Goal: Information Seeking & Learning: Learn about a topic

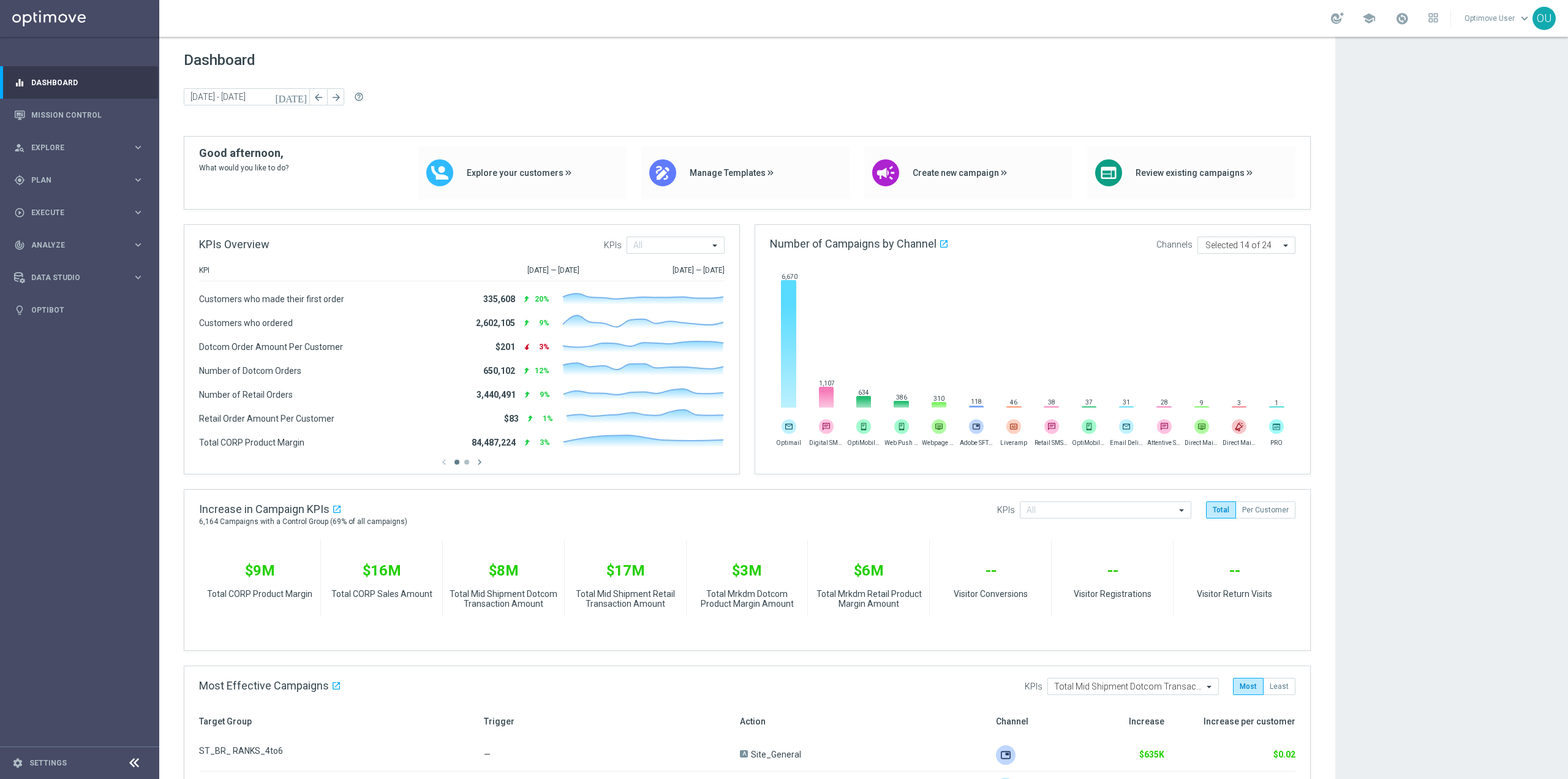
click at [784, 66] on span "Dashboard" at bounding box center [747, 60] width 1127 height 17
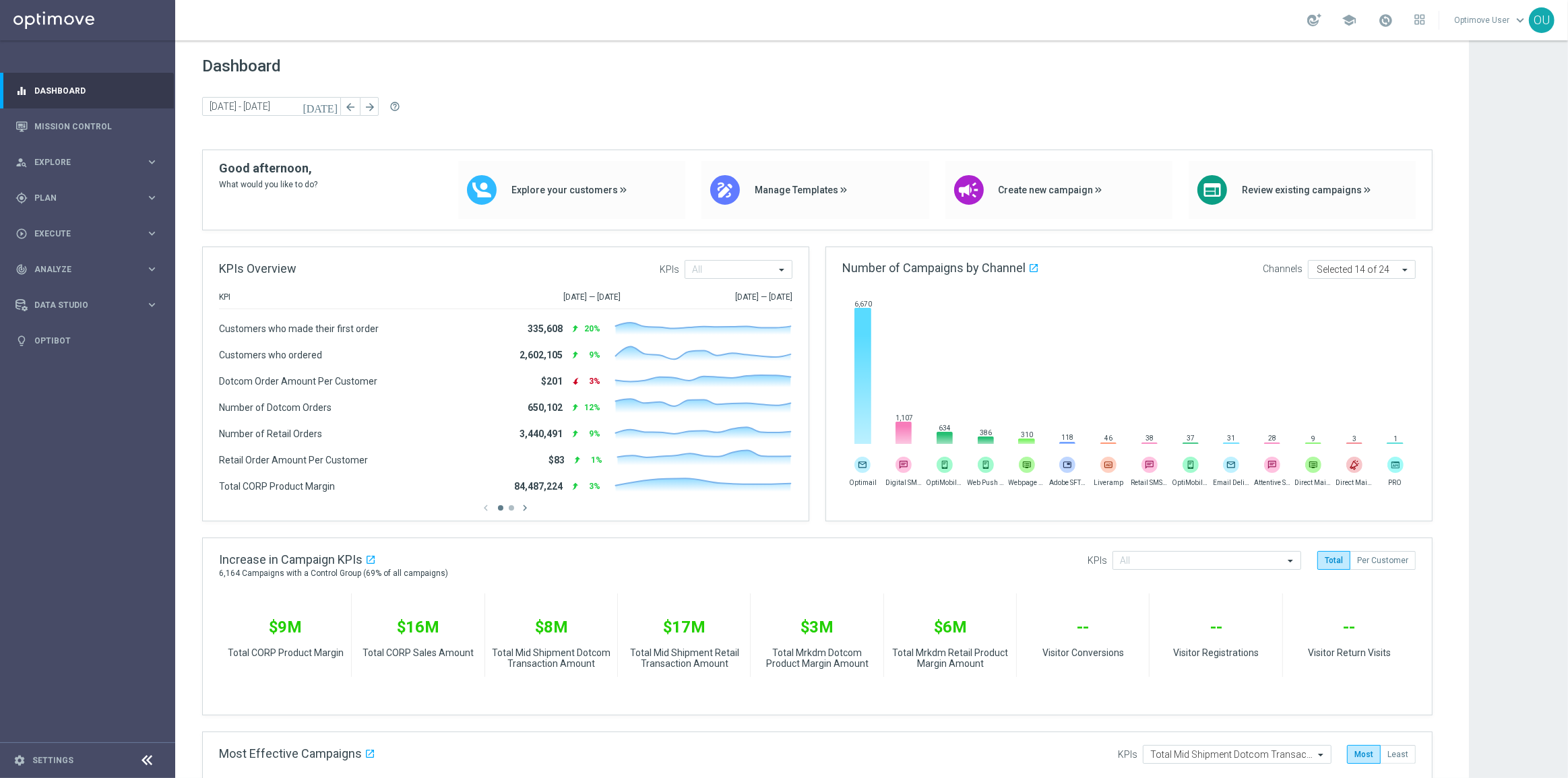
click at [323, 83] on div "Dashboard [DATE] [DATE] - [DATE] arrow_back arrow_forward help_outline" at bounding box center [822, 102] width 1240 height 93
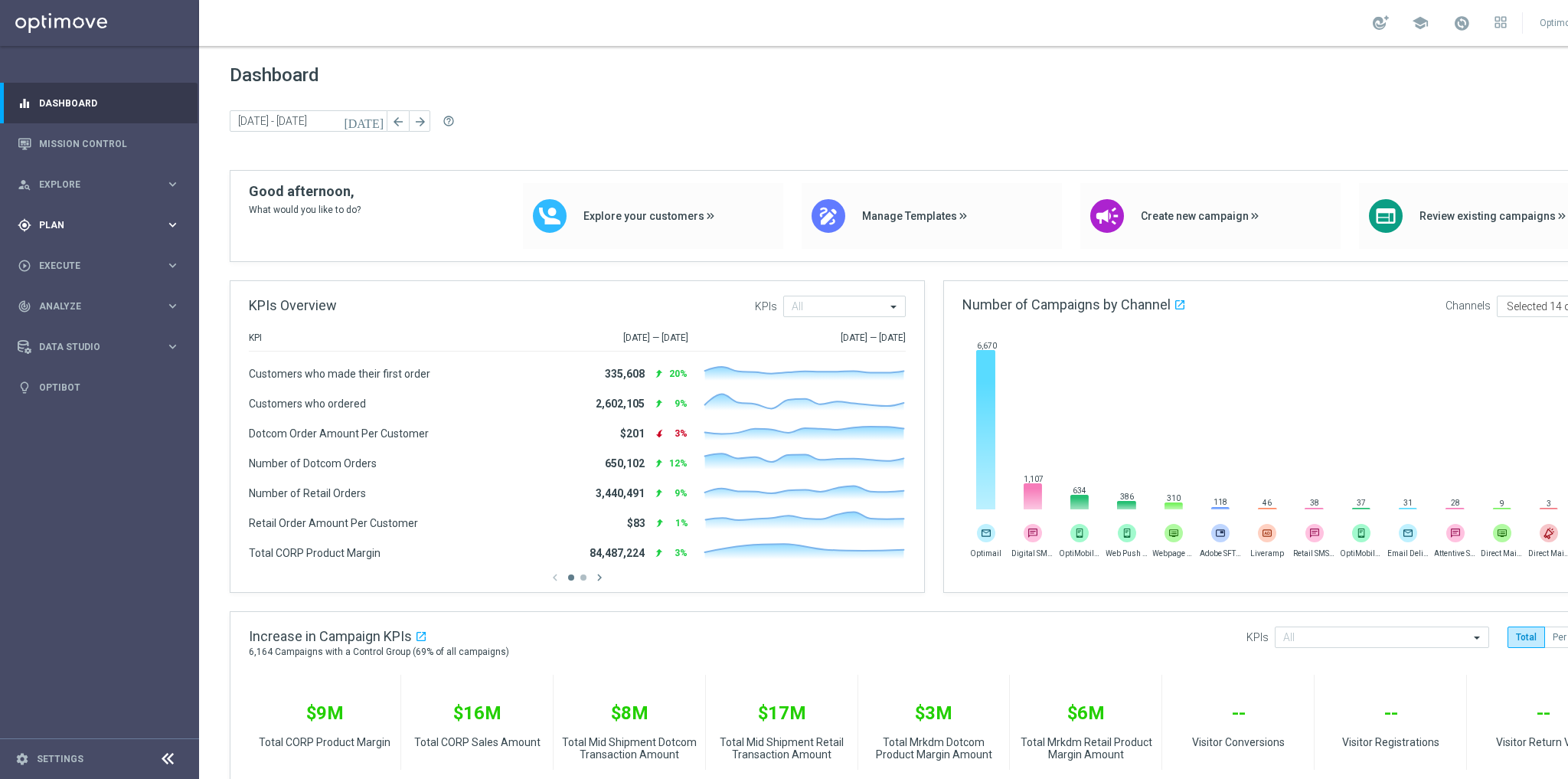
click at [114, 226] on span "Plan" at bounding box center [102, 225] width 126 height 9
click at [68, 327] on link "Streams" at bounding box center [99, 325] width 120 height 13
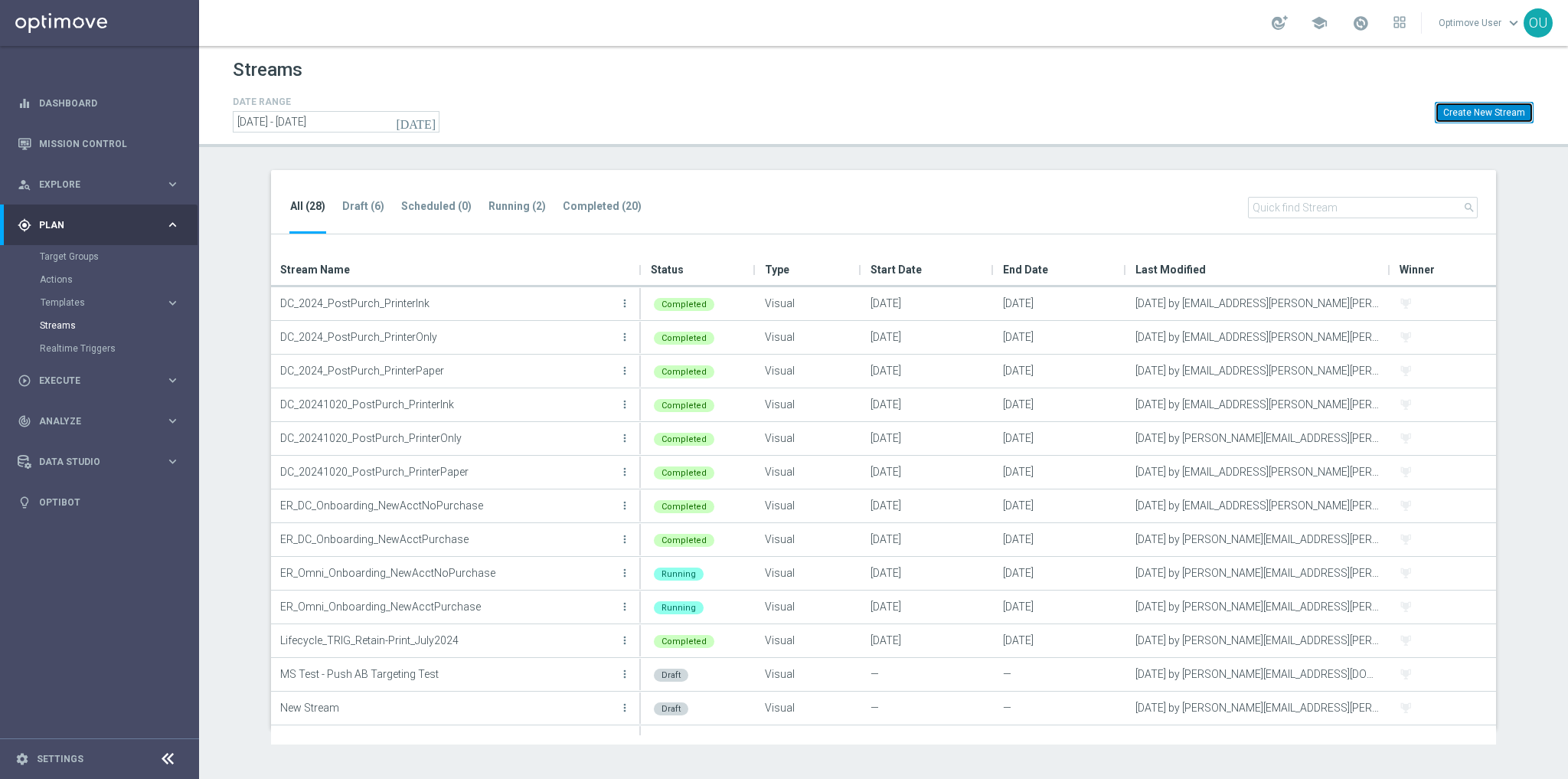
click at [980, 114] on button "Create New Stream" at bounding box center [1484, 113] width 99 height 22
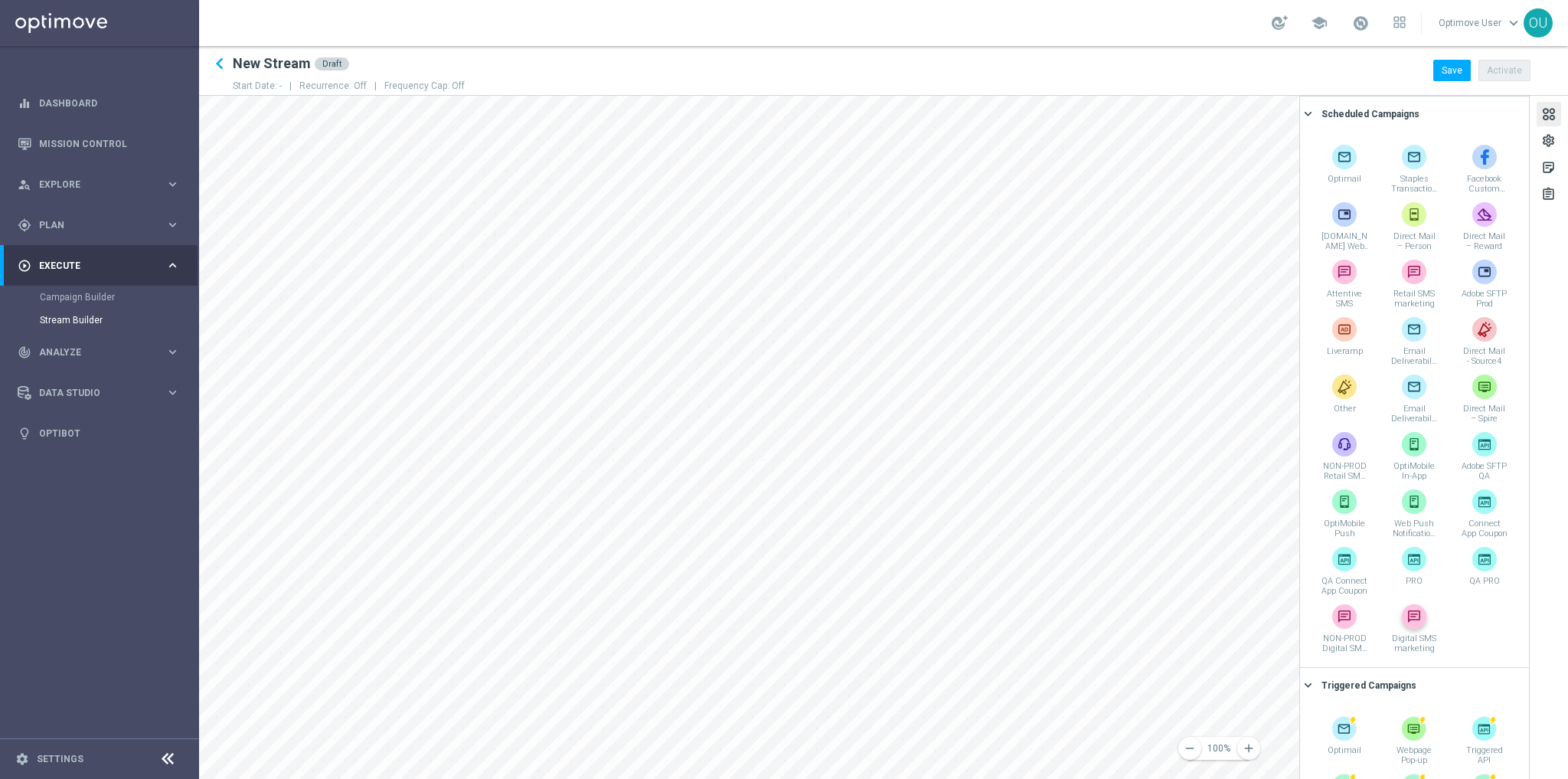
scroll to position [280, 0]
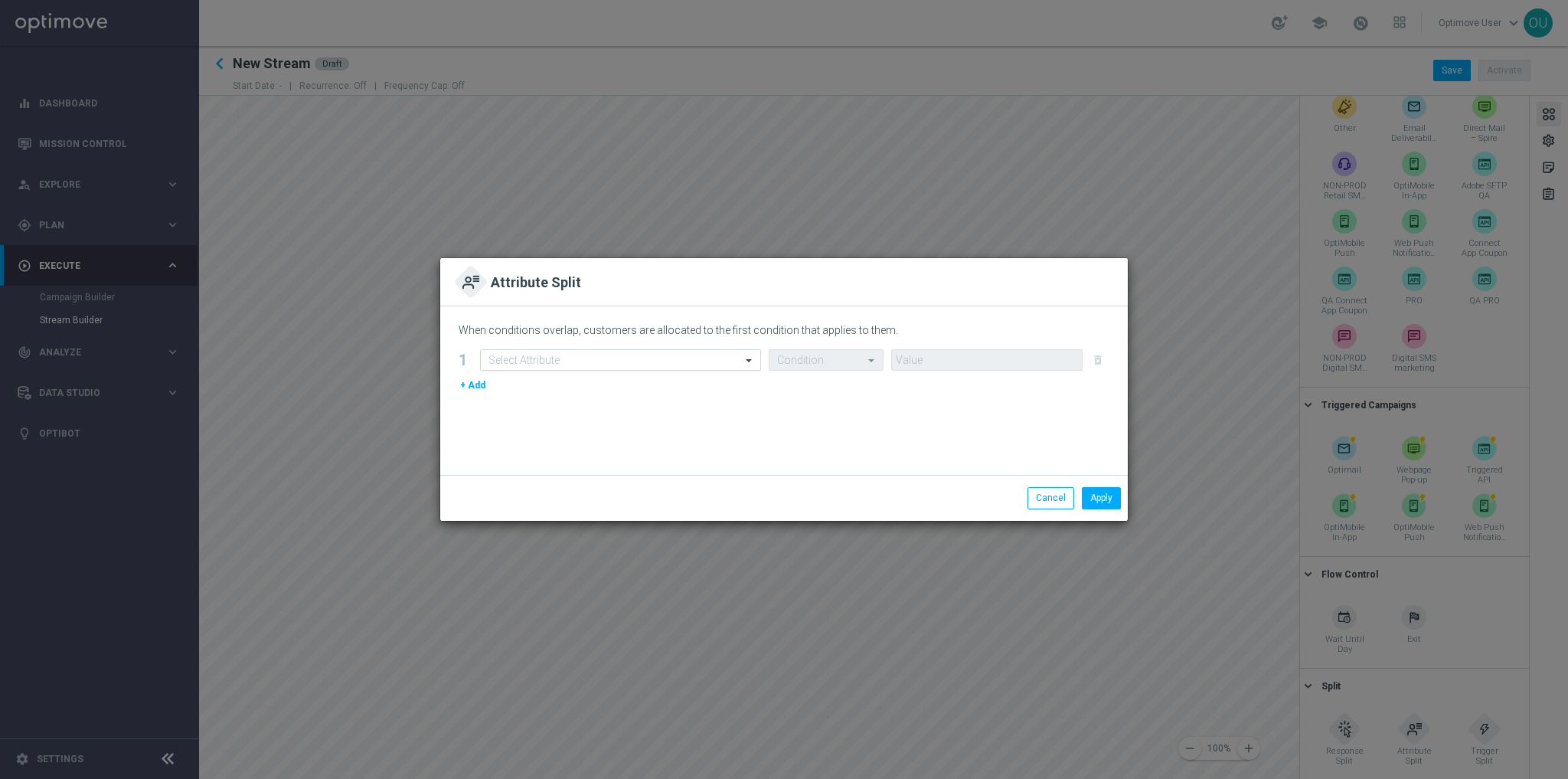
click at [613, 352] on div "Select Attribute" at bounding box center [621, 360] width 281 height 22
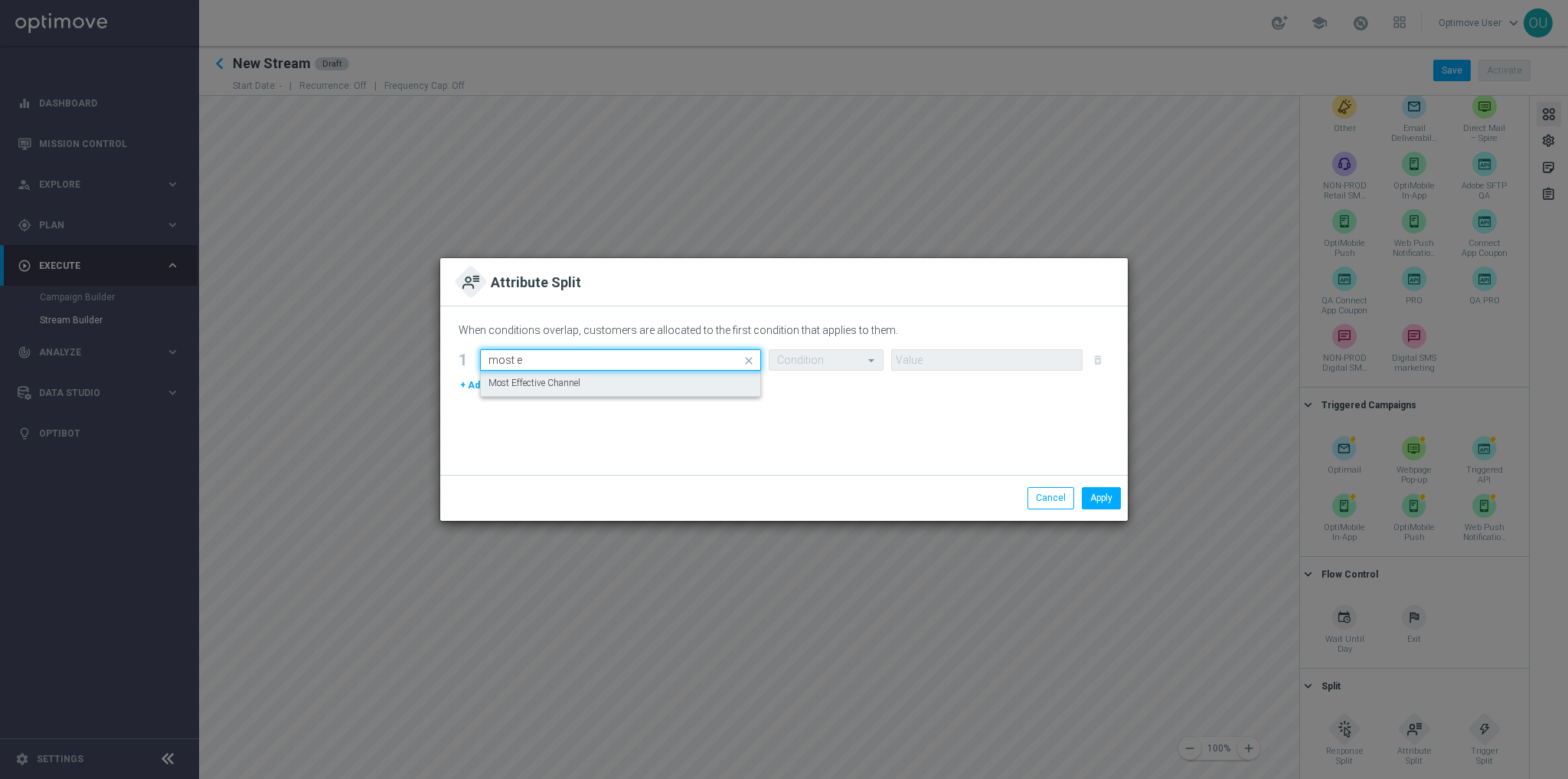
click at [617, 389] on div "Most Effective Channel" at bounding box center [620, 383] width 264 height 25
type input "most e"
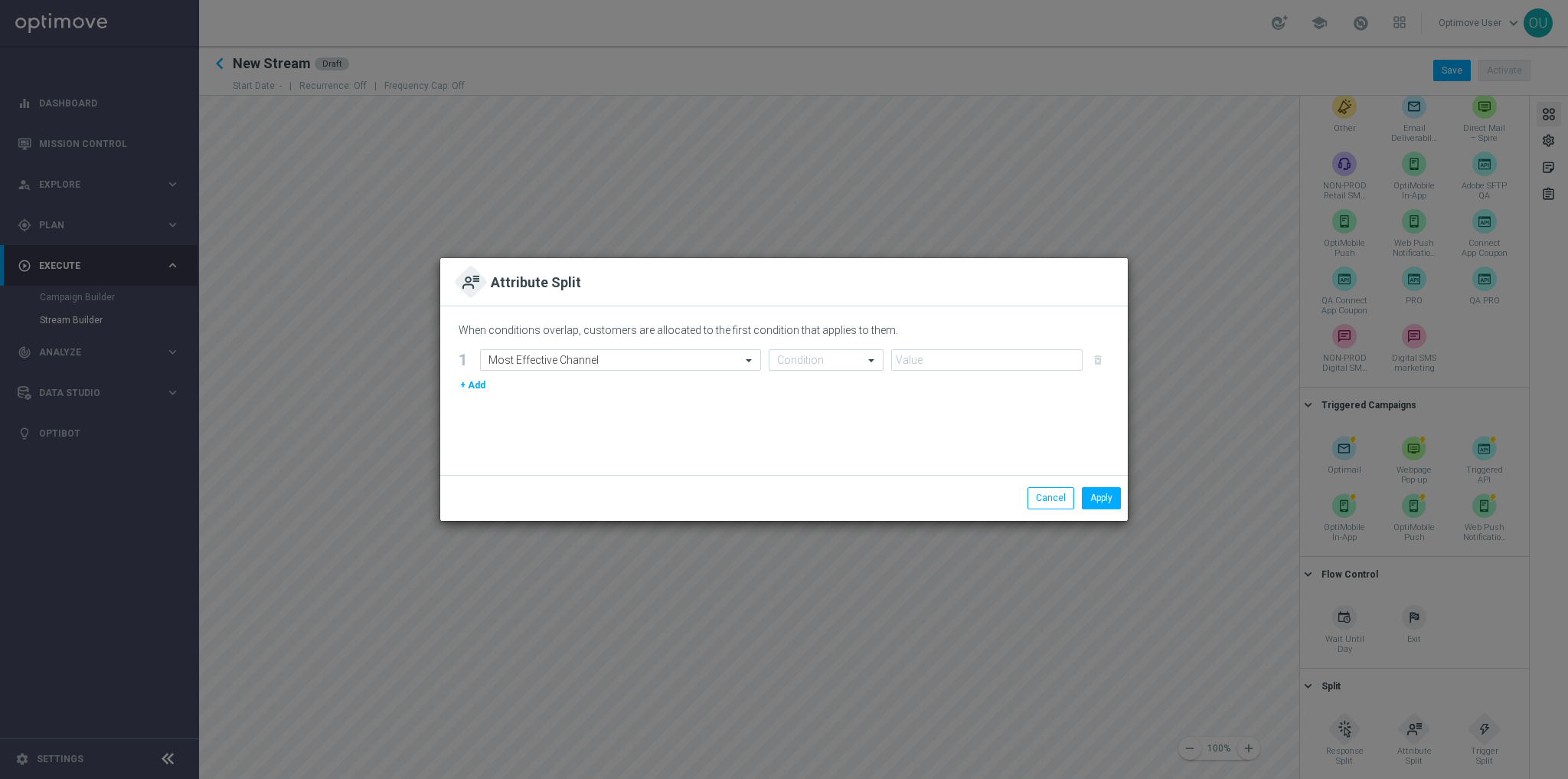
click at [825, 353] on div "Condition" at bounding box center [825, 360] width 114 height 22
click at [833, 482] on div "One of" at bounding box center [825, 509] width 98 height 25
click at [928, 362] on input "text" at bounding box center [980, 361] width 163 height 13
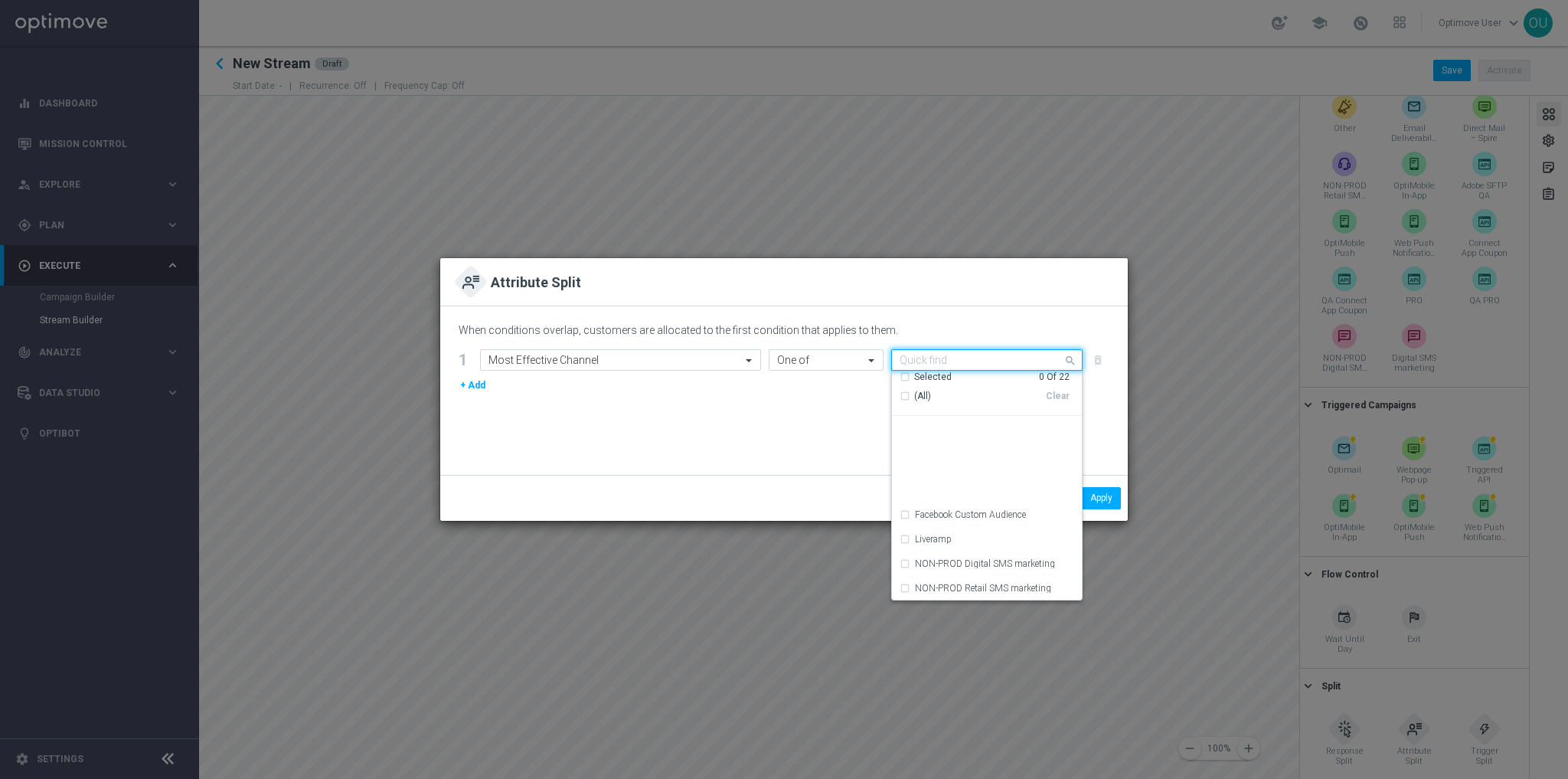
scroll to position [355, 0]
click at [961, 444] on label "OptiMobile In-App" at bounding box center [952, 440] width 74 height 9
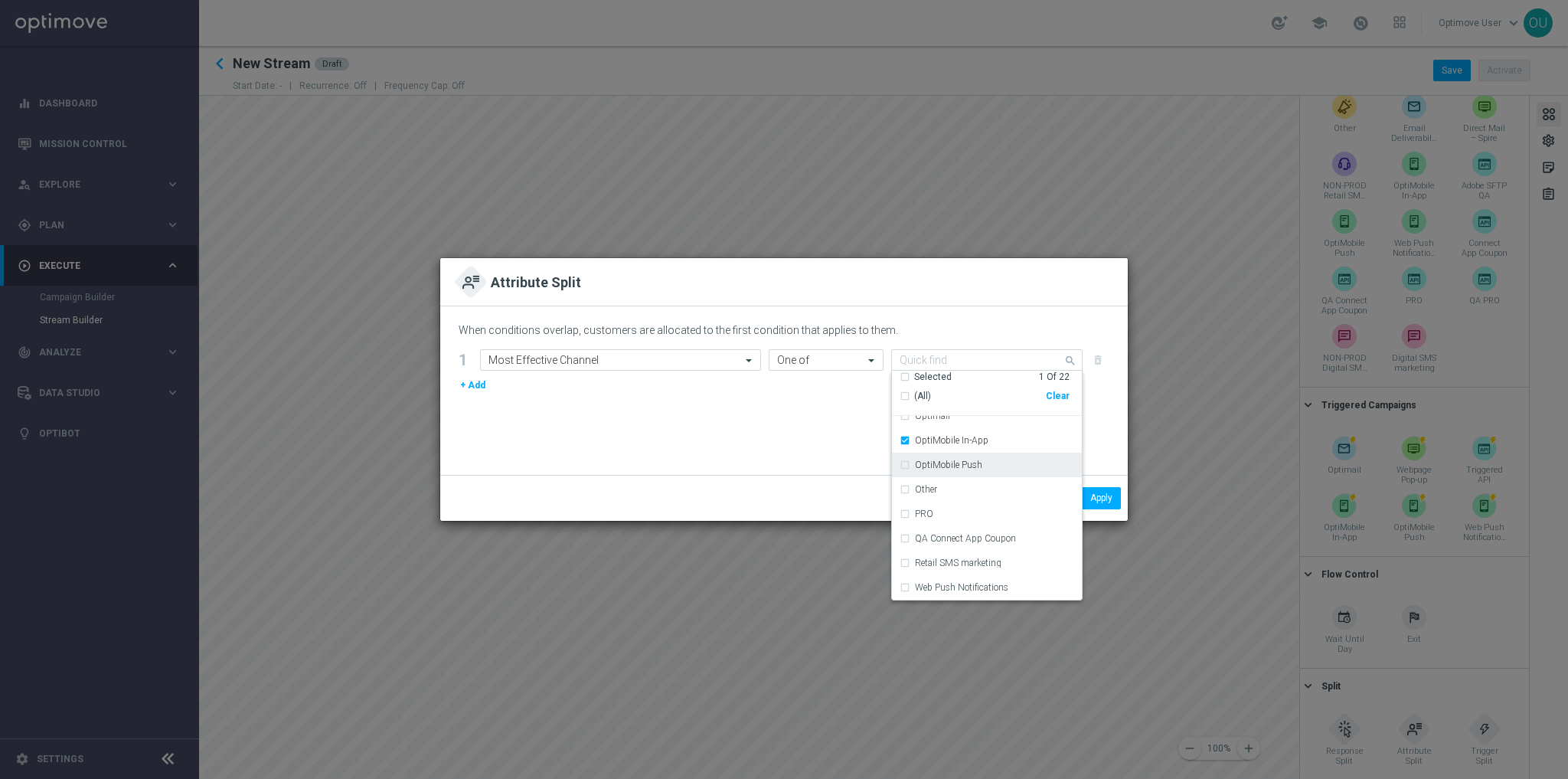
click at [980, 464] on div "OptiMobile Push" at bounding box center [994, 465] width 160 height 9
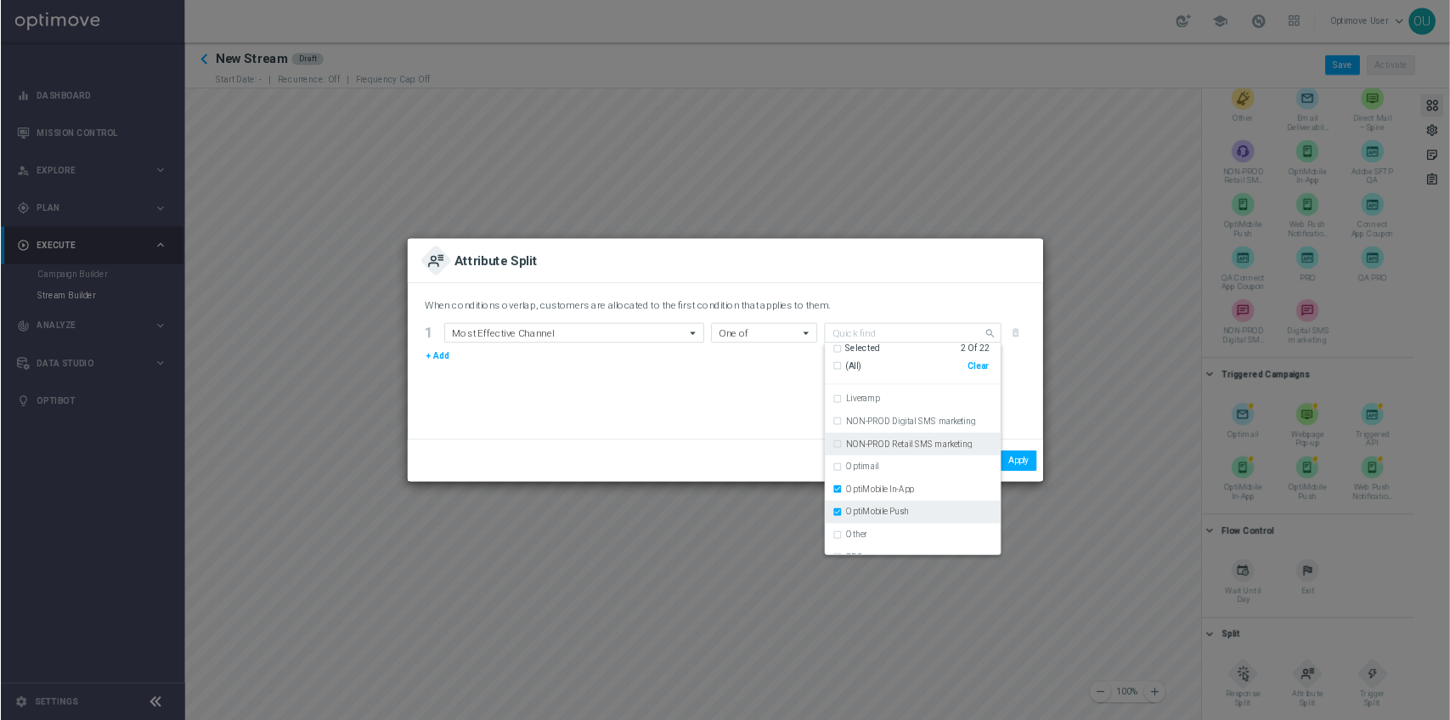
scroll to position [296, 0]
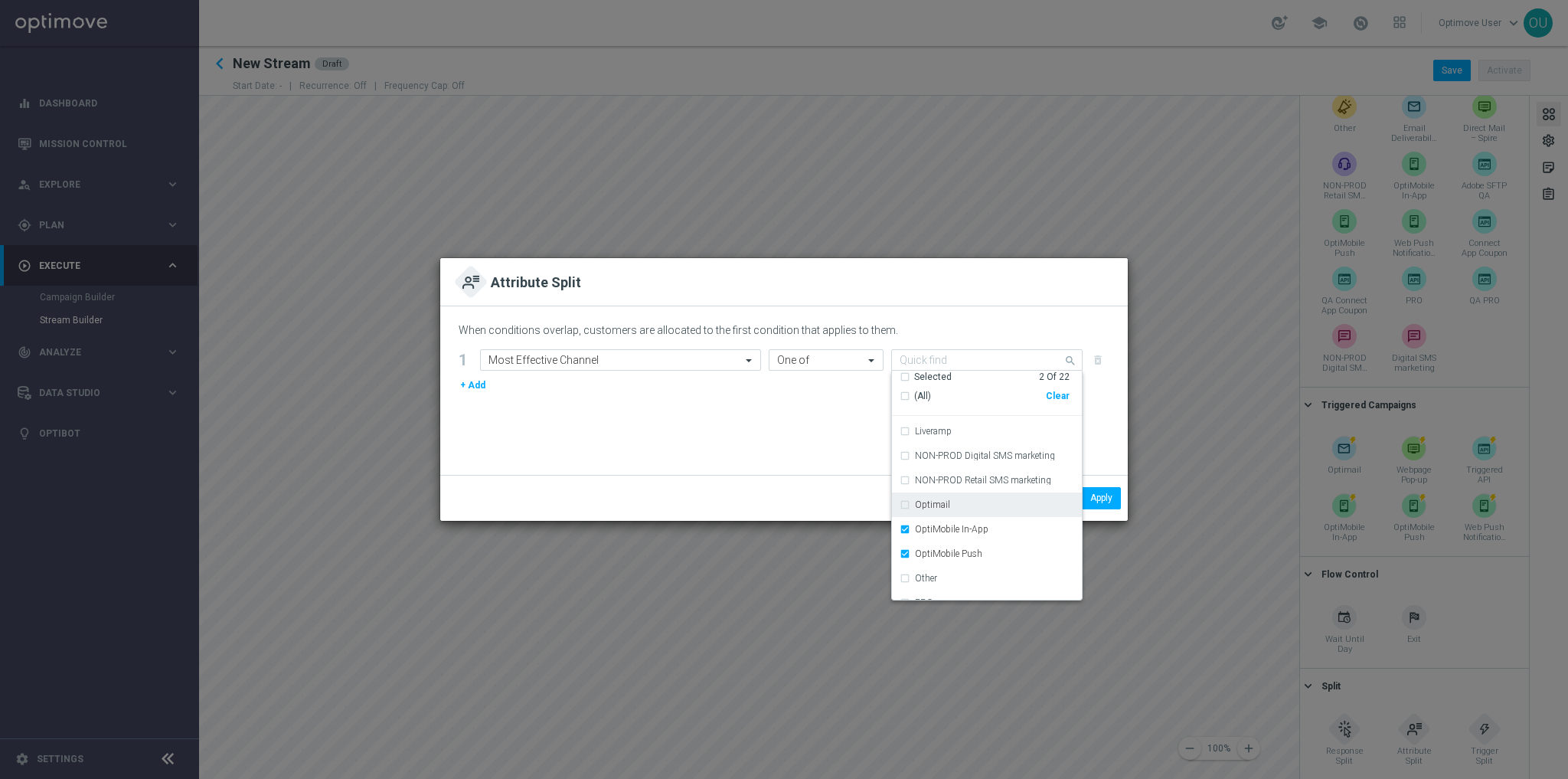
click at [980, 482] on div "Optimail" at bounding box center [994, 505] width 160 height 9
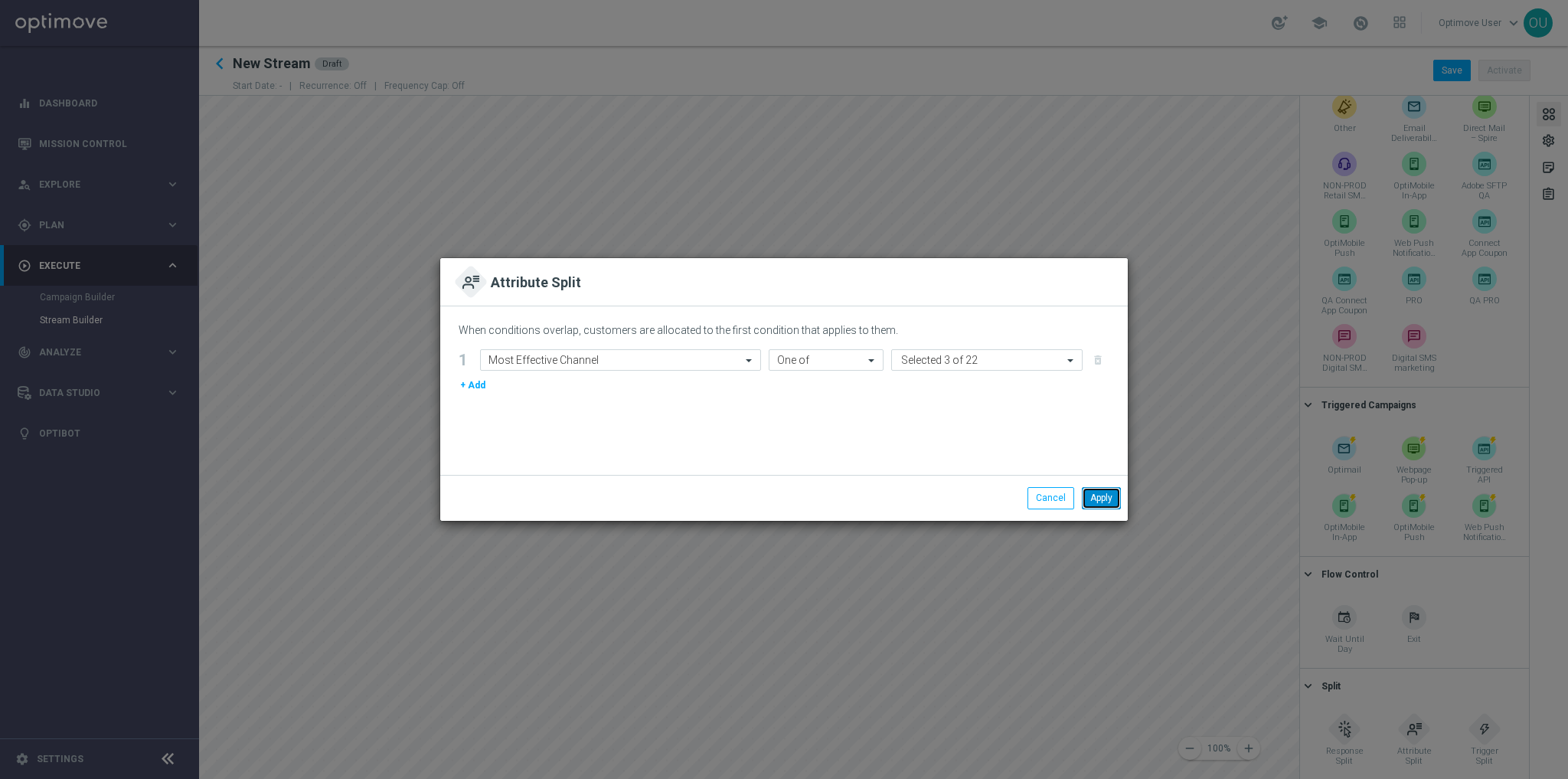
click at [980, 482] on button "Apply" at bounding box center [1101, 498] width 39 height 22
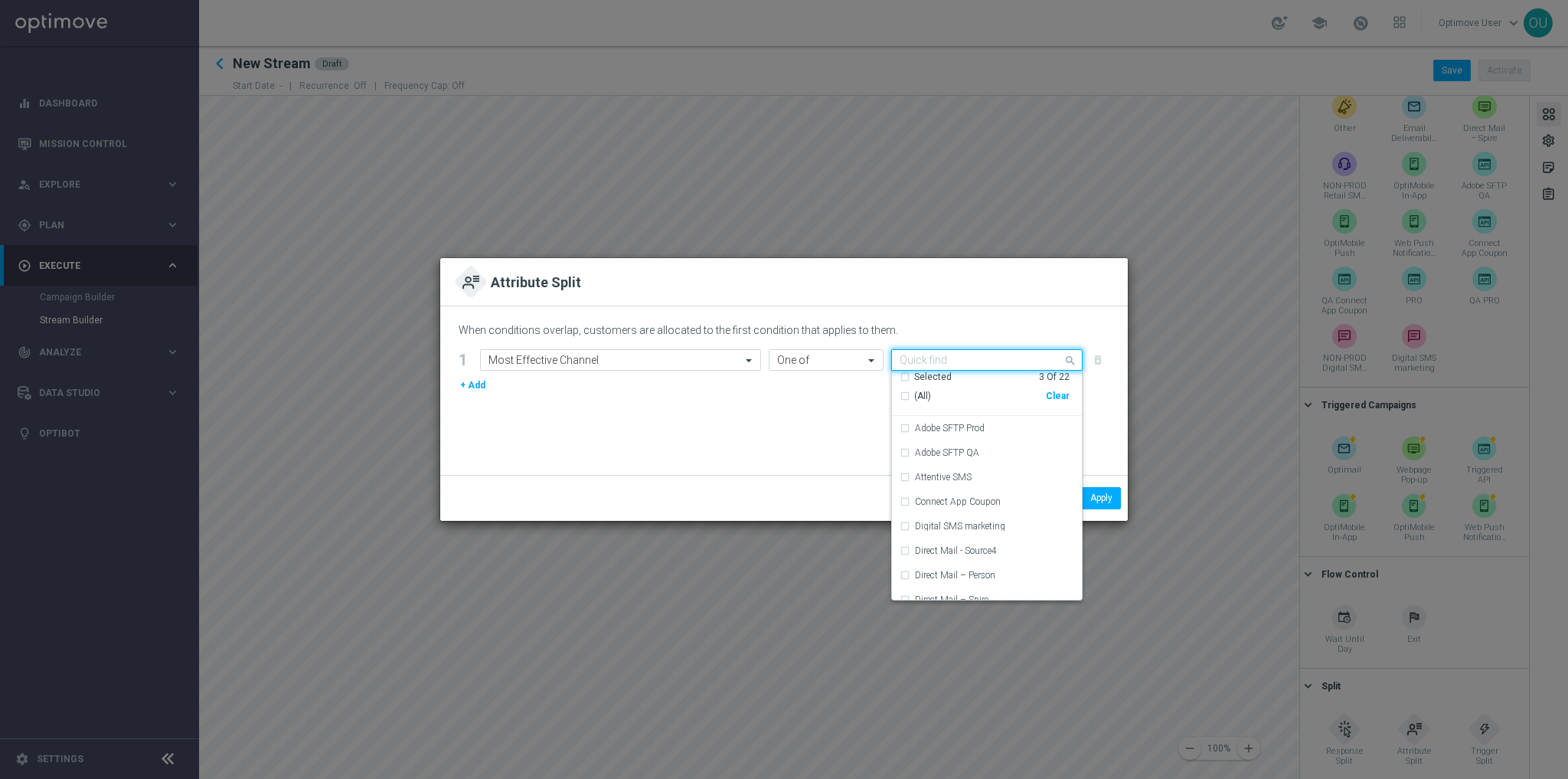
click at [891, 359] on div "Quick find Selected 3 of 22" at bounding box center [987, 360] width 191 height 22
click at [879, 456] on div "When conditions overlap, customers are allocated to the first condition that ap…" at bounding box center [784, 390] width 688 height 169
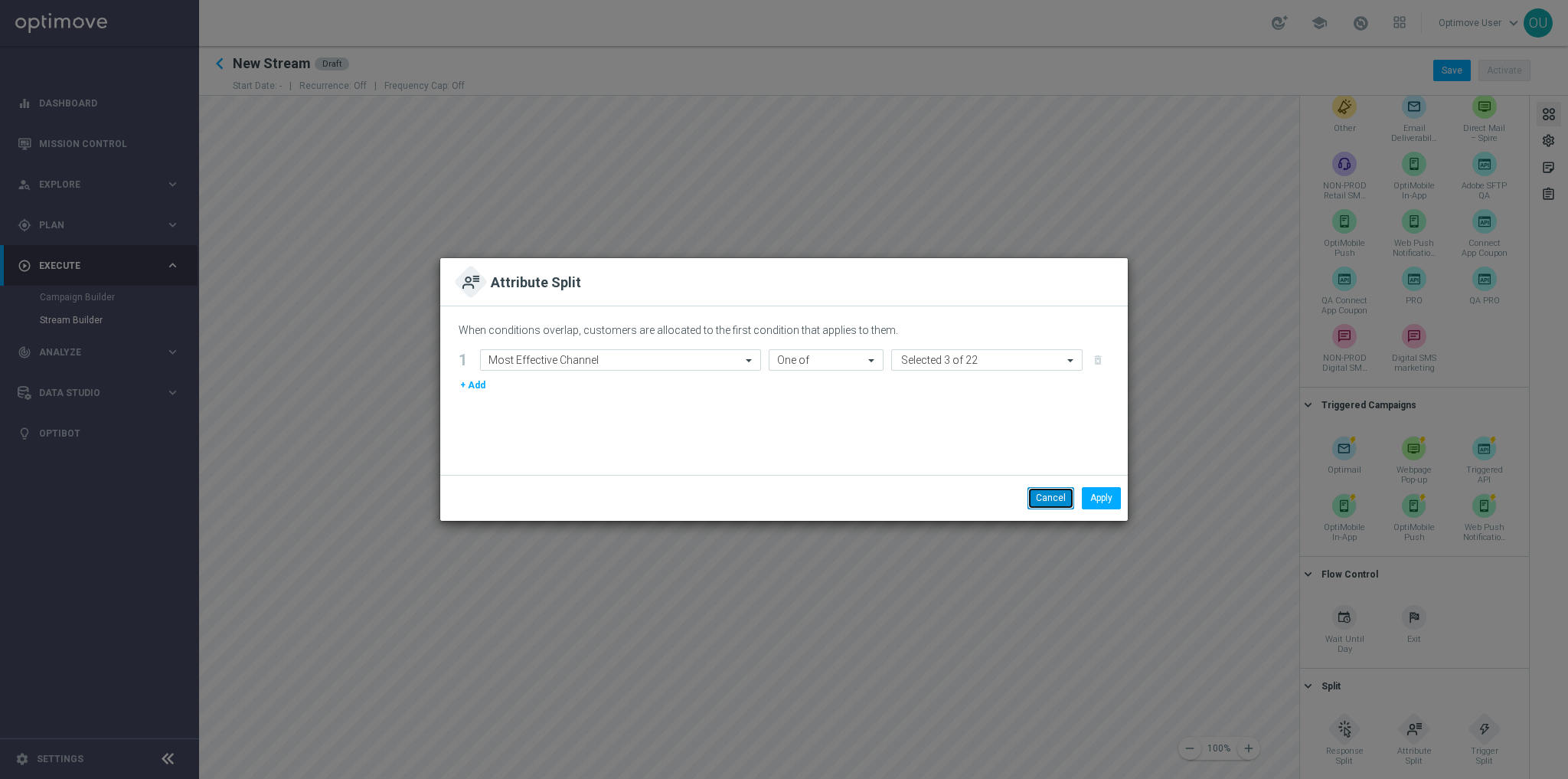
click at [980, 482] on button "Cancel" at bounding box center [1051, 498] width 47 height 22
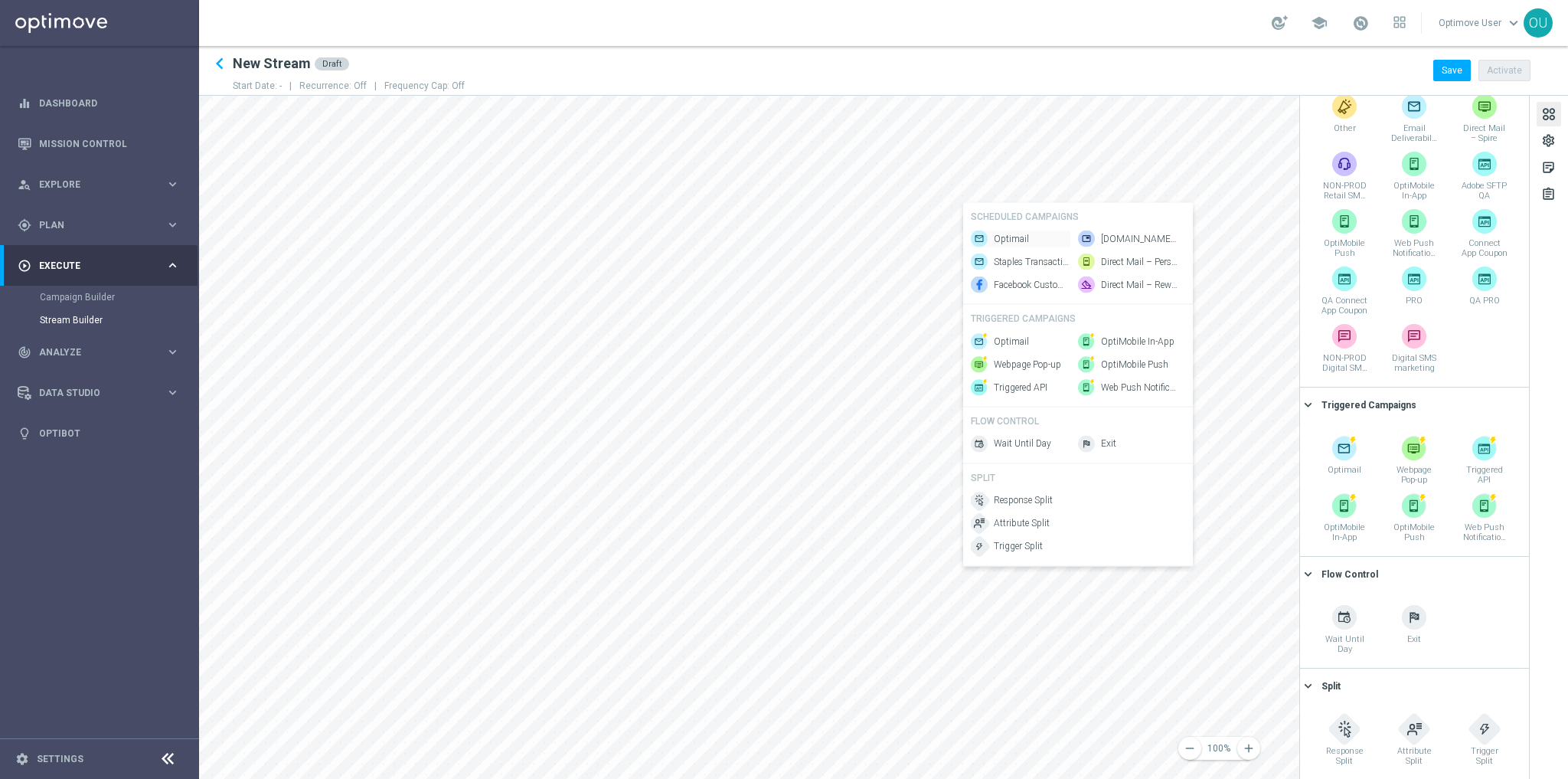
click at [980, 237] on div "Optimail" at bounding box center [1020, 239] width 99 height 17
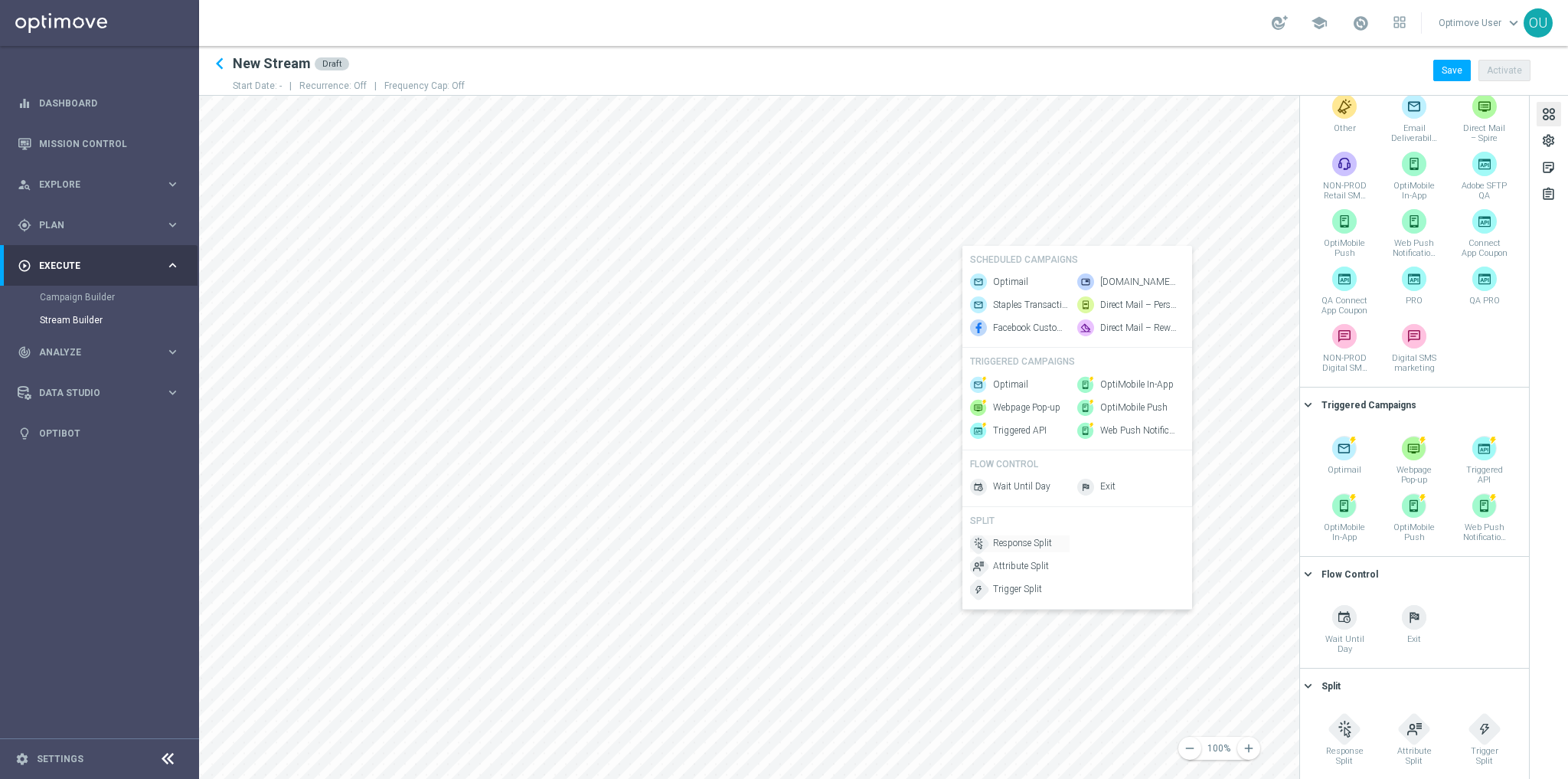
click at [980, 482] on span "Response Split" at bounding box center [1022, 544] width 59 height 13
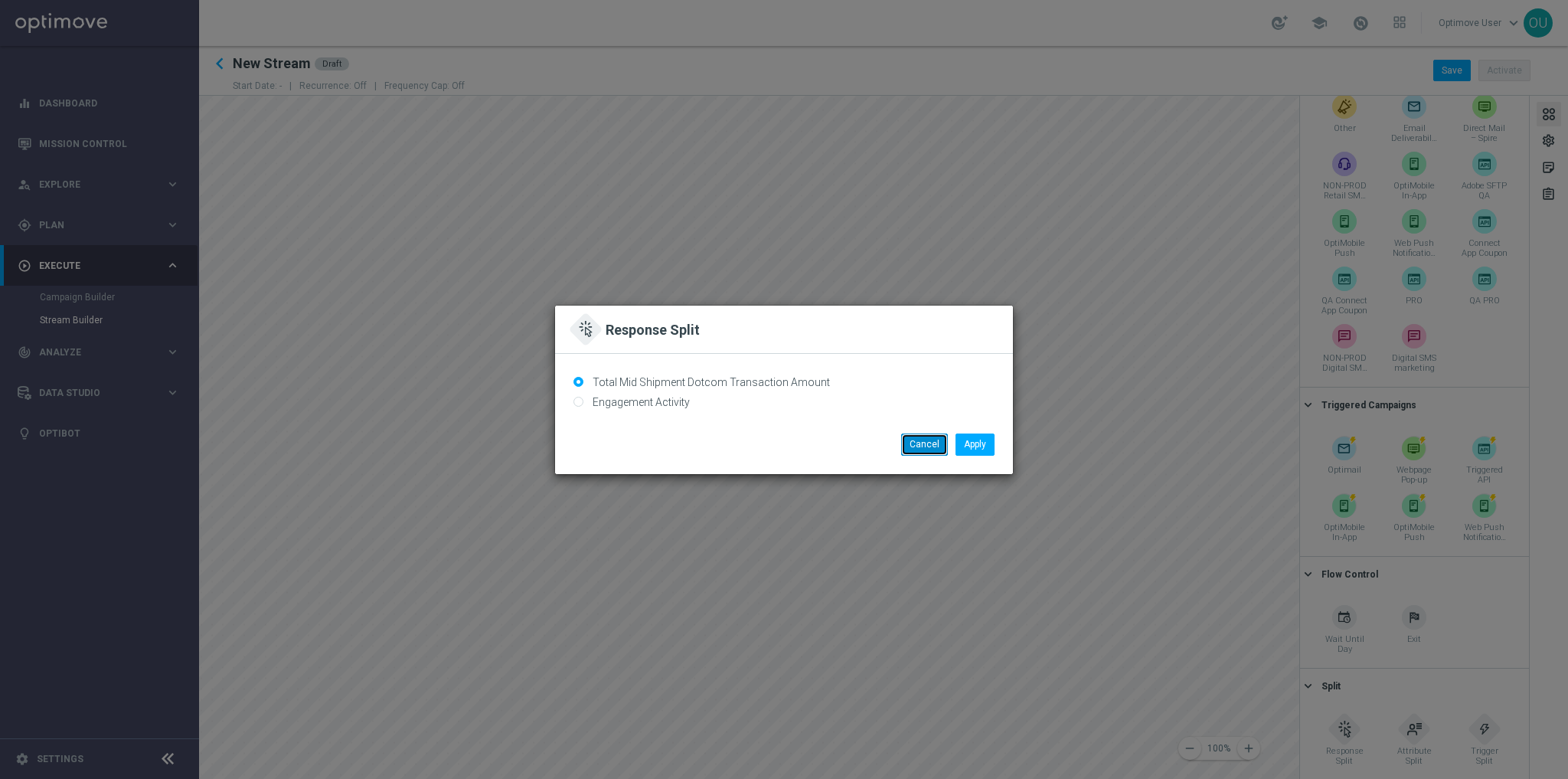
click at [930, 444] on button "Cancel" at bounding box center [925, 444] width 47 height 22
click at [933, 447] on button "Cancel" at bounding box center [925, 444] width 47 height 22
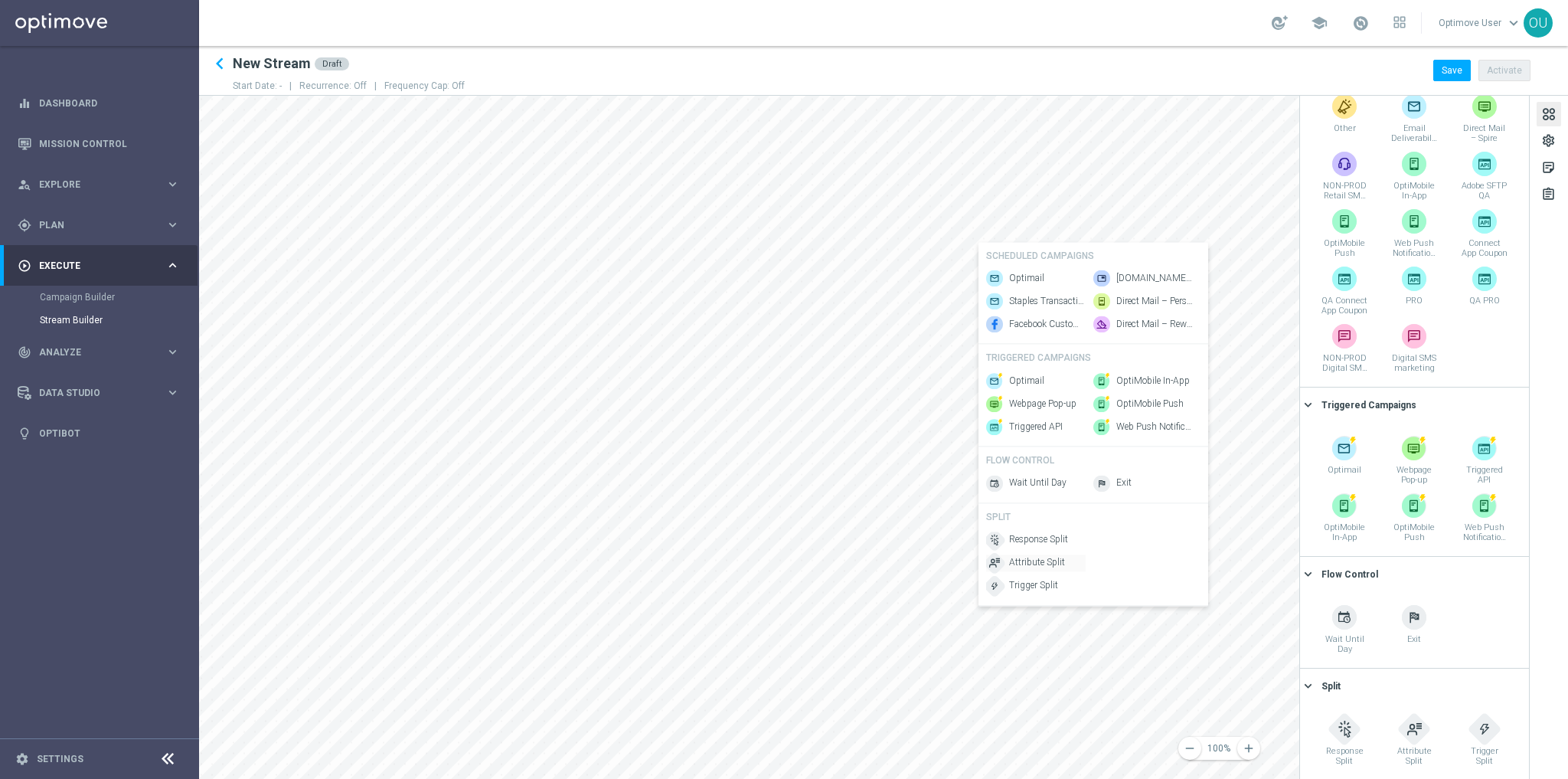
click at [980, 482] on span "Attribute Split" at bounding box center [1037, 564] width 56 height 13
click at [980, 31] on link "Optimove User keyboard_arrow_down" at bounding box center [1481, 23] width 87 height 23
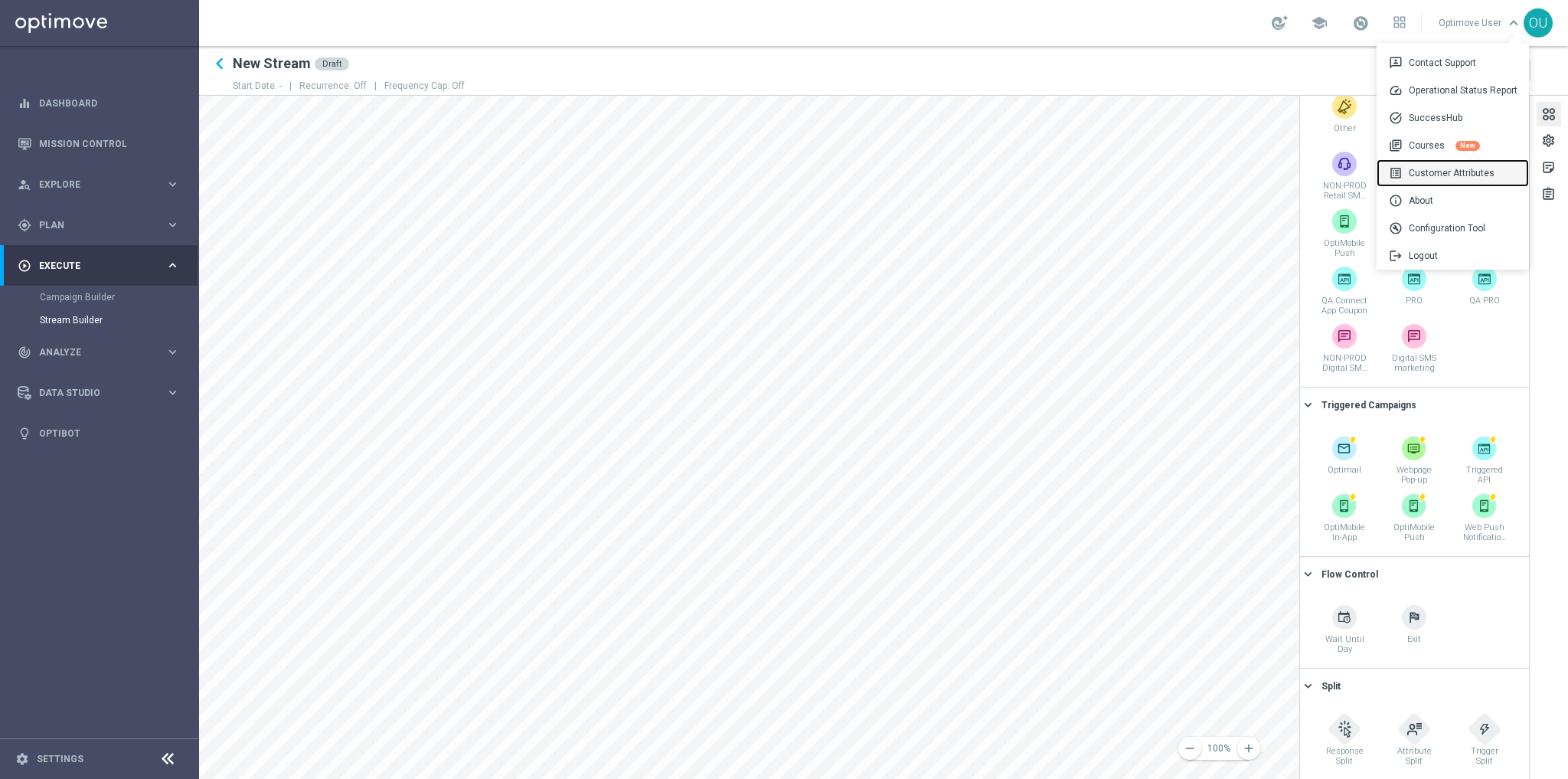
click at [980, 173] on div "list_alt Customer Attributes" at bounding box center [1453, 173] width 152 height 28
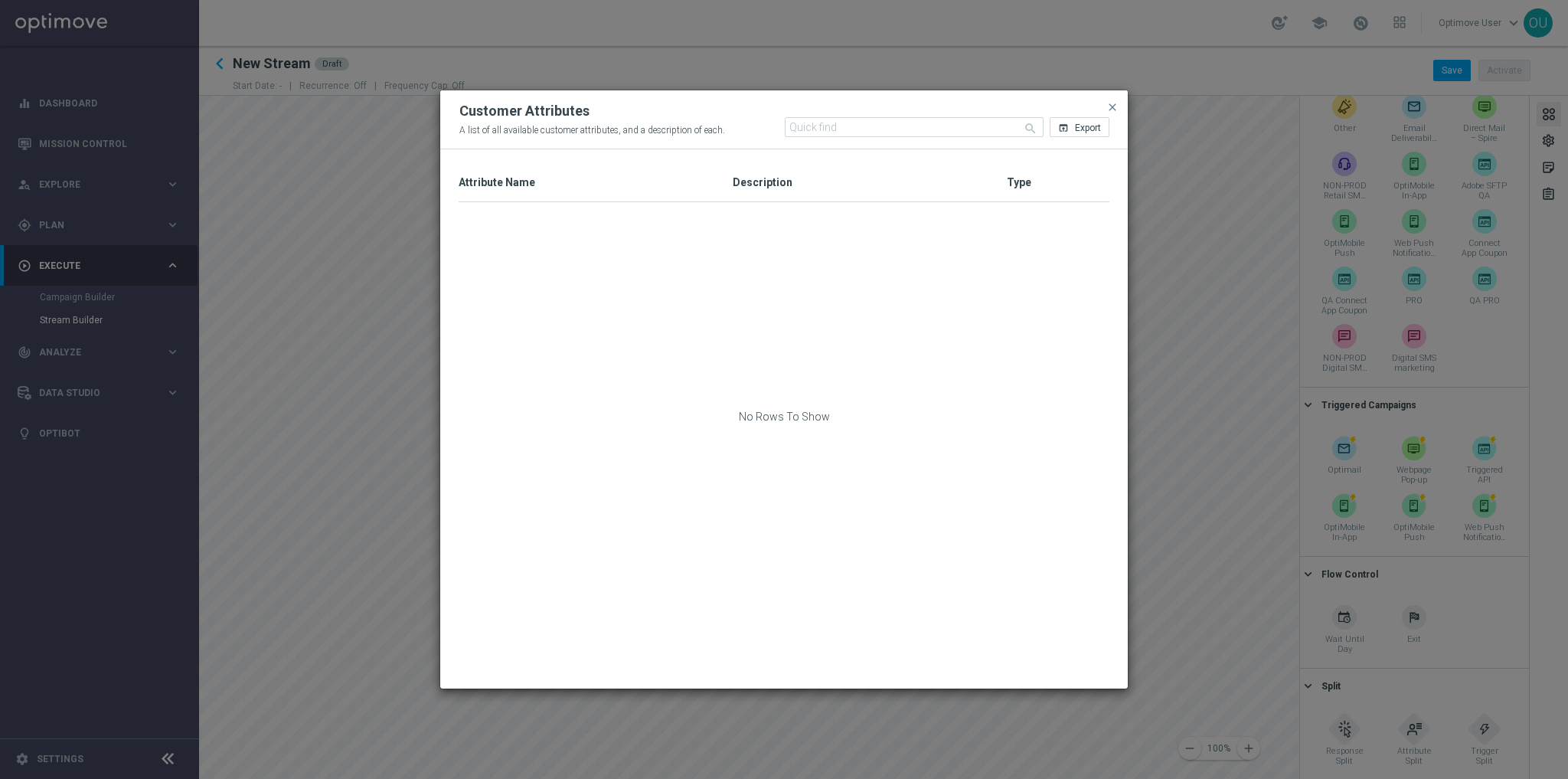
click at [687, 170] on div "Attribute Name 1" at bounding box center [596, 183] width 274 height 38
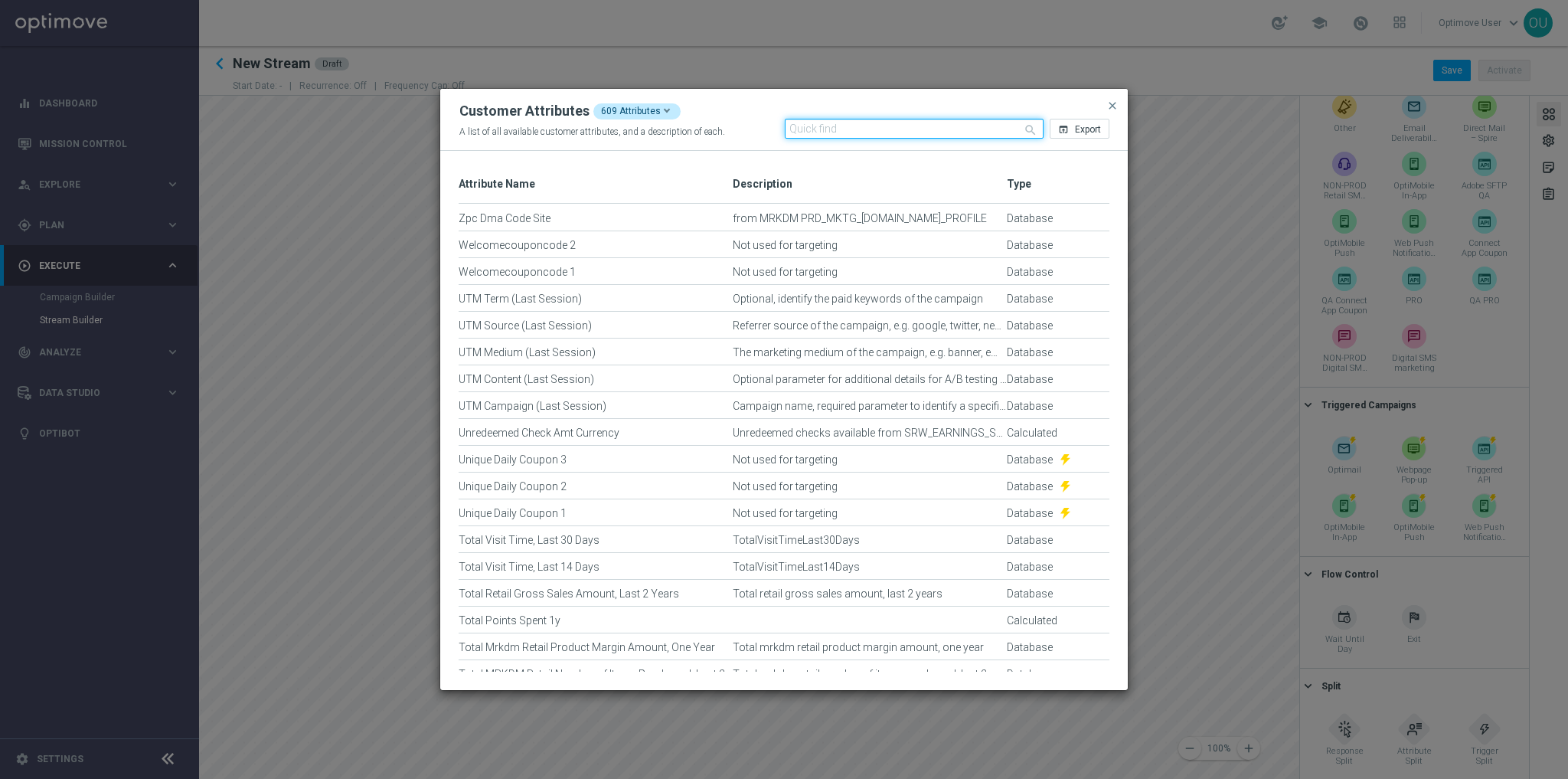
click at [843, 136] on input "text" at bounding box center [915, 129] width 260 height 20
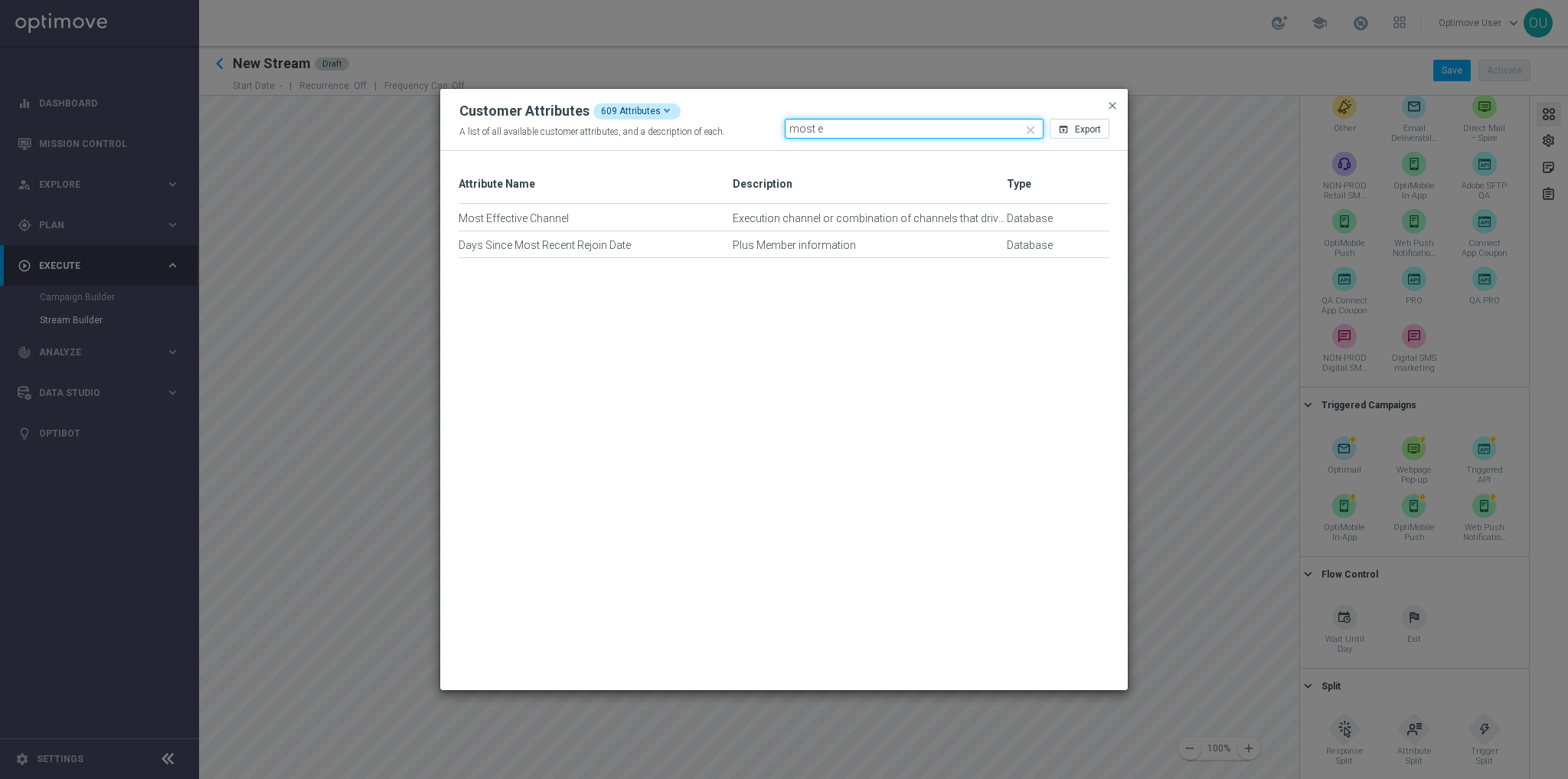
type input "most e"
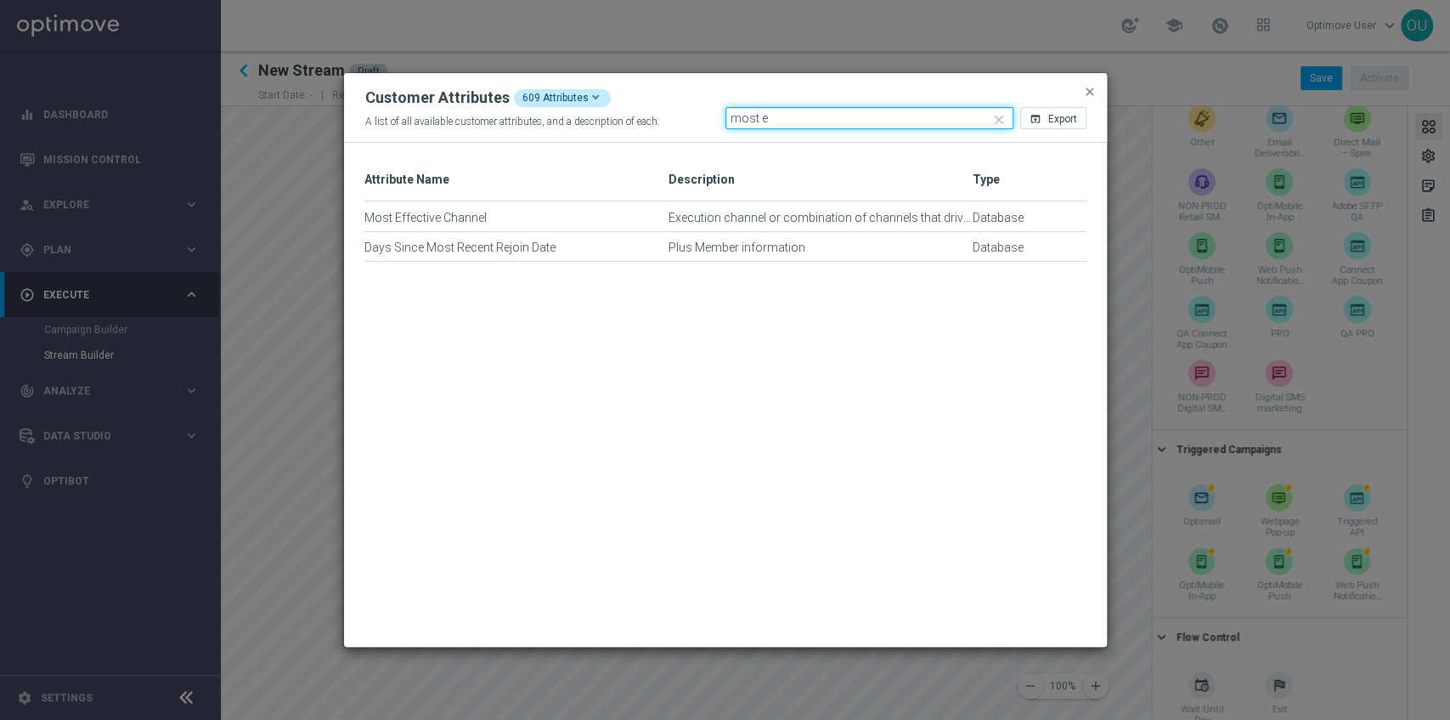
scroll to position [311, 0]
click at [1087, 80] on div "Customer Attributes 609 Attributes A list of all available customer attributes,…" at bounding box center [725, 108] width 763 height 70
click at [1087, 90] on span "close" at bounding box center [1090, 92] width 14 height 14
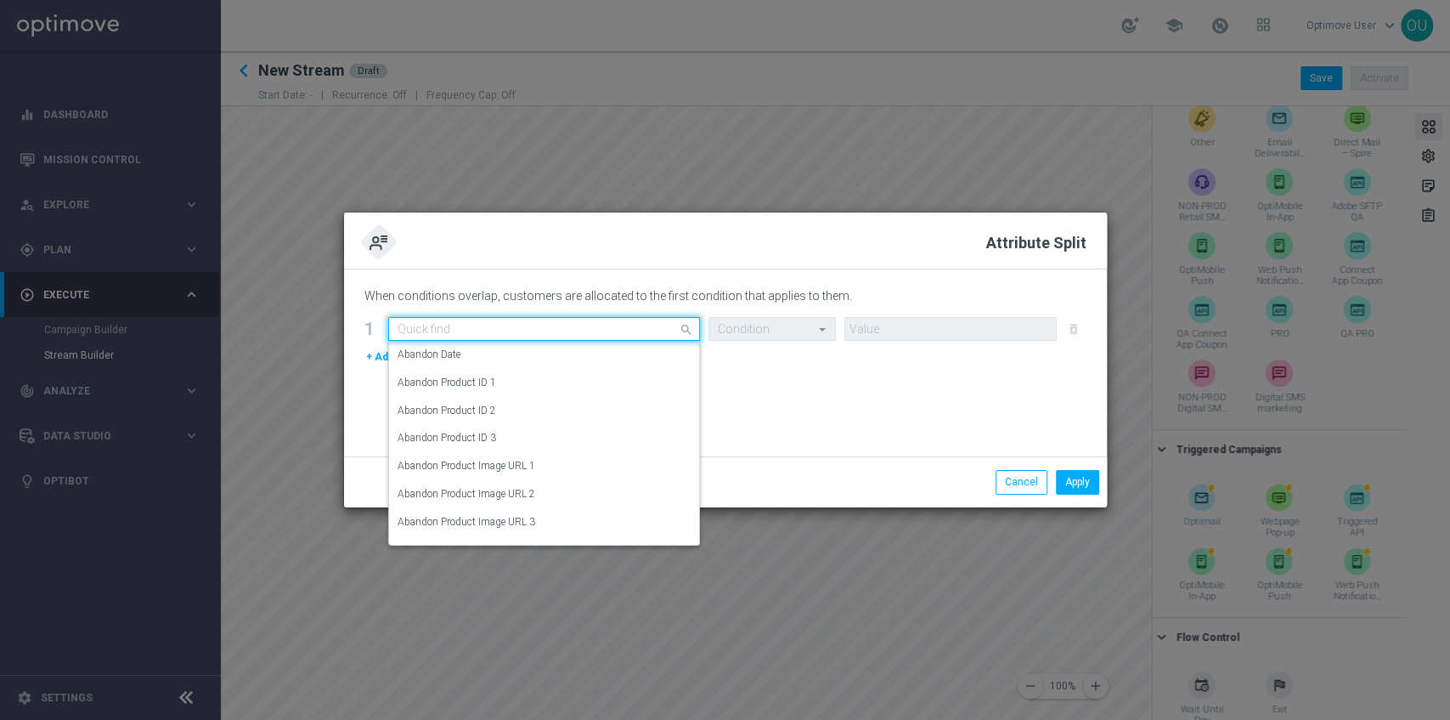
click at [559, 327] on input "text" at bounding box center [527, 329] width 259 height 14
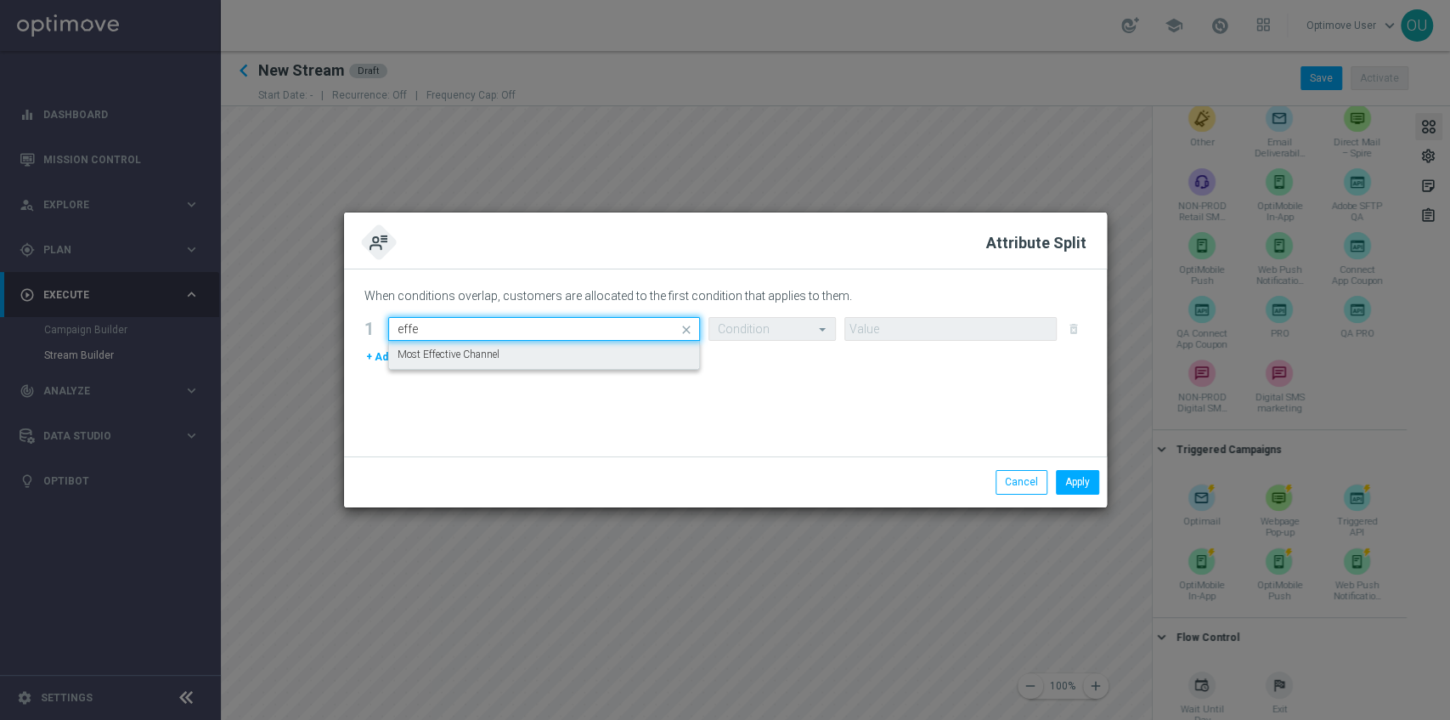
click at [571, 359] on div "Most Effective Channel" at bounding box center [544, 355] width 293 height 28
type input "effe"
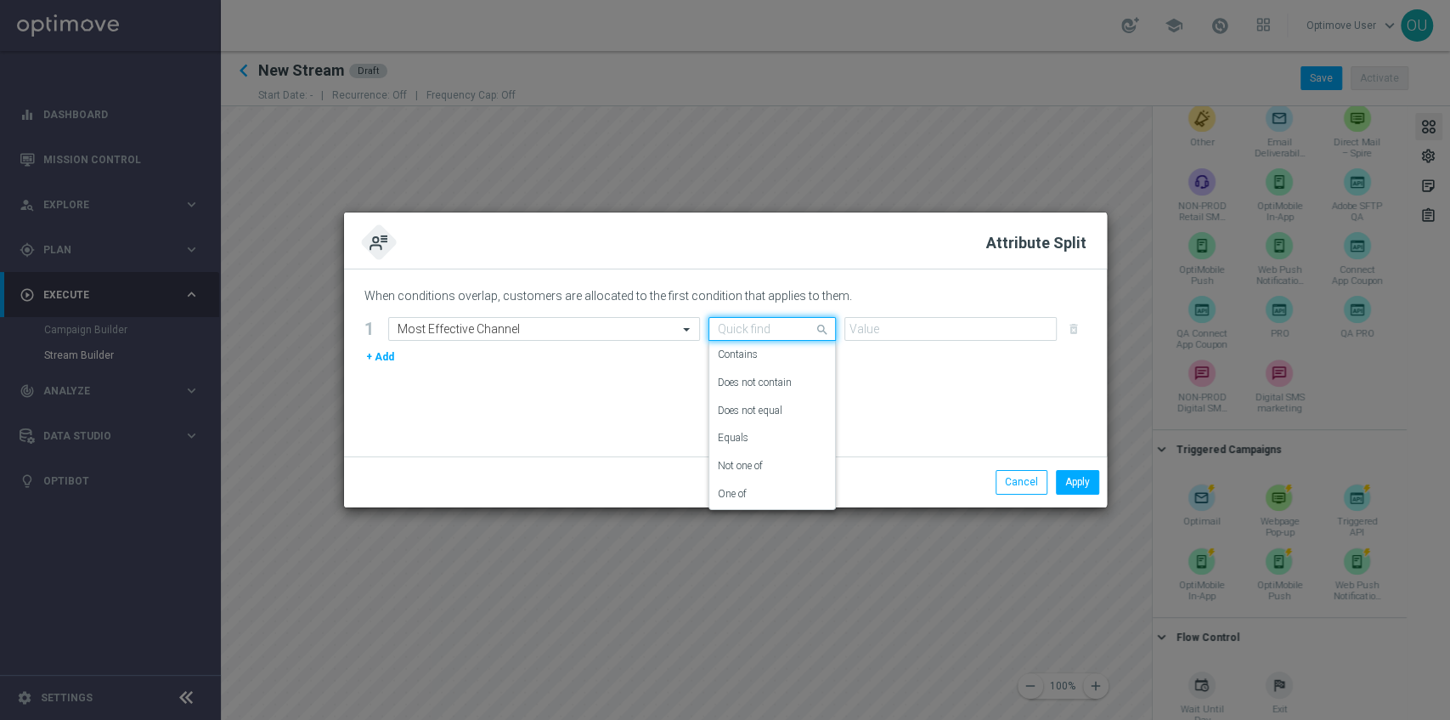
click at [754, 319] on div "Quick find" at bounding box center [772, 329] width 127 height 24
click at [762, 438] on div "Equals" at bounding box center [772, 438] width 109 height 28
click at [902, 325] on input "text" at bounding box center [934, 329] width 160 height 14
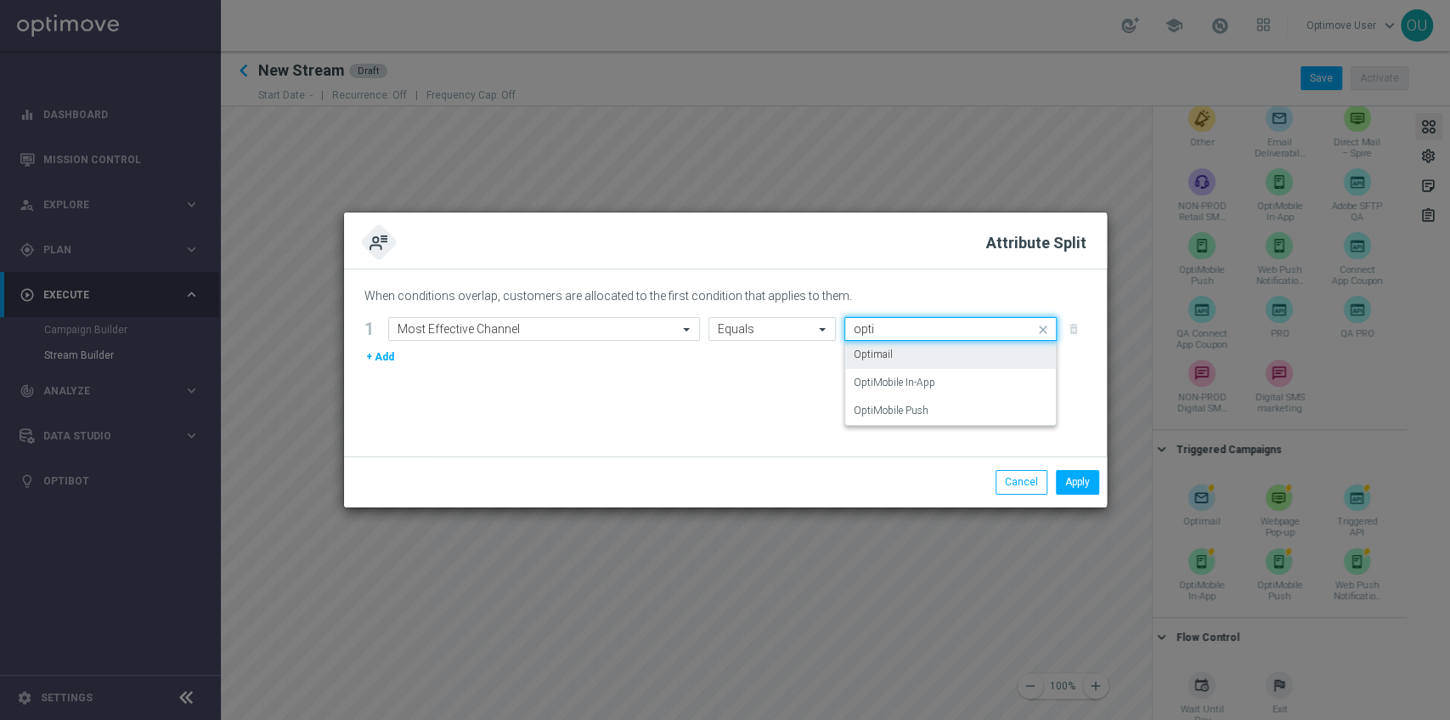
click at [913, 353] on div "Optimail" at bounding box center [951, 355] width 194 height 28
type input "opti"
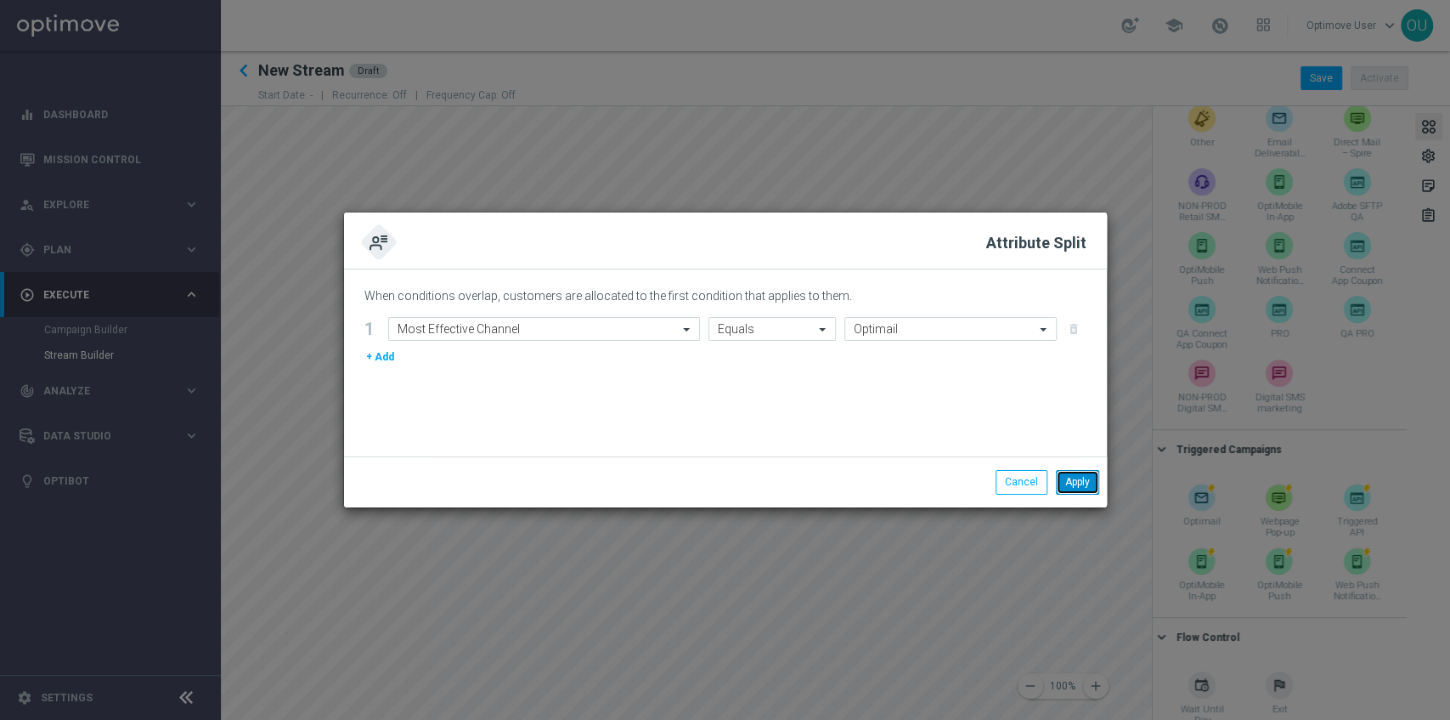
click at [1079, 483] on button "Apply" at bounding box center [1077, 482] width 43 height 24
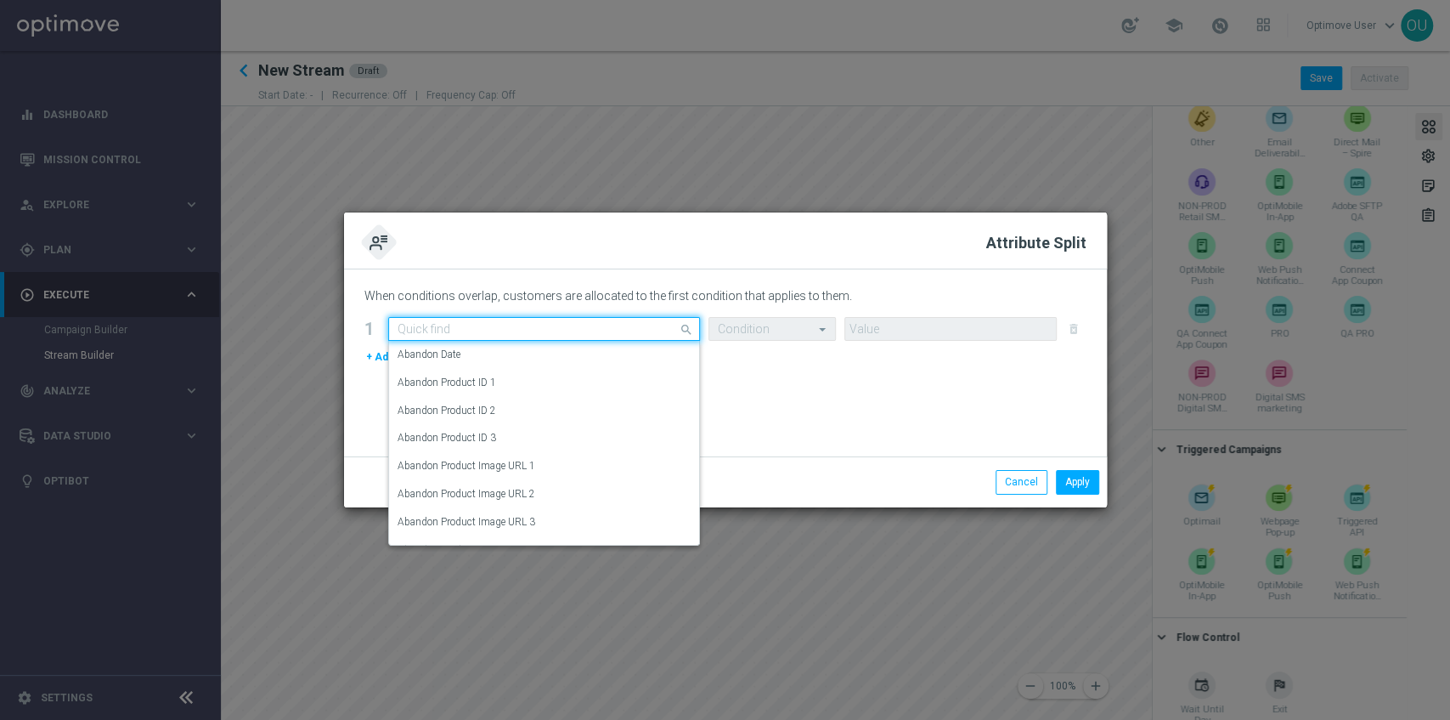
click at [608, 335] on input "text" at bounding box center [527, 329] width 259 height 14
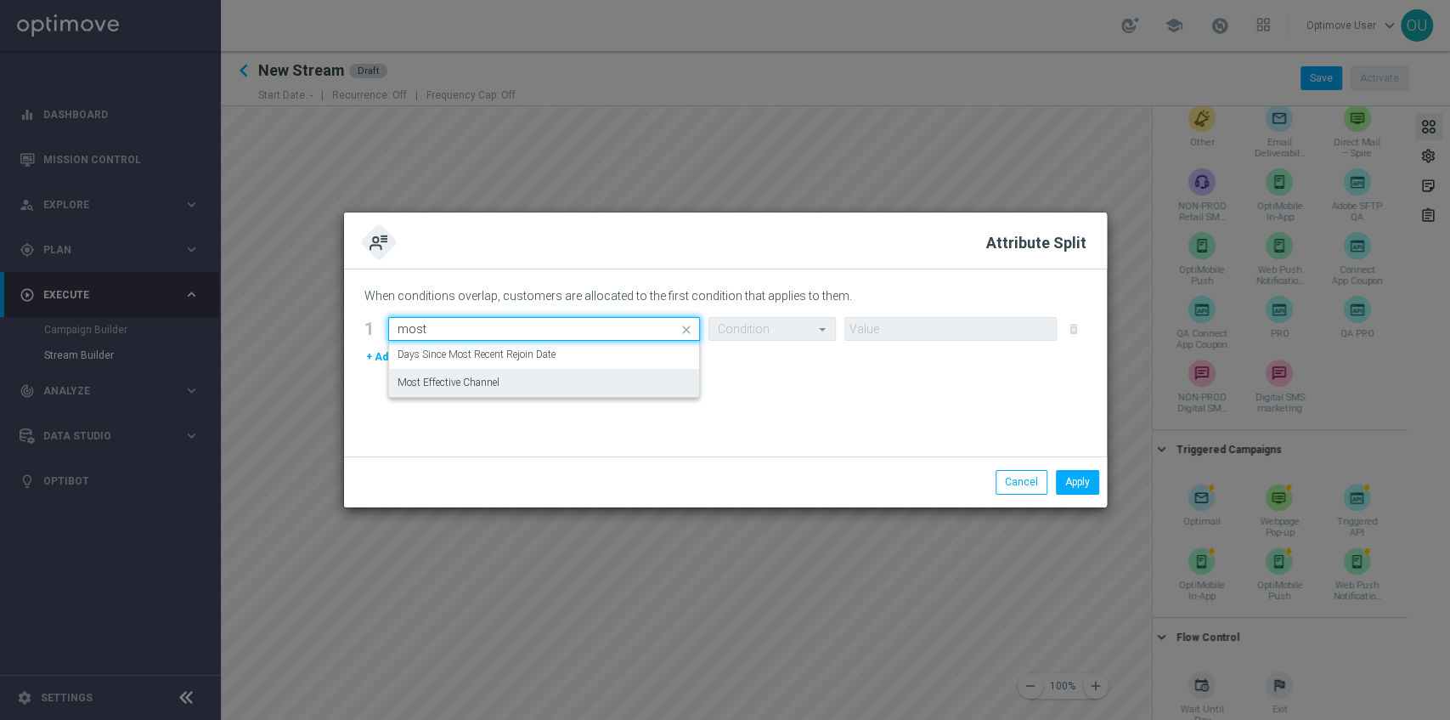
click at [590, 389] on div "Most Effective Channel" at bounding box center [544, 383] width 293 height 28
type input "most"
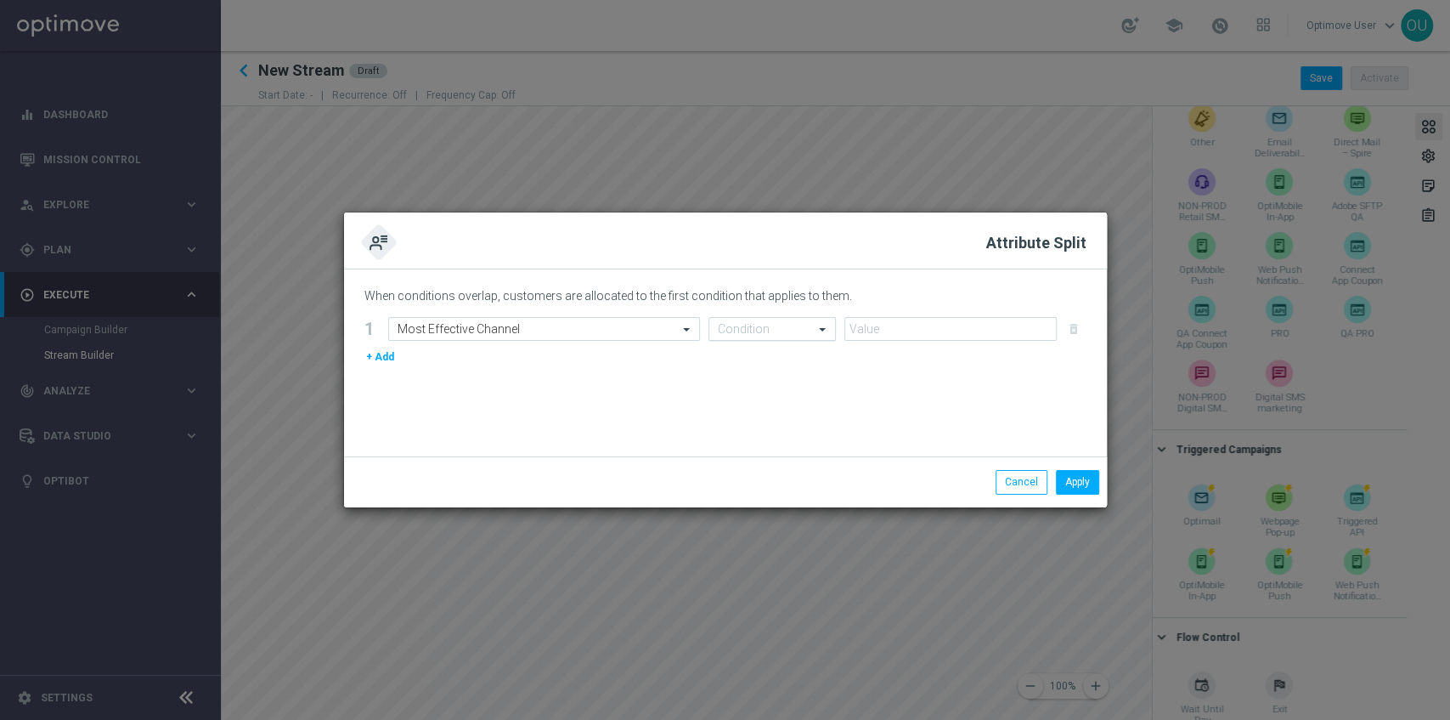
click at [734, 331] on input "text" at bounding box center [755, 329] width 75 height 14
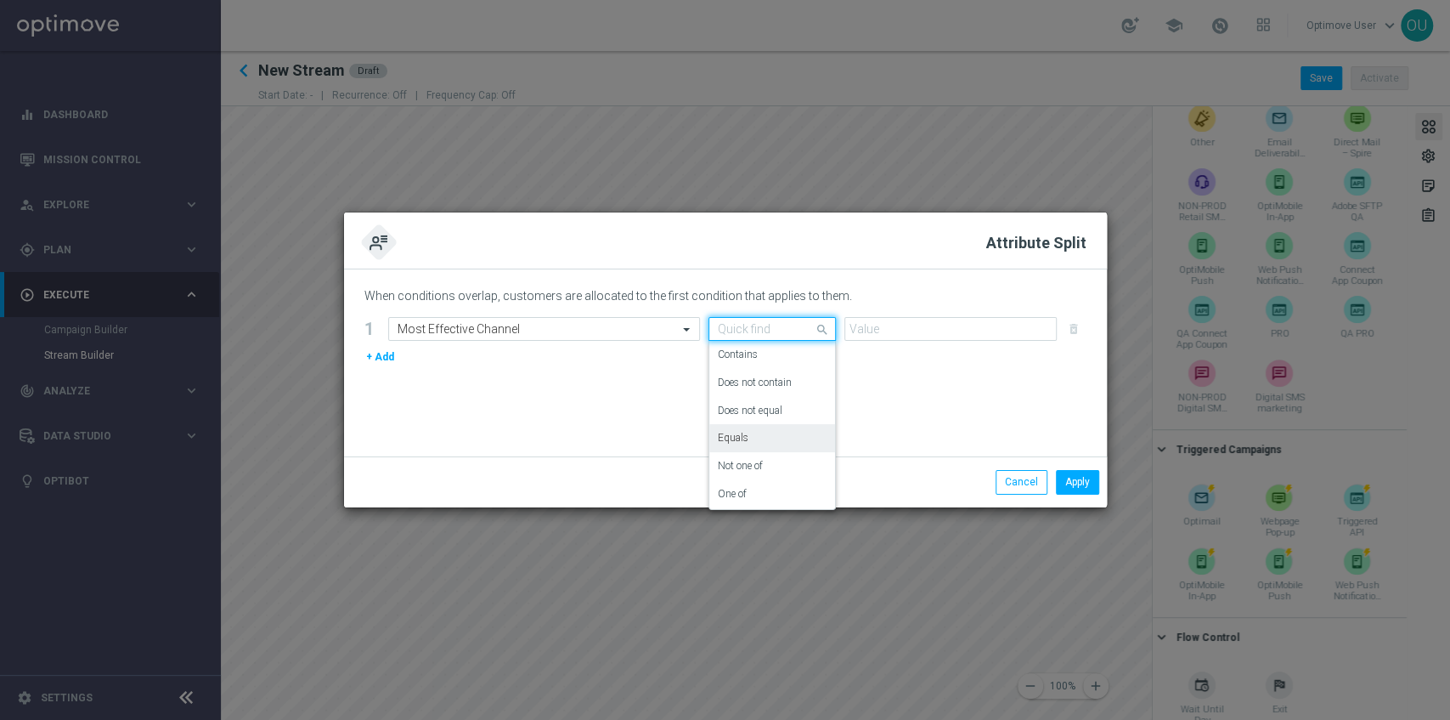
click at [777, 439] on div "Equals" at bounding box center [772, 438] width 109 height 28
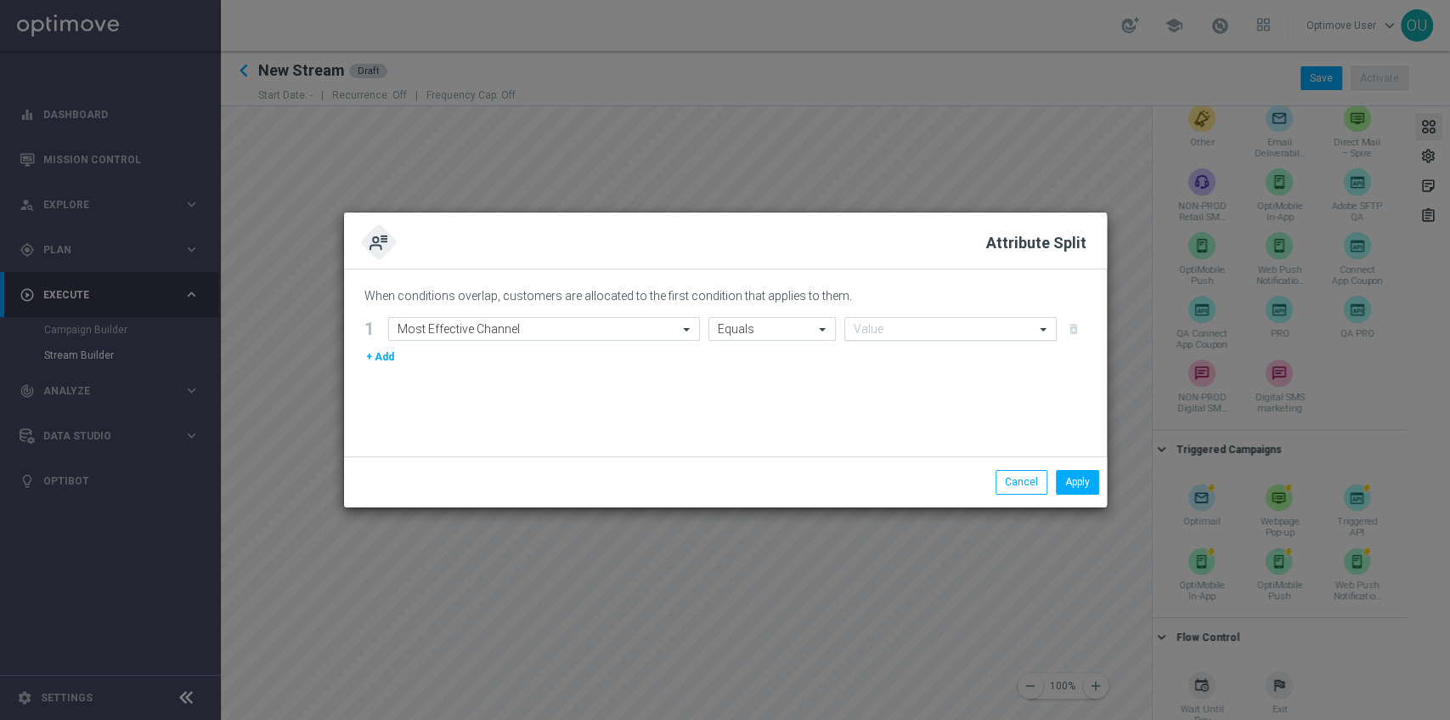
click at [889, 332] on input "text" at bounding box center [934, 329] width 160 height 14
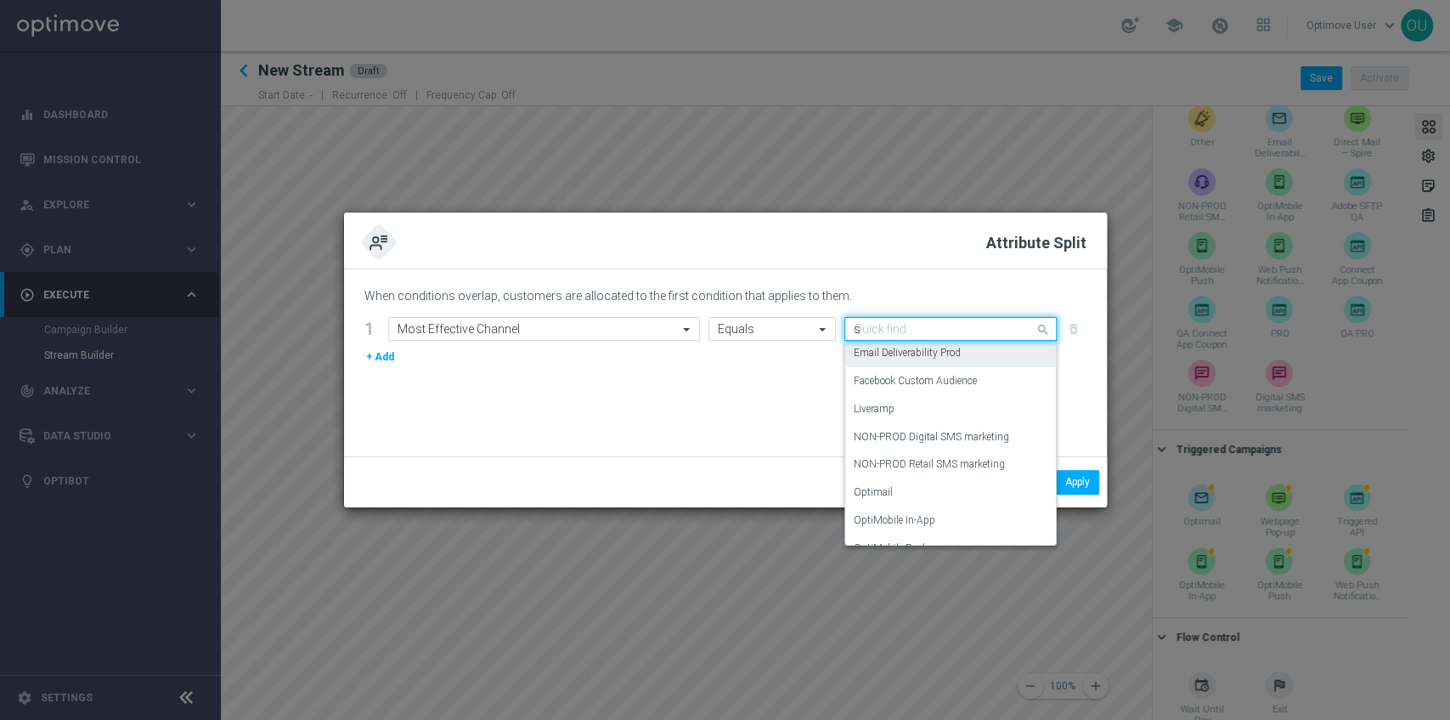
scroll to position [0, 0]
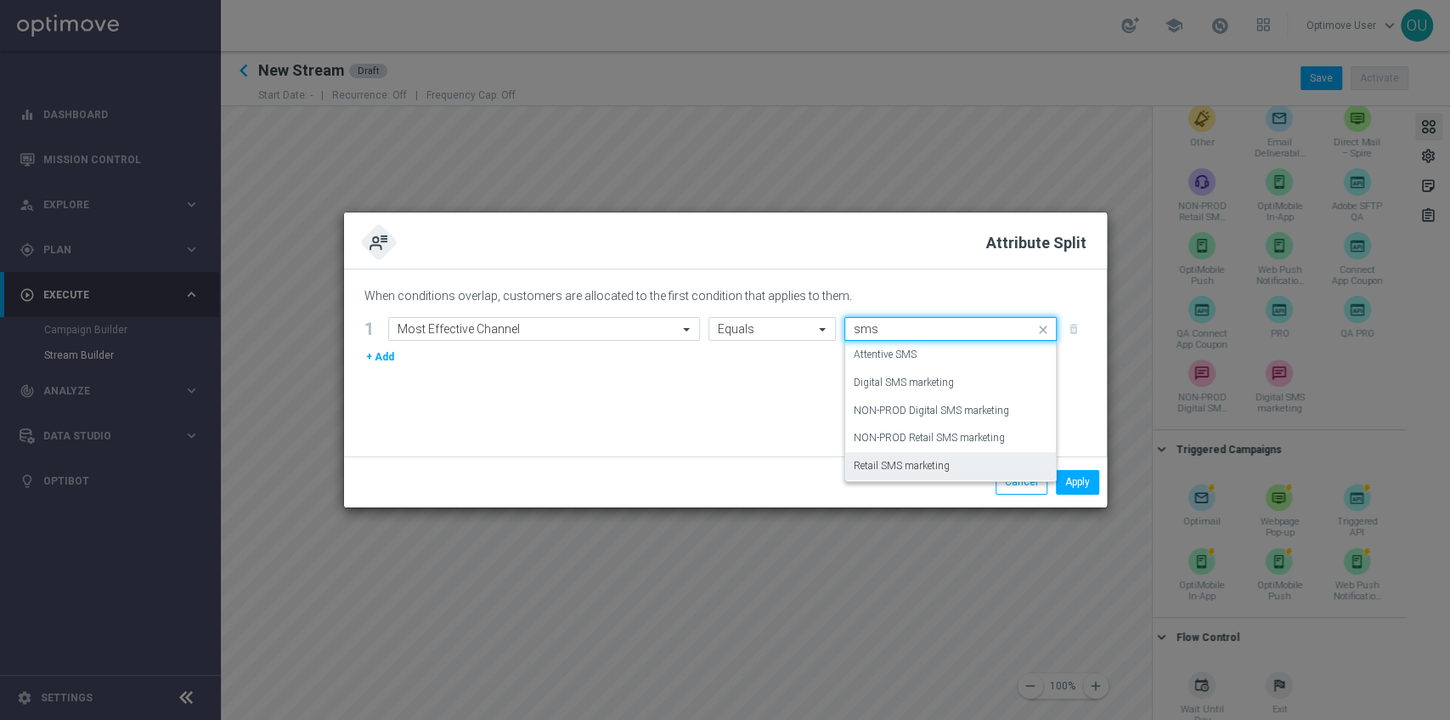
click at [970, 466] on div "Retail SMS marketing" at bounding box center [951, 466] width 194 height 28
type input "sms"
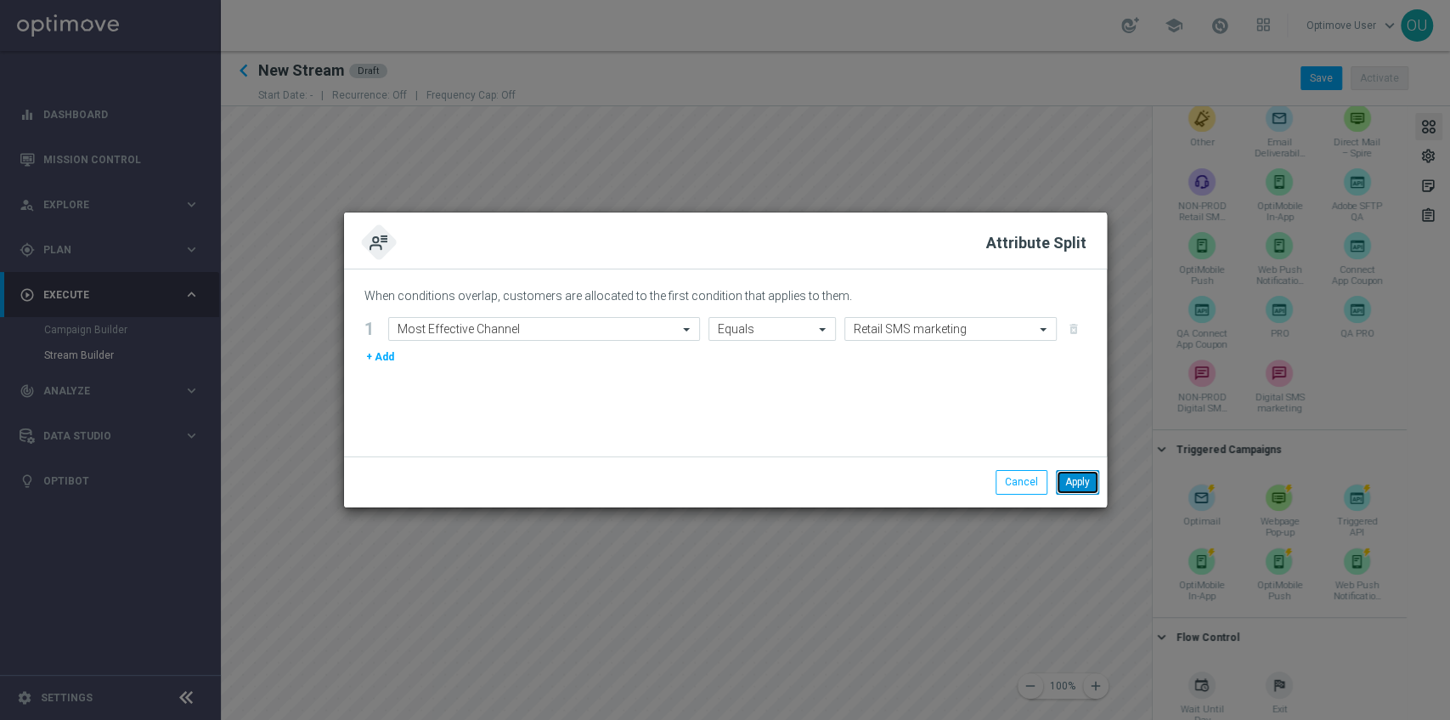
click at [1066, 488] on button "Apply" at bounding box center [1077, 482] width 43 height 24
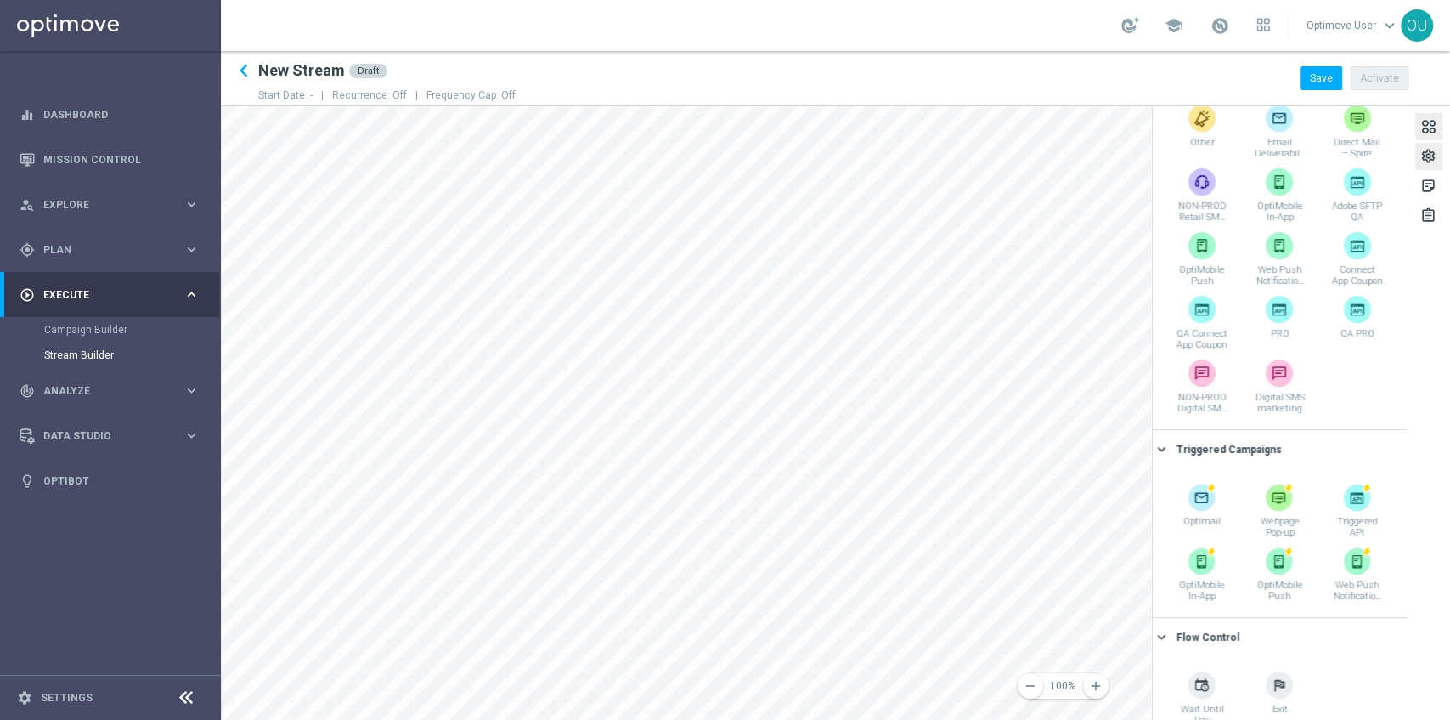
click at [1087, 156] on div "settings" at bounding box center [1429, 159] width 16 height 22
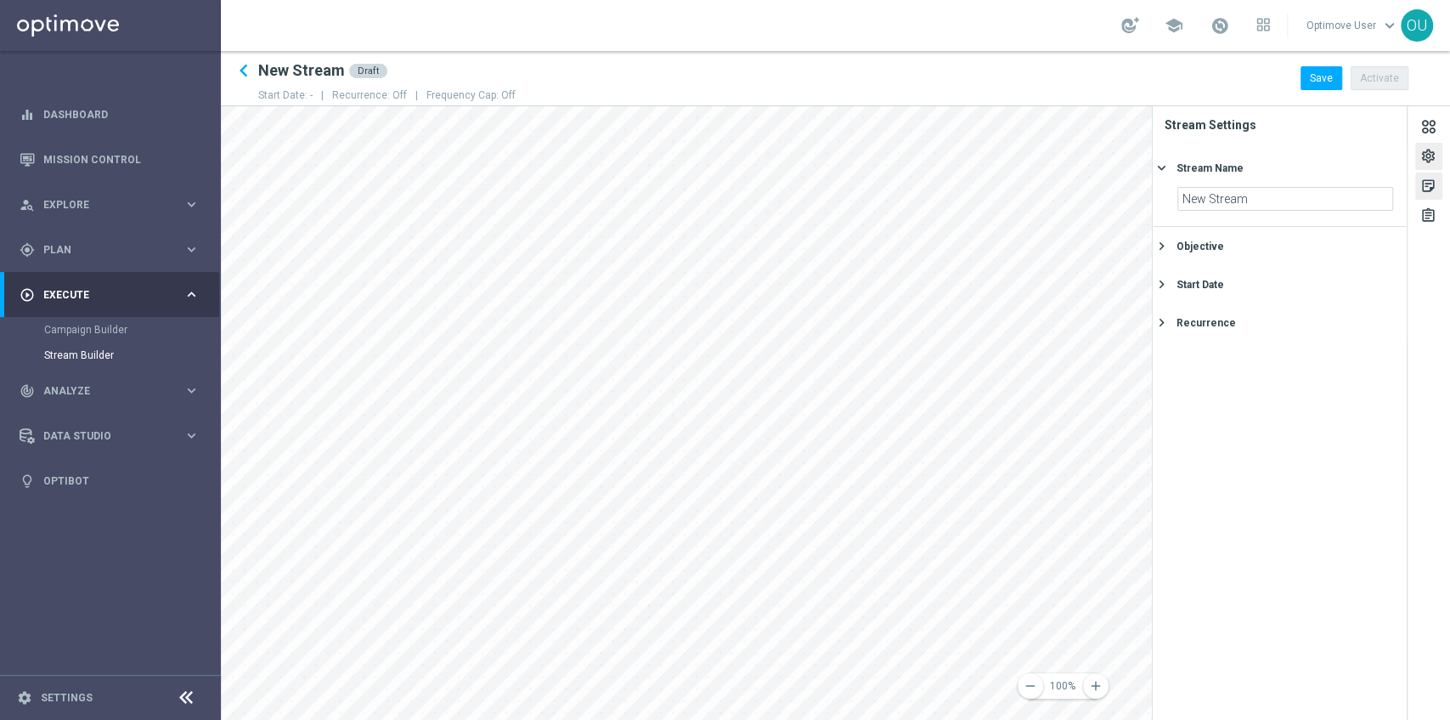
click at [1087, 189] on div "sticky_note_2" at bounding box center [1429, 189] width 16 height 22
click at [1087, 207] on div "assignment" at bounding box center [1429, 218] width 16 height 22
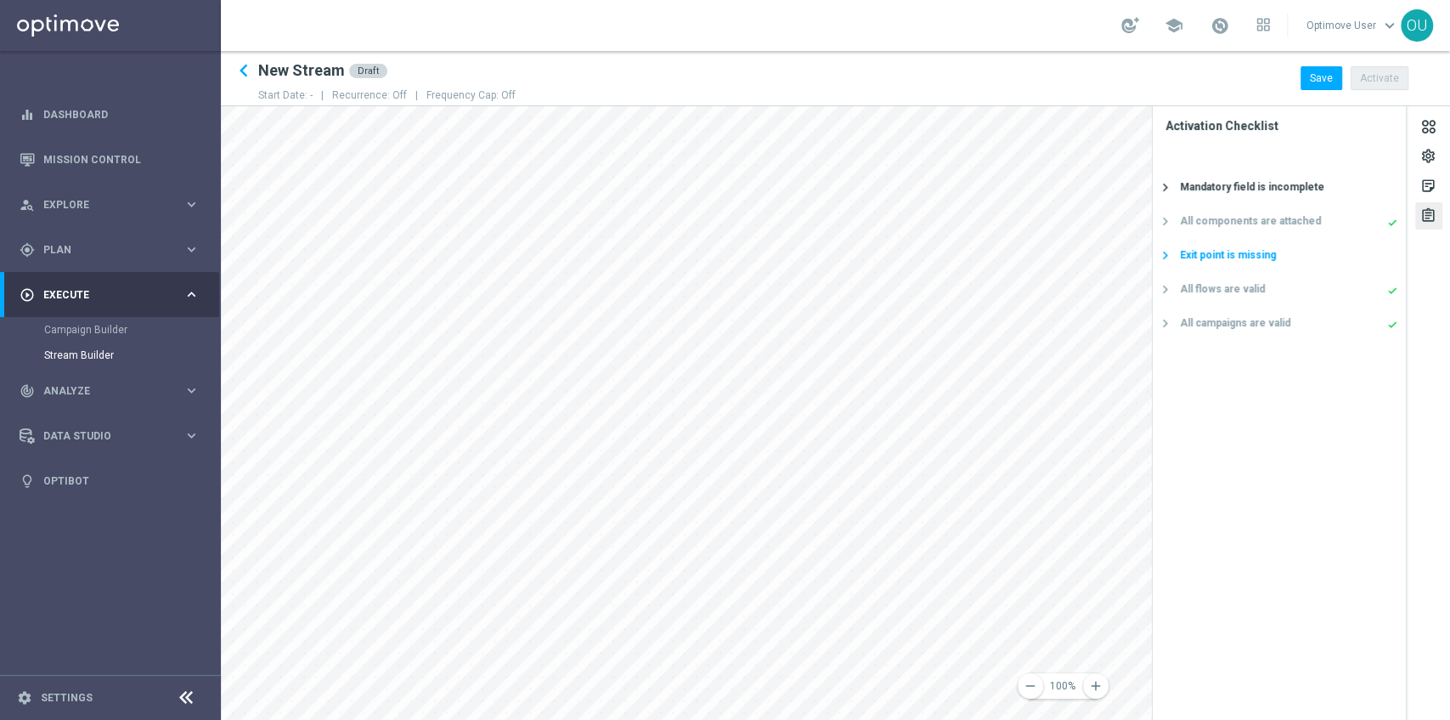
click at [1087, 256] on div "Exit point is missing" at bounding box center [1289, 254] width 218 height 15
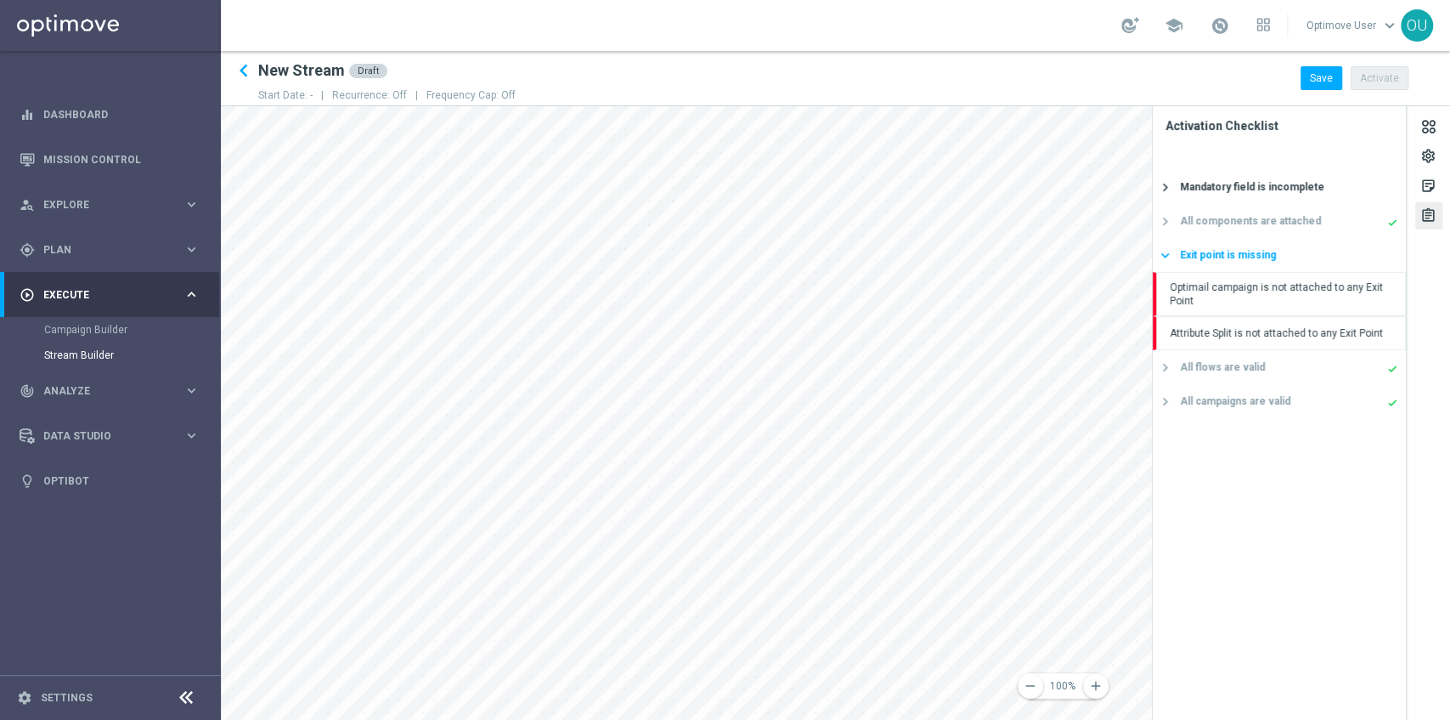
click at [1087, 256] on div "Exit point is missing" at bounding box center [1289, 254] width 218 height 15
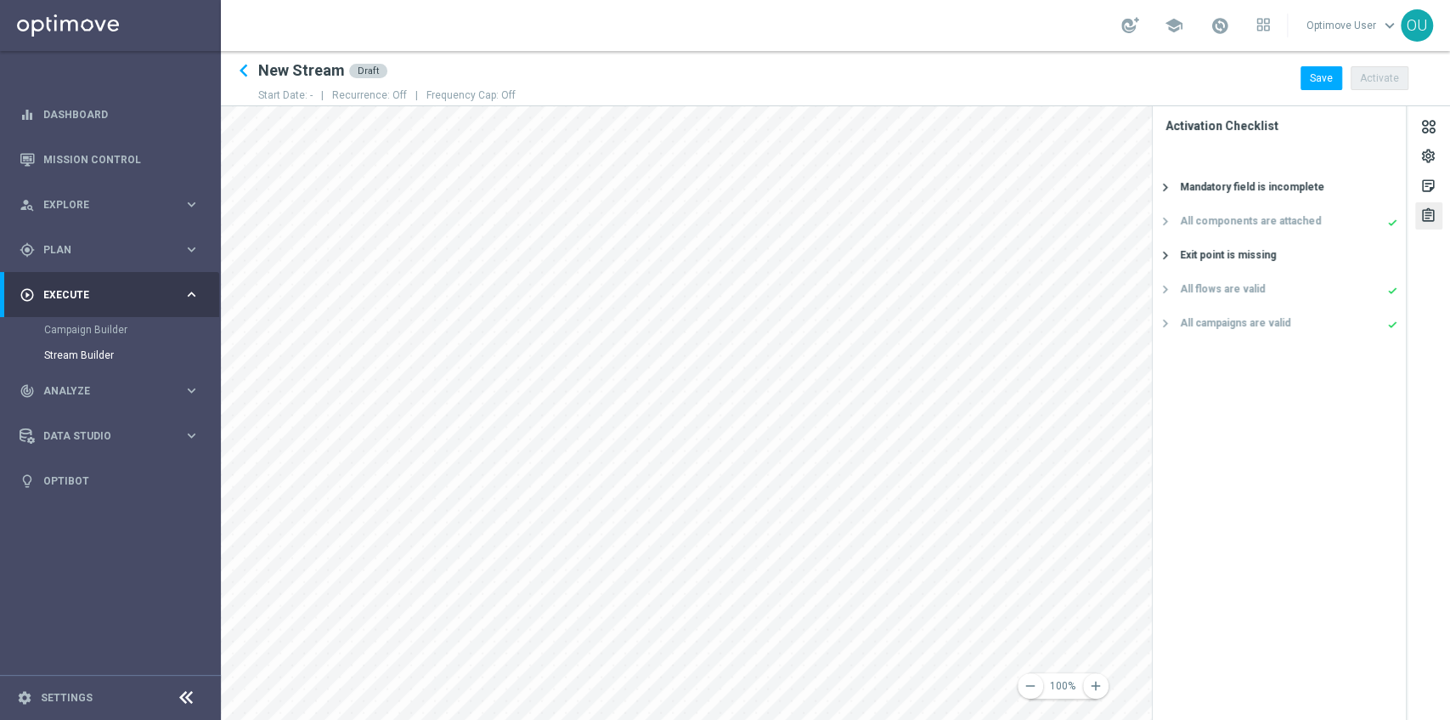
click at [1087, 141] on div "settings sticky_note_2 assignment" at bounding box center [1429, 412] width 42 height 613
click at [1087, 131] on div at bounding box center [1429, 128] width 19 height 23
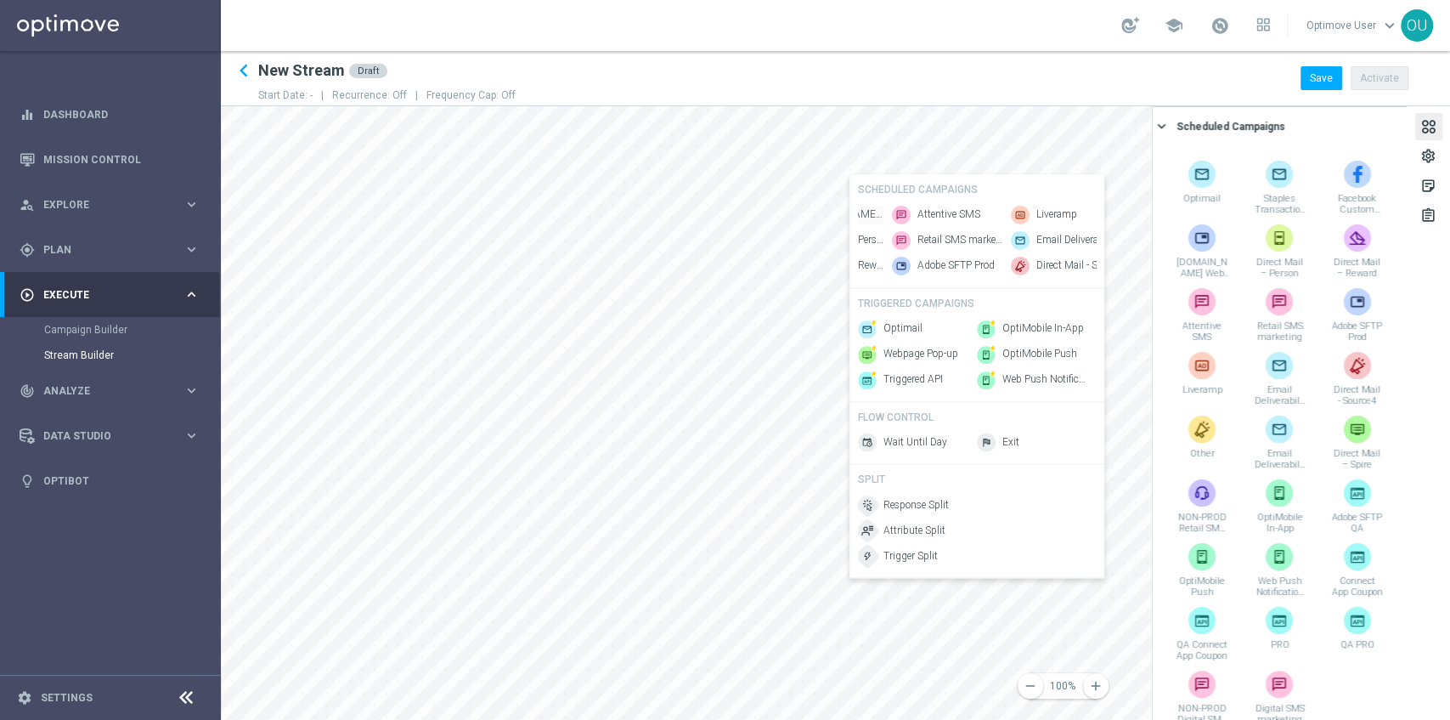
scroll to position [0, 205]
click at [982, 235] on span "Retail SMS marketing" at bounding box center [959, 241] width 85 height 14
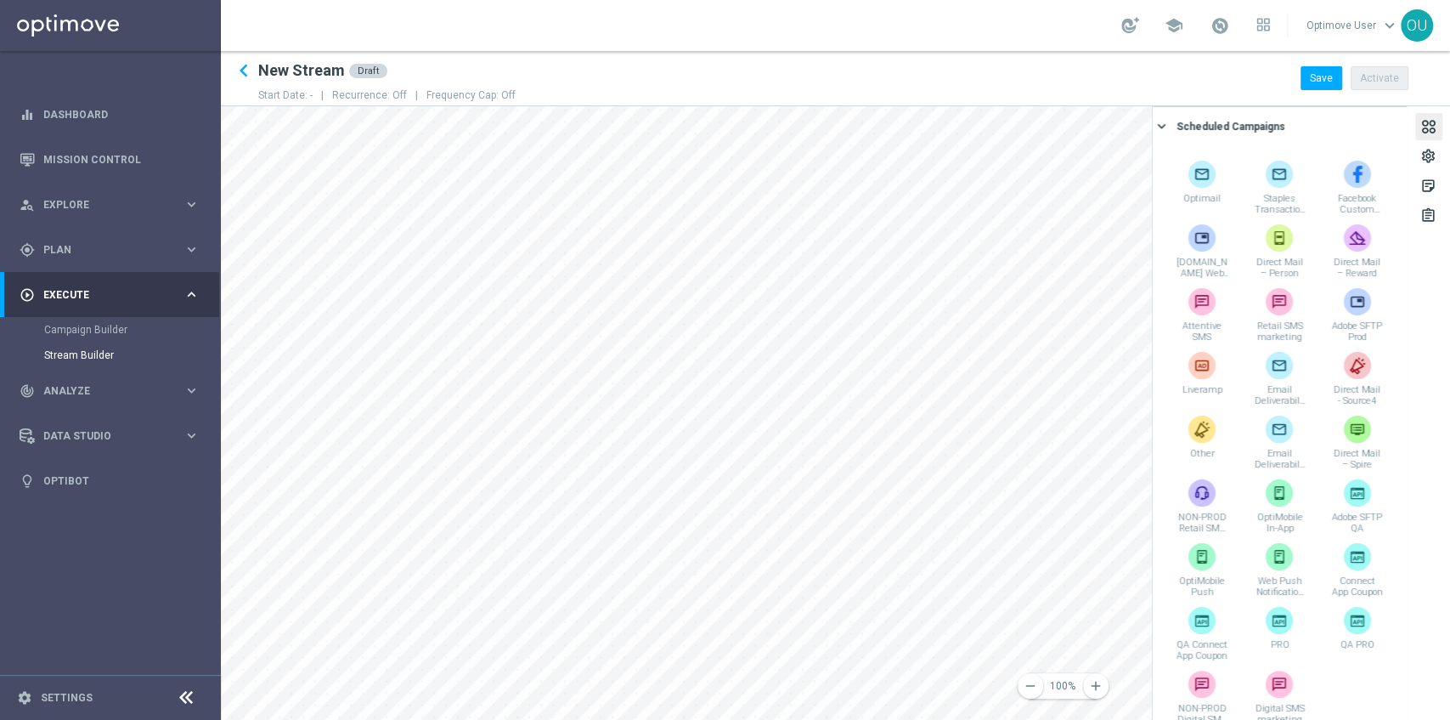
click at [185, 535] on icon at bounding box center [186, 697] width 20 height 20
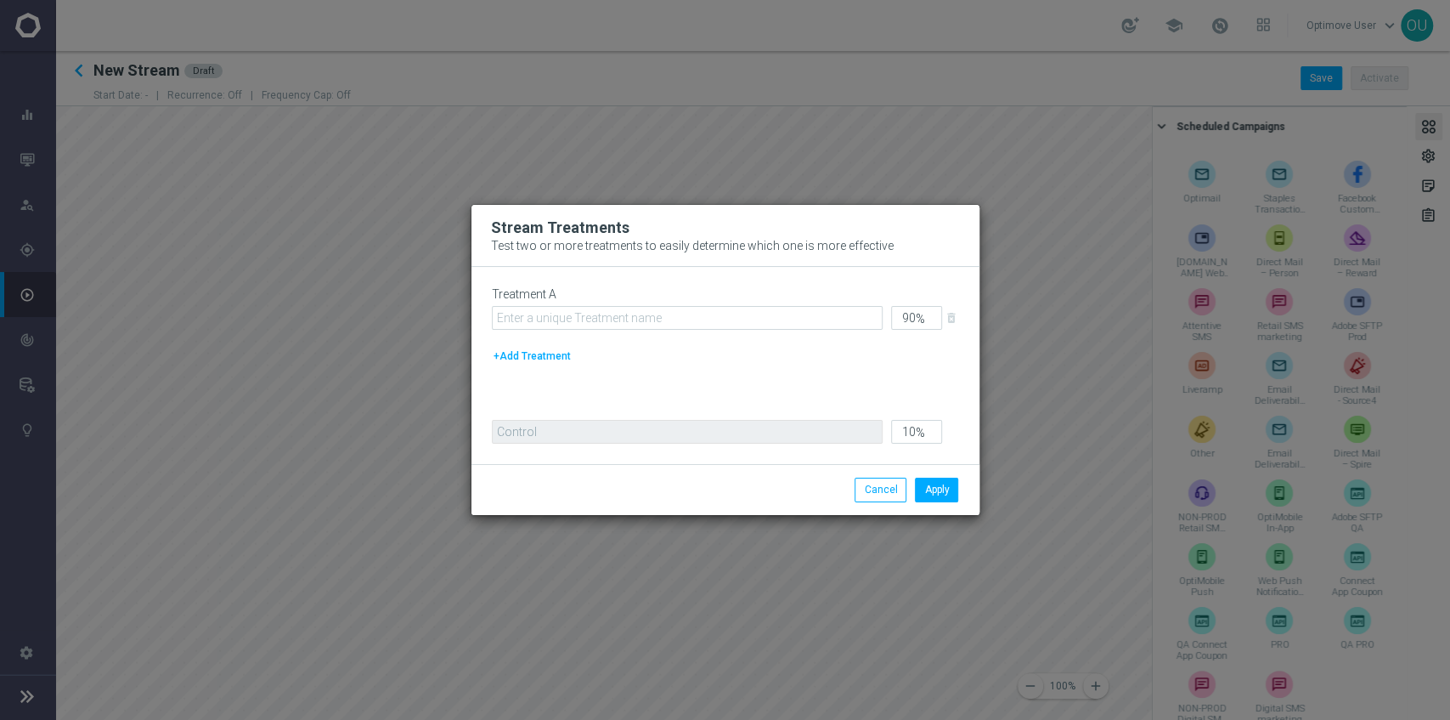
click at [523, 355] on button "+Add Treatment" at bounding box center [532, 356] width 81 height 19
type input "45"
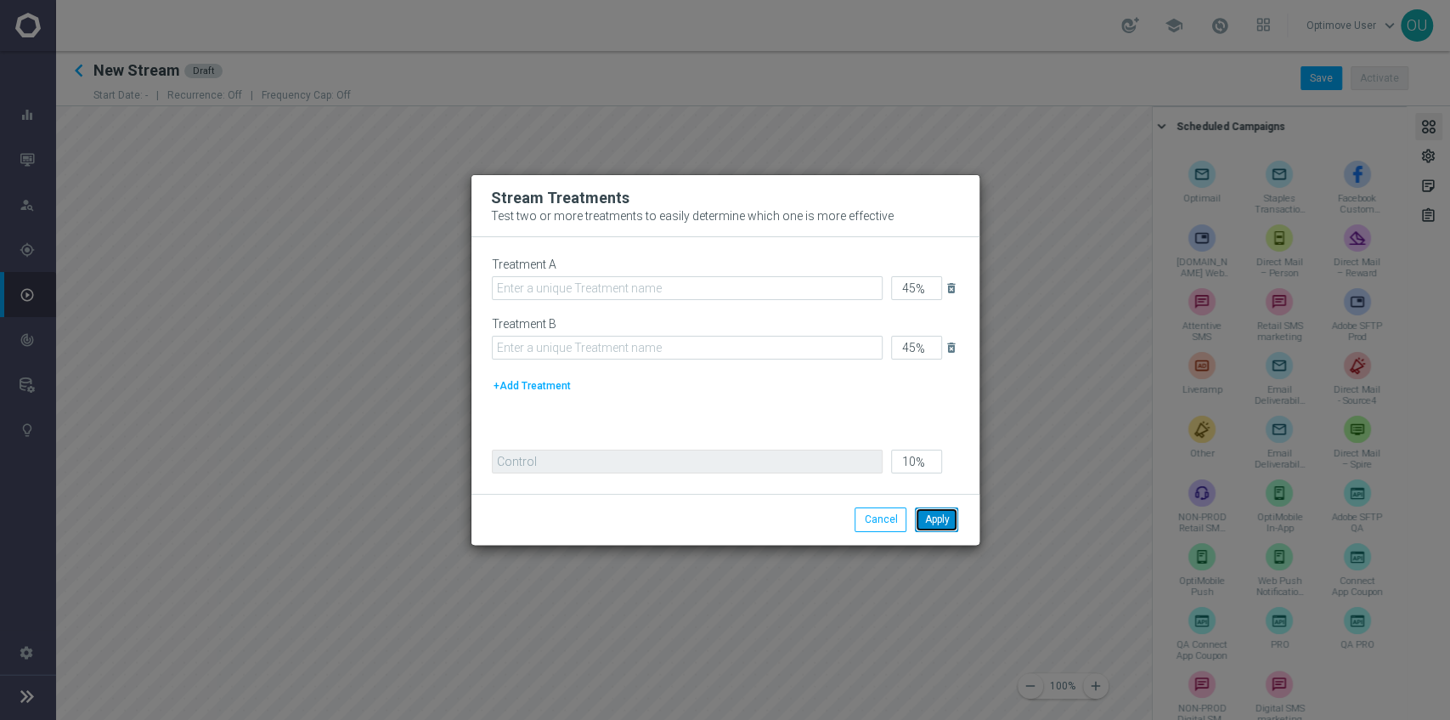
click at [945, 517] on button "Apply" at bounding box center [936, 519] width 43 height 24
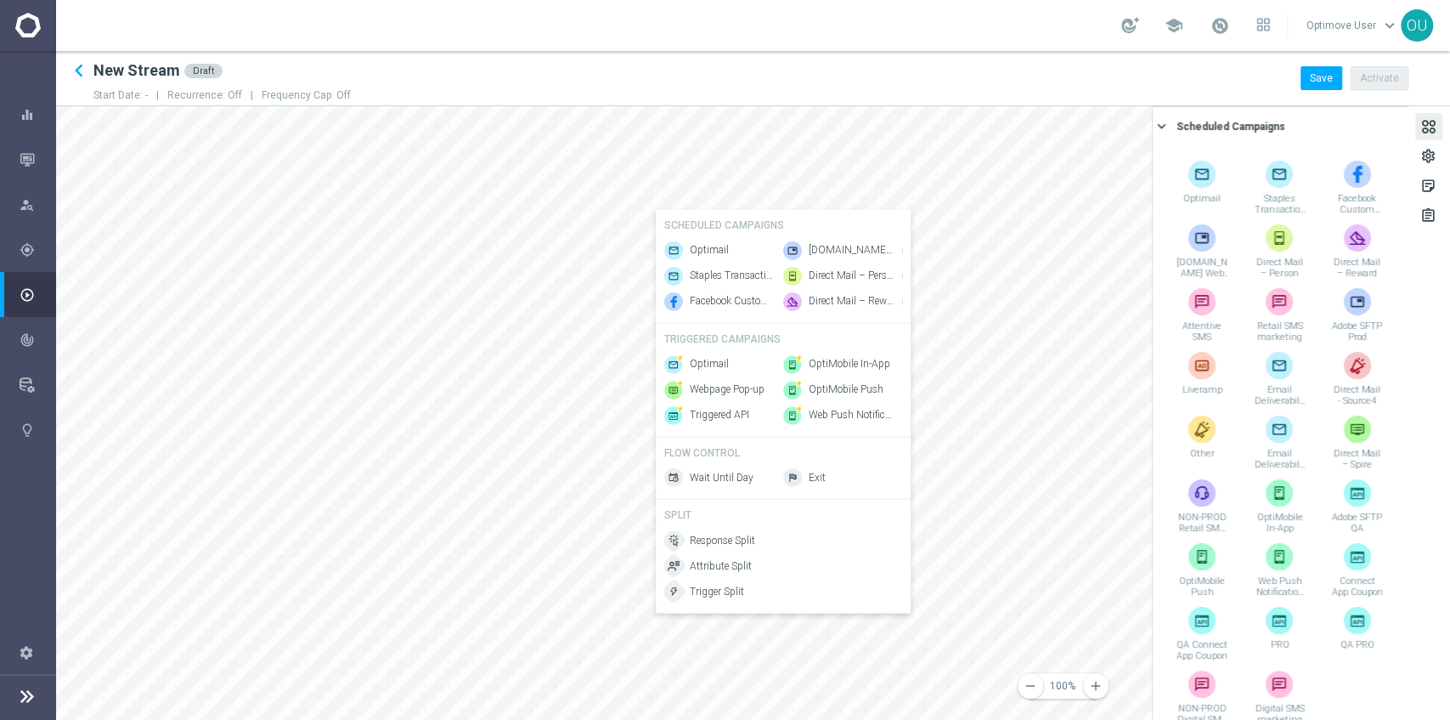
scroll to position [0, 0]
click at [720, 535] on span "Attribute Split" at bounding box center [721, 565] width 62 height 14
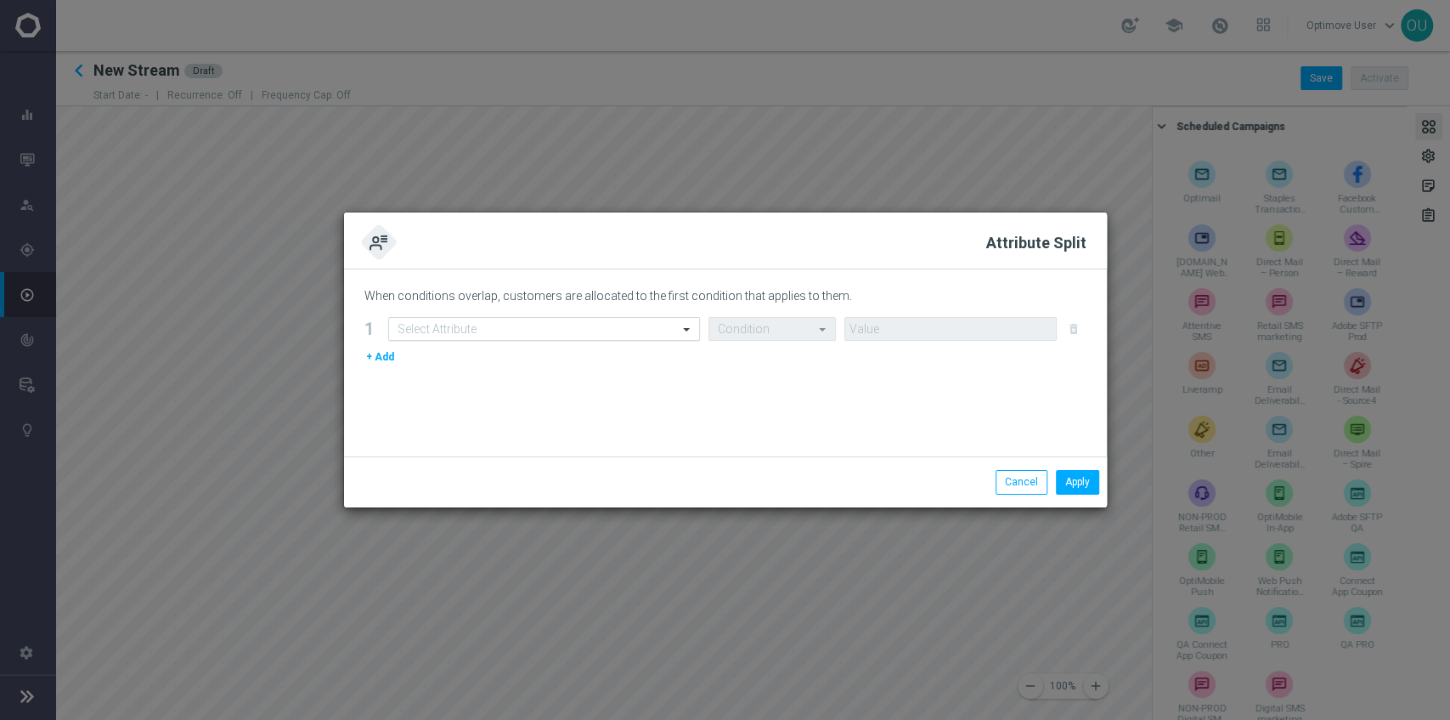
click at [630, 336] on div "Select Attribute" at bounding box center [544, 329] width 312 height 24
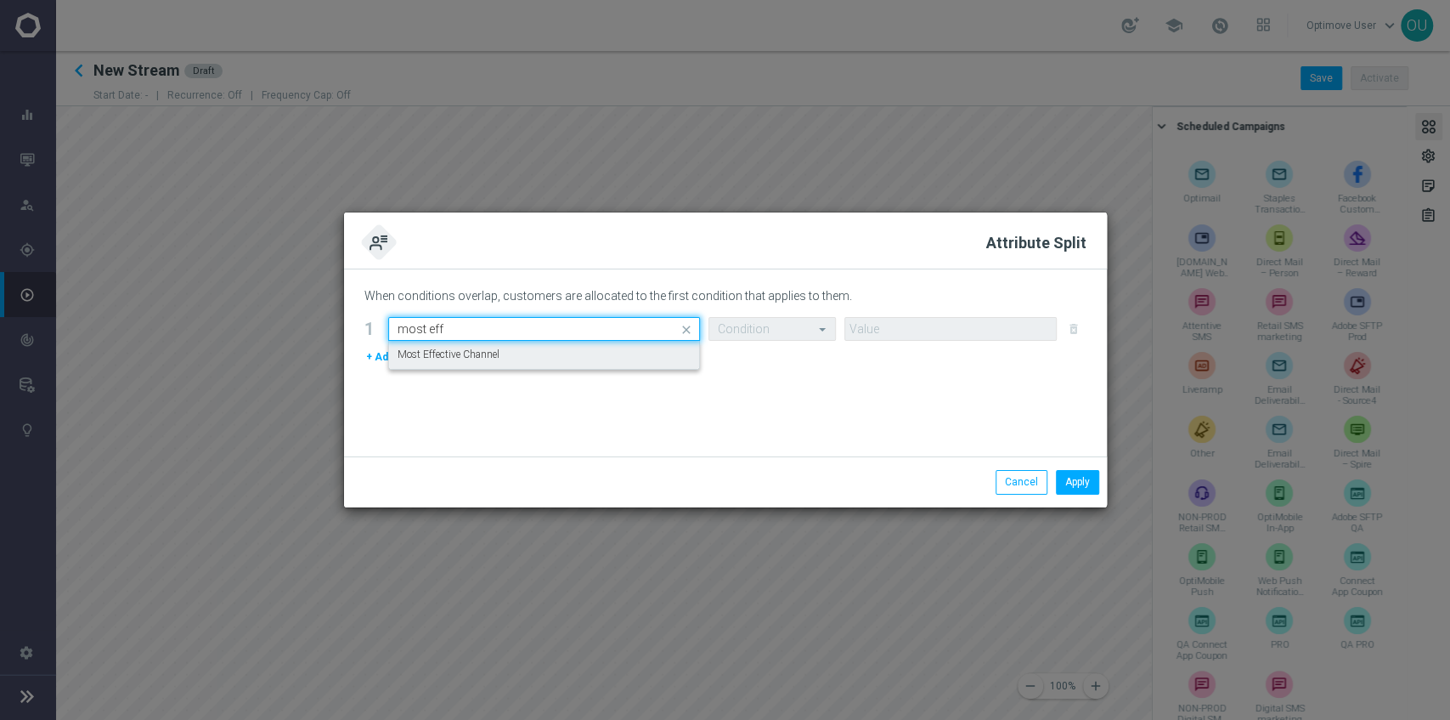
click at [614, 363] on div "Most Effective Channel" at bounding box center [544, 355] width 293 height 28
type input "most eff"
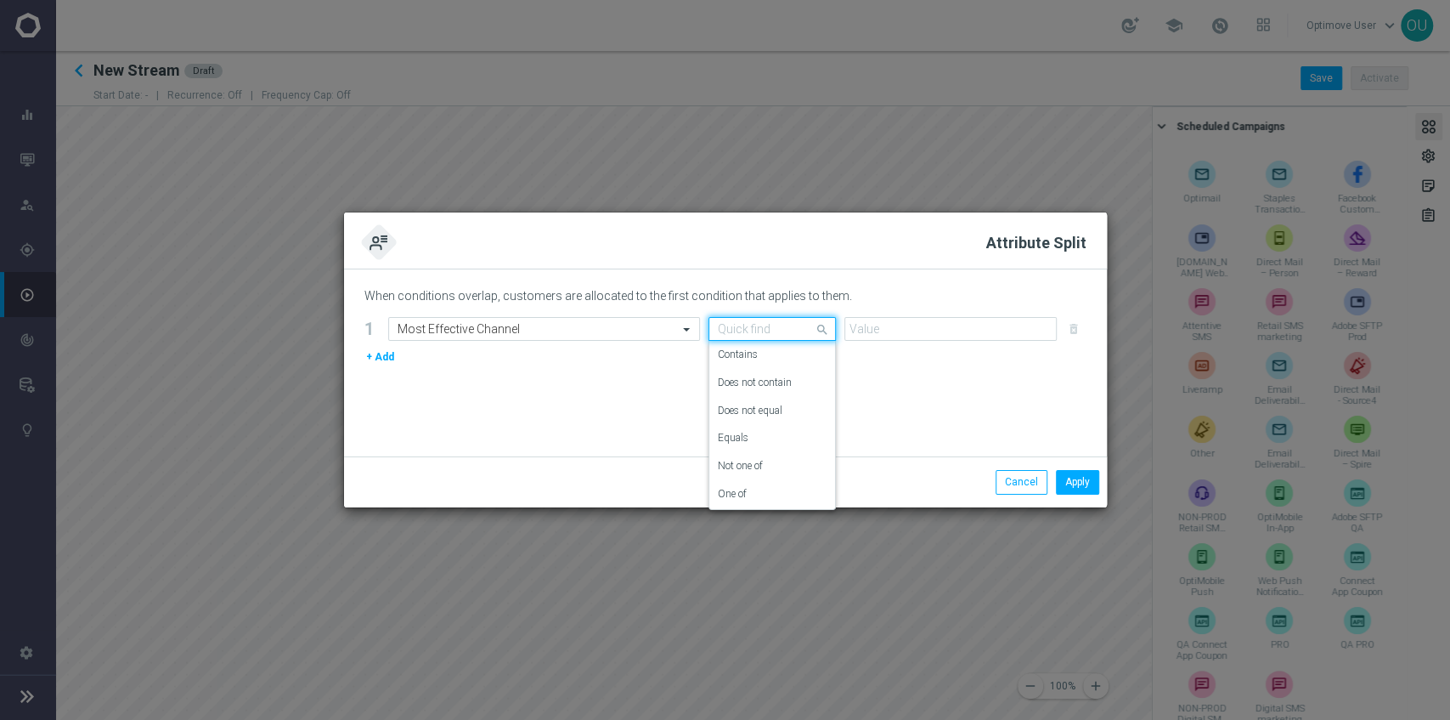
click at [771, 319] on div "Quick find" at bounding box center [772, 329] width 127 height 24
click at [773, 437] on div "Equals" at bounding box center [772, 438] width 109 height 28
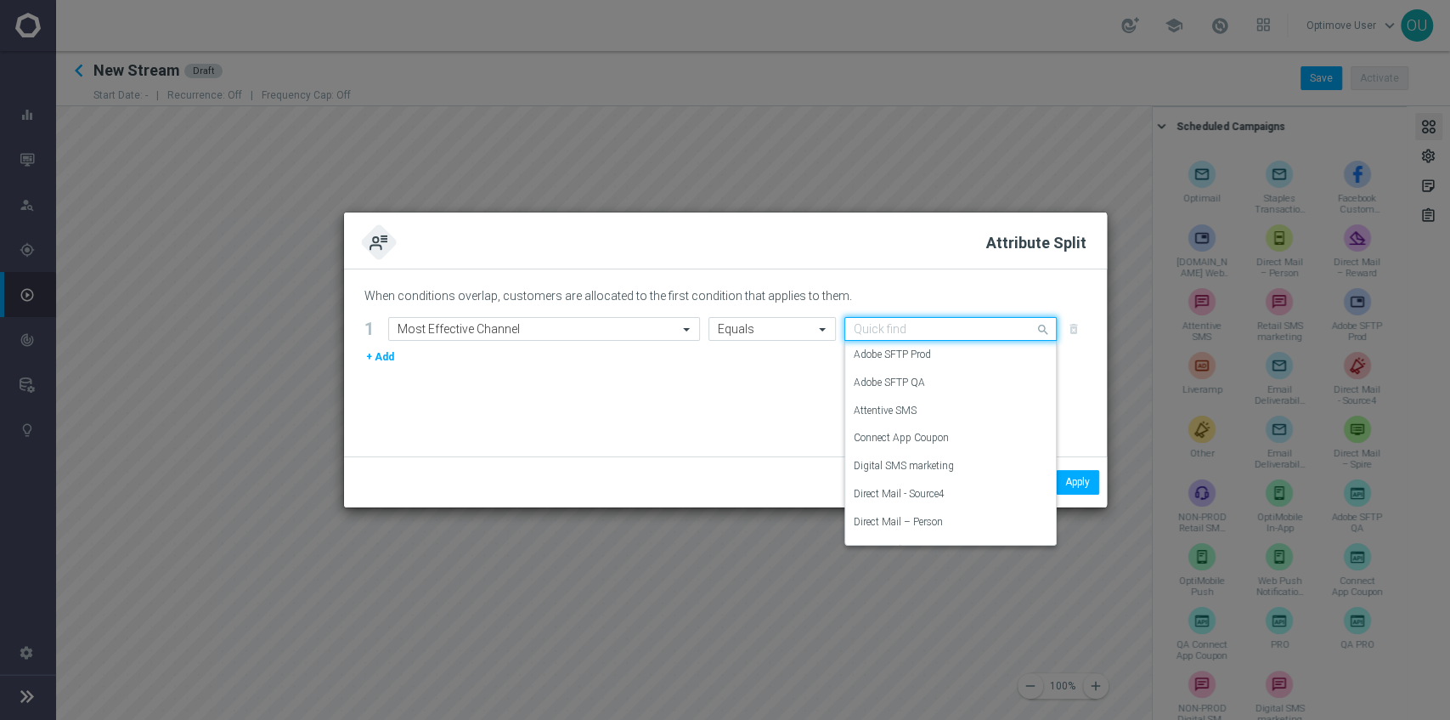
click at [895, 331] on input "text" at bounding box center [934, 329] width 160 height 14
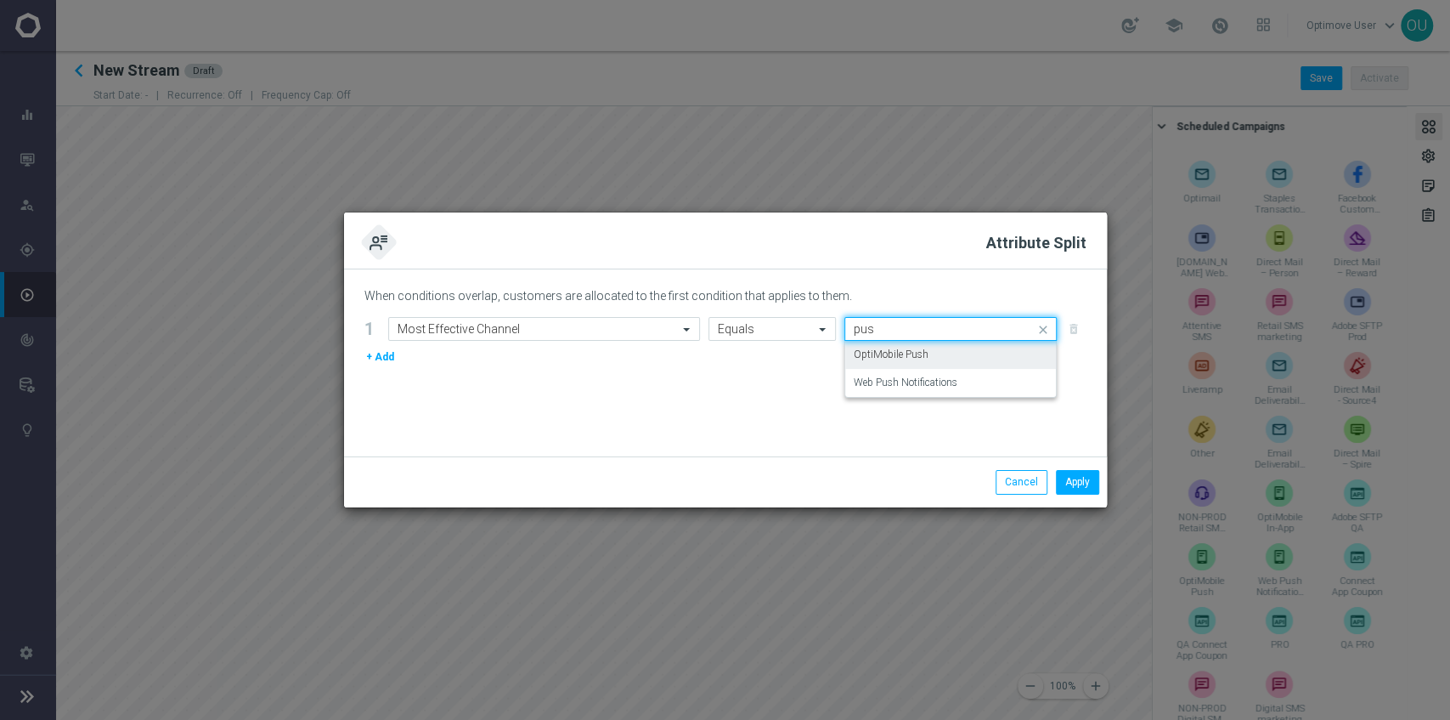
click at [955, 355] on div "OptiMobile Push" at bounding box center [951, 355] width 194 height 28
type input "pus"
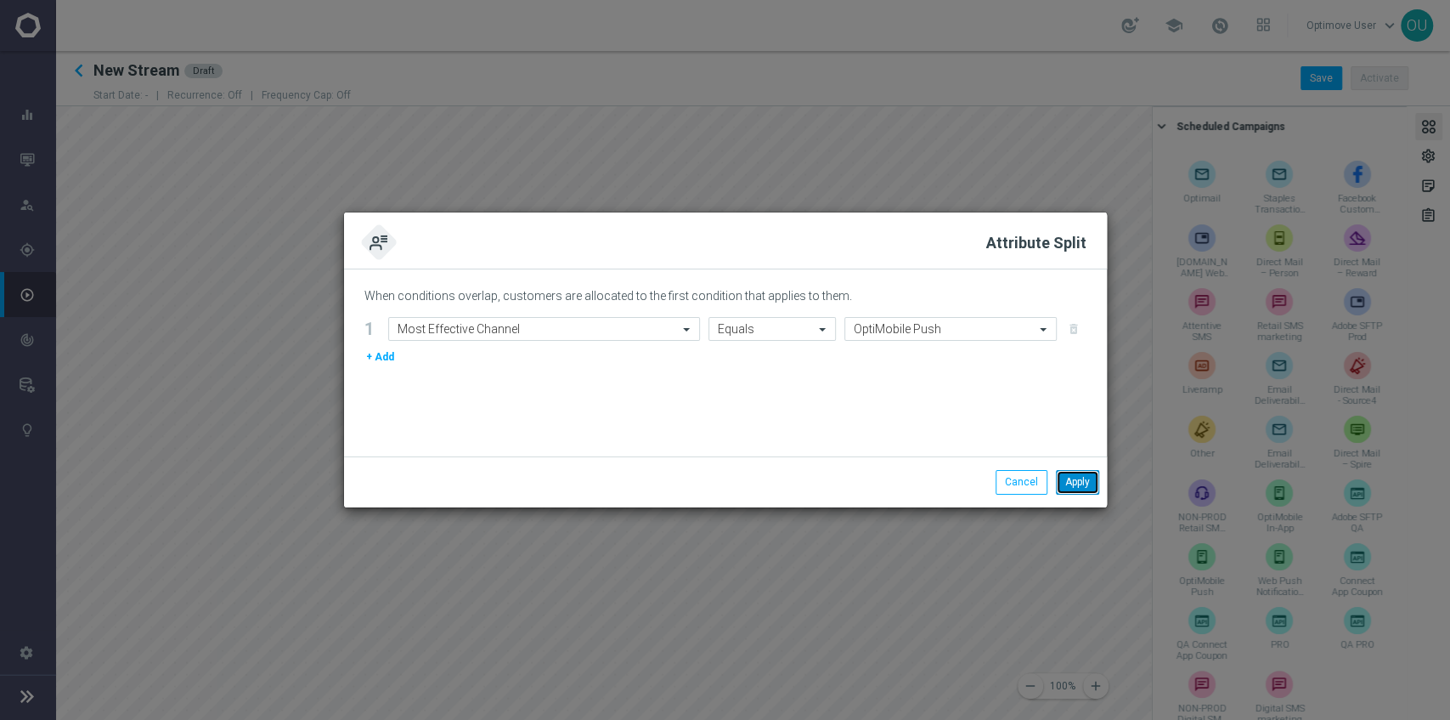
click at [1082, 482] on button "Apply" at bounding box center [1077, 482] width 43 height 24
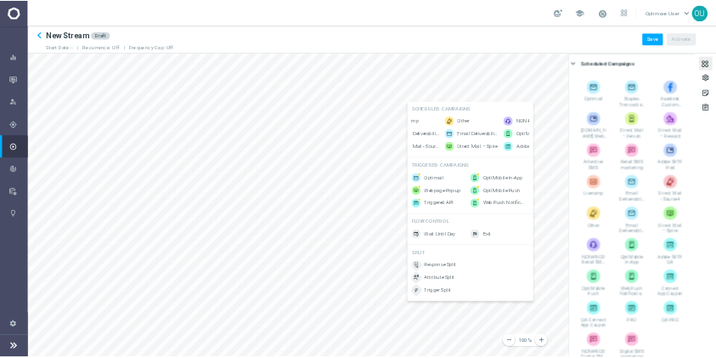
scroll to position [0, 419]
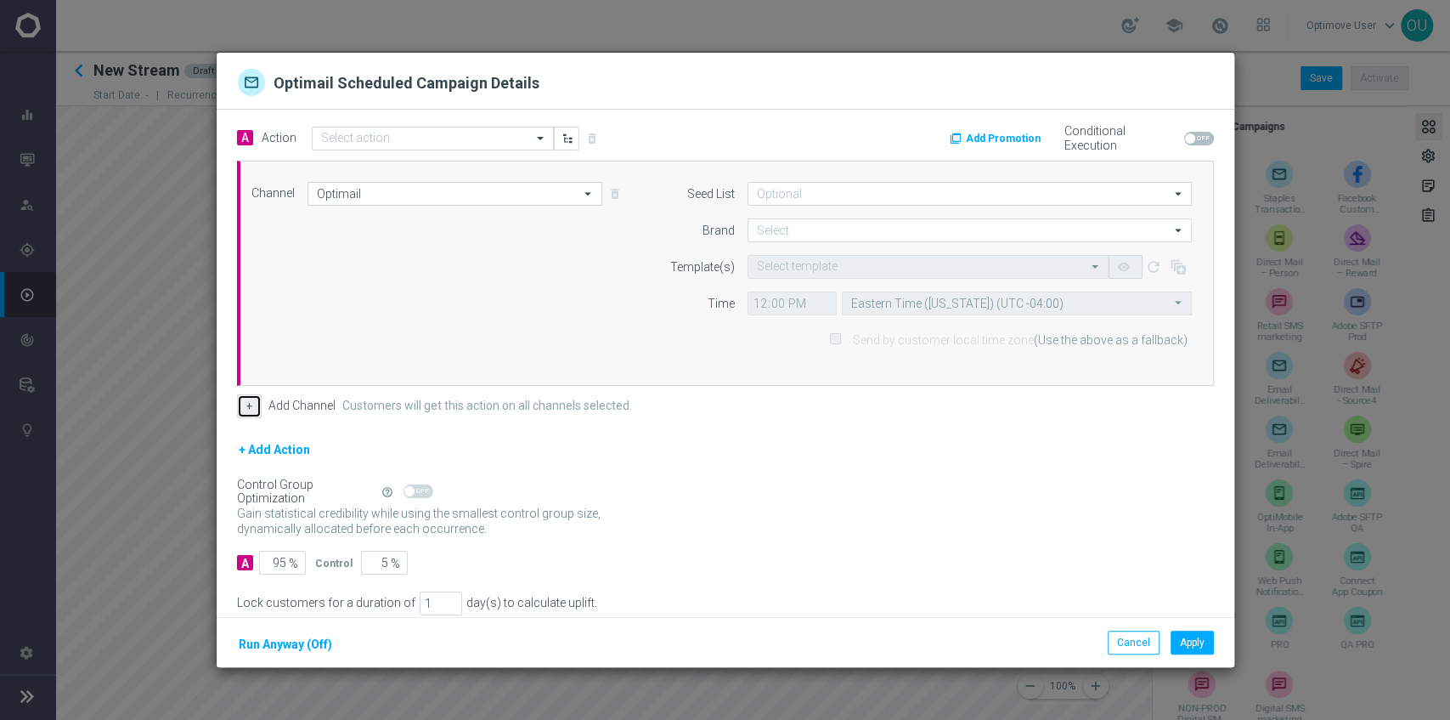
click at [254, 404] on button "+" at bounding box center [249, 406] width 25 height 24
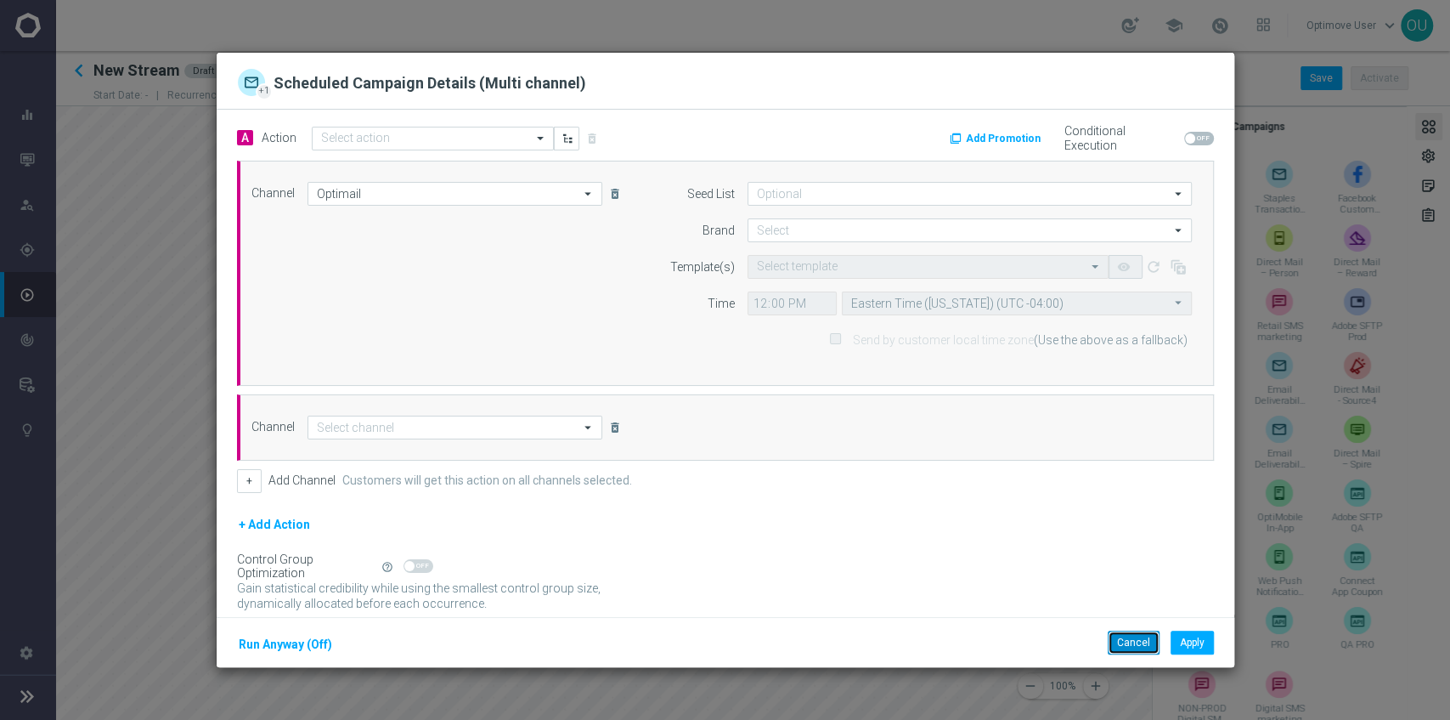
click at [1087, 535] on button "Cancel" at bounding box center [1134, 642] width 52 height 24
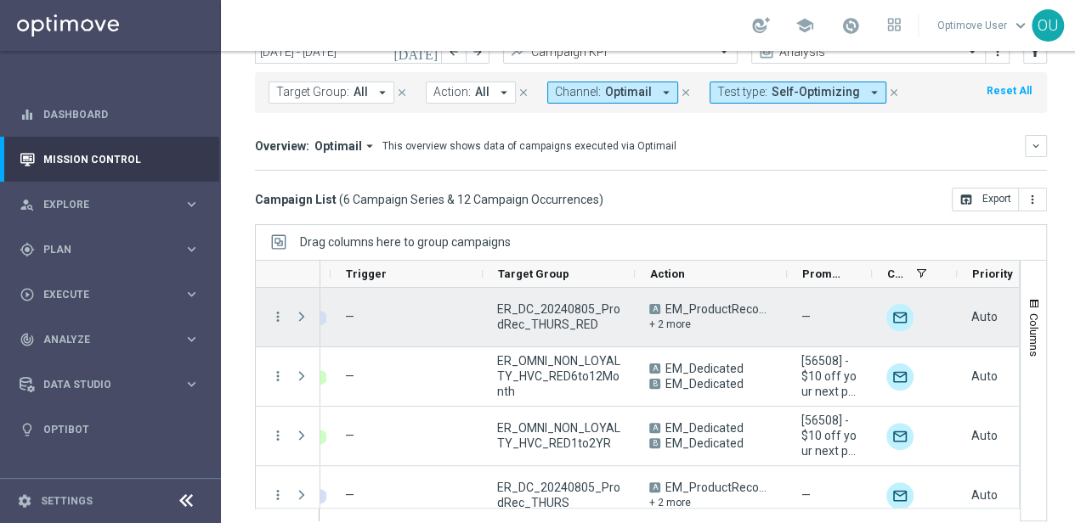
scroll to position [136, 0]
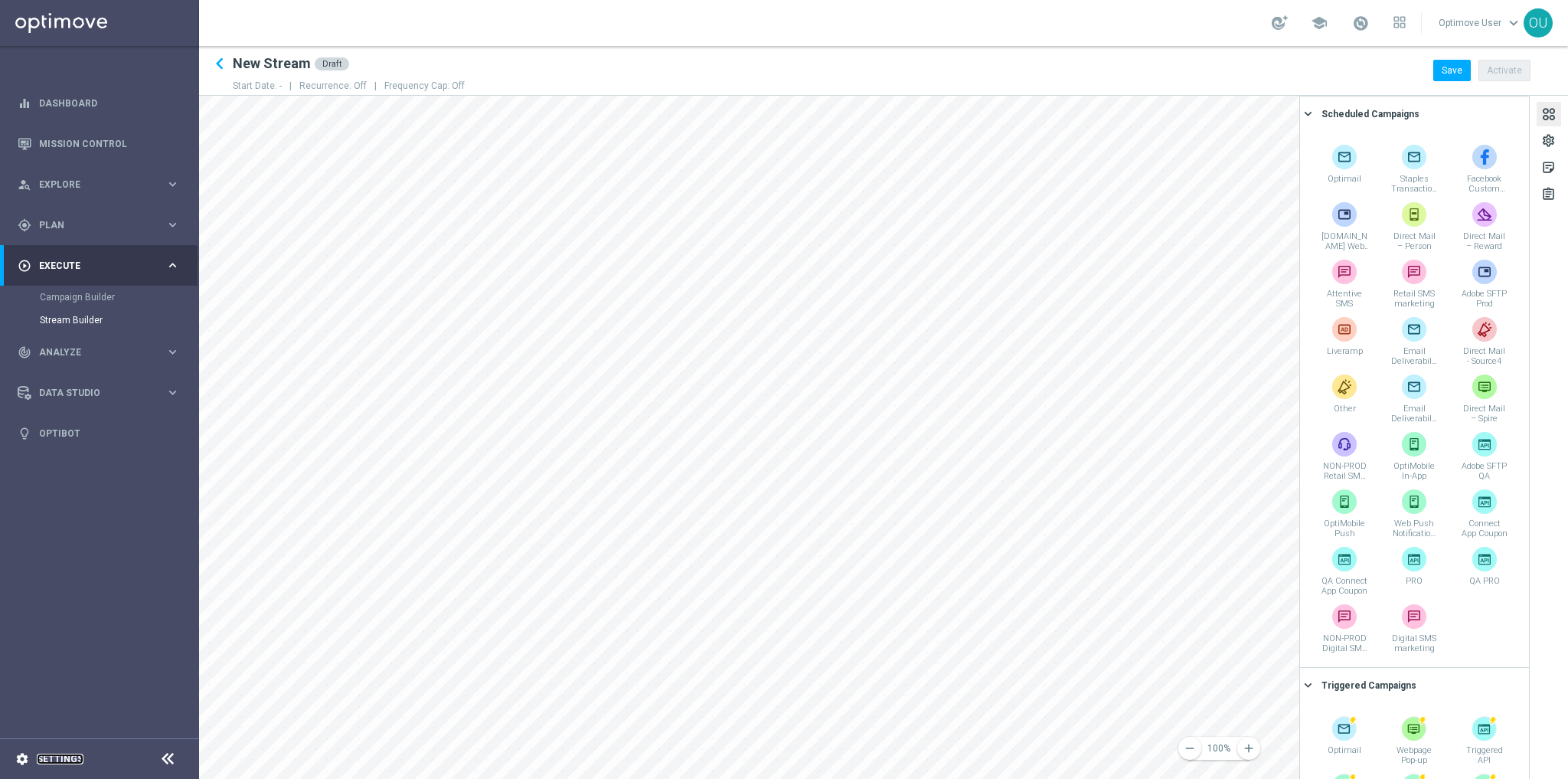
click at [60, 760] on link "Settings" at bounding box center [60, 759] width 47 height 9
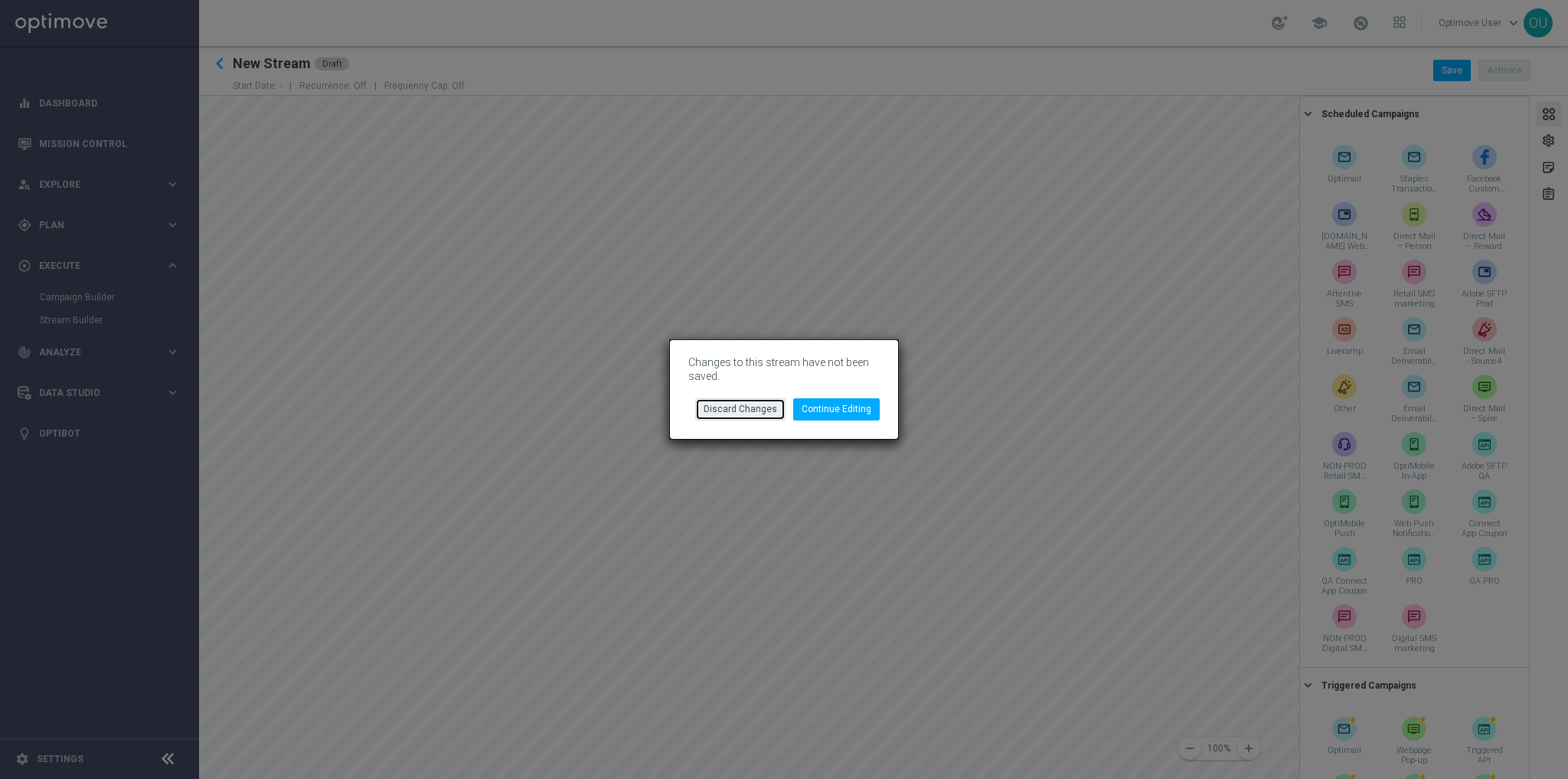
click at [756, 410] on button "Discard Changes" at bounding box center [740, 409] width 90 height 22
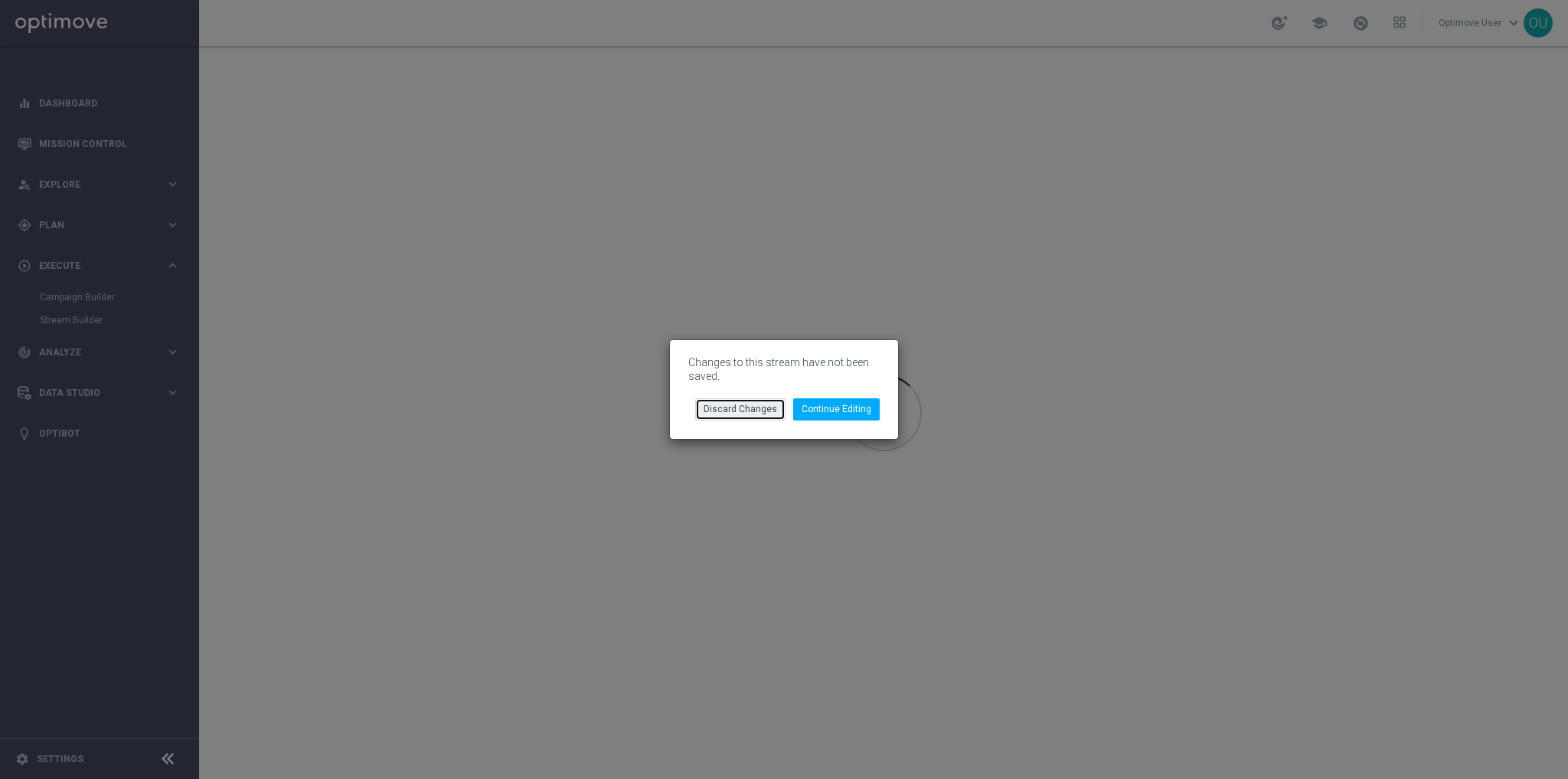
click at [741, 411] on button "Discard Changes" at bounding box center [740, 409] width 90 height 22
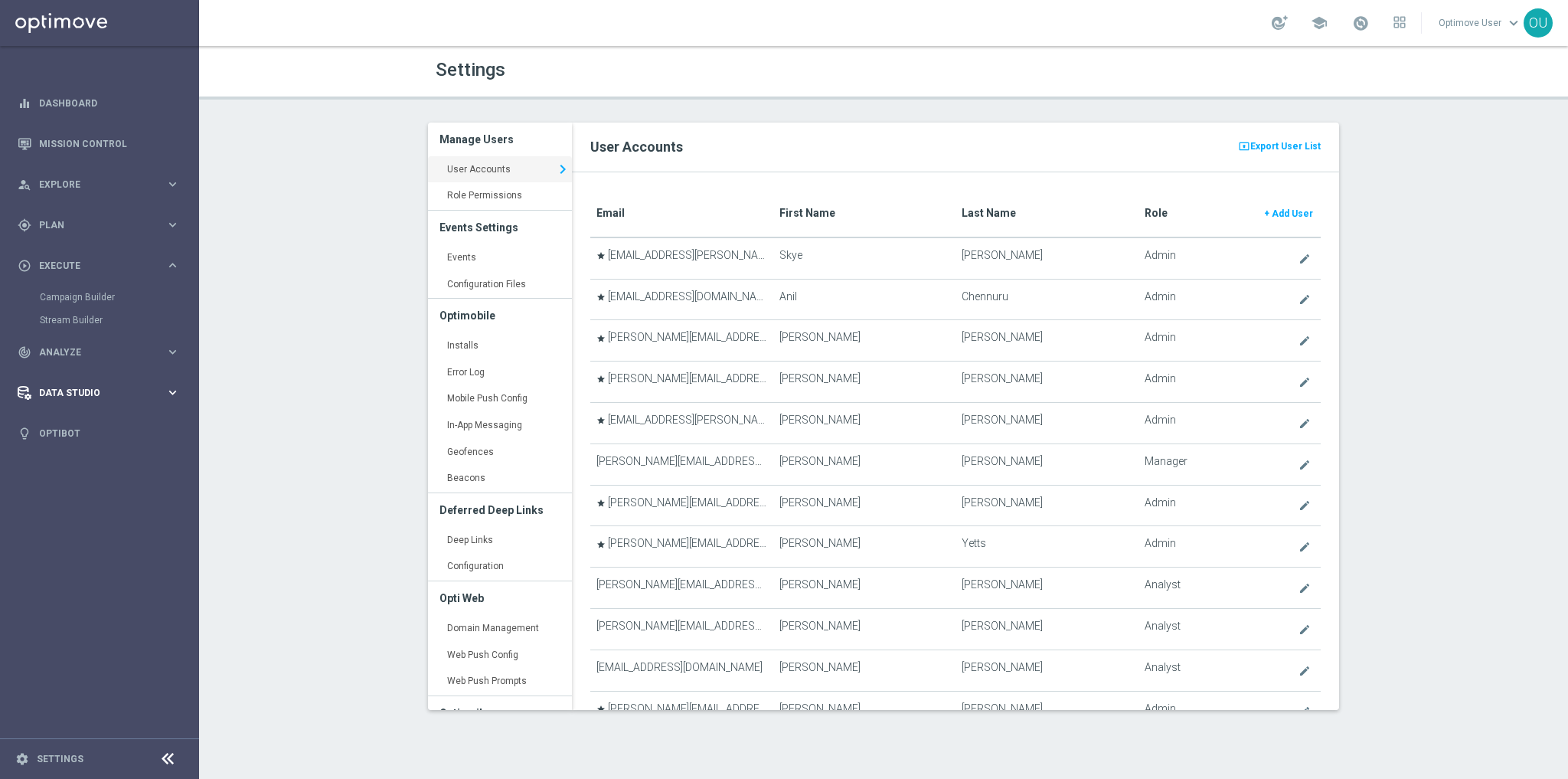
click at [77, 377] on div "Data Studio keyboard_arrow_right" at bounding box center [98, 392] width 197 height 41
click at [70, 378] on link "Attributes" at bounding box center [99, 379] width 120 height 13
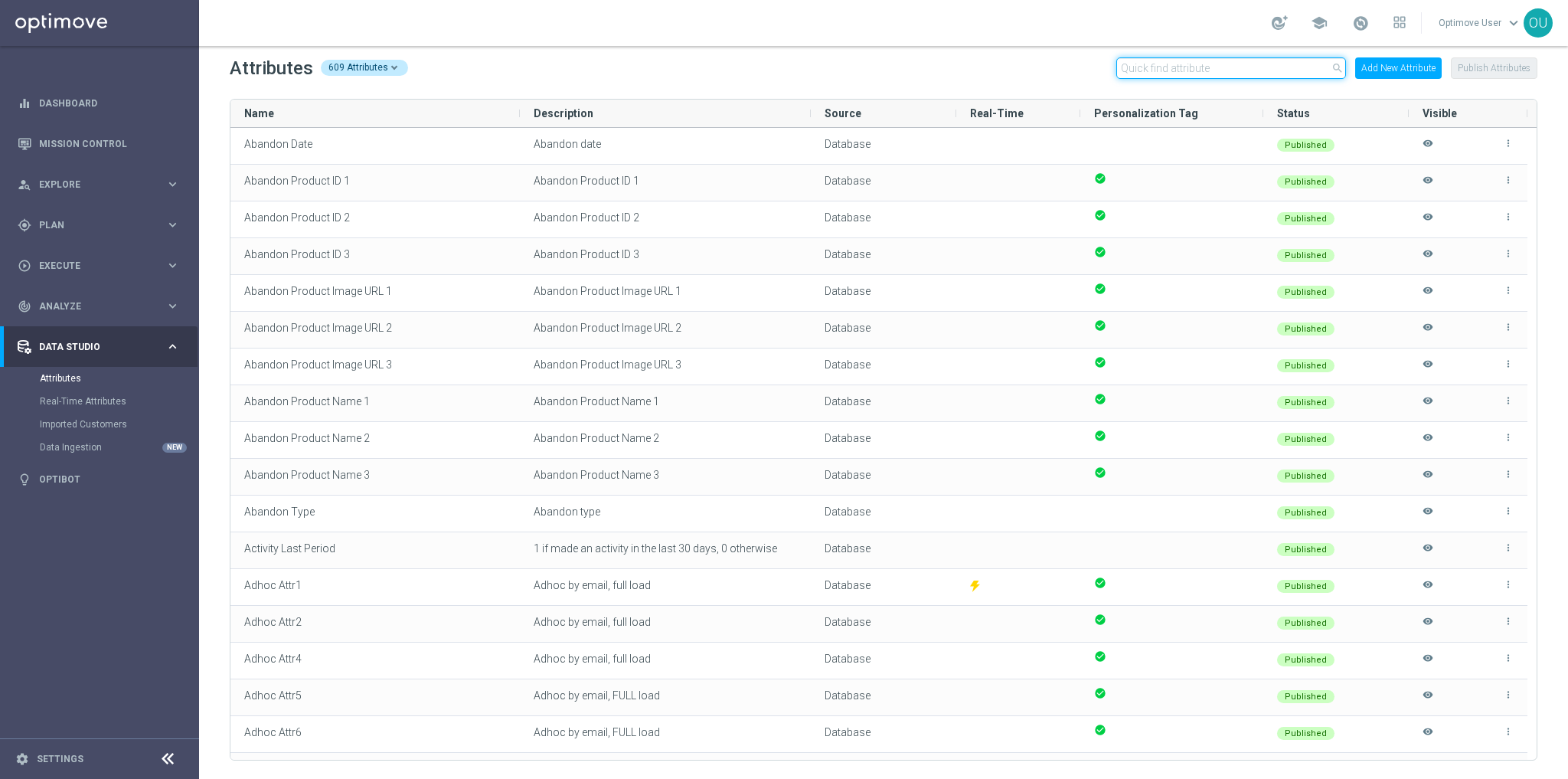
click at [1159, 68] on input "text" at bounding box center [1231, 69] width 230 height 22
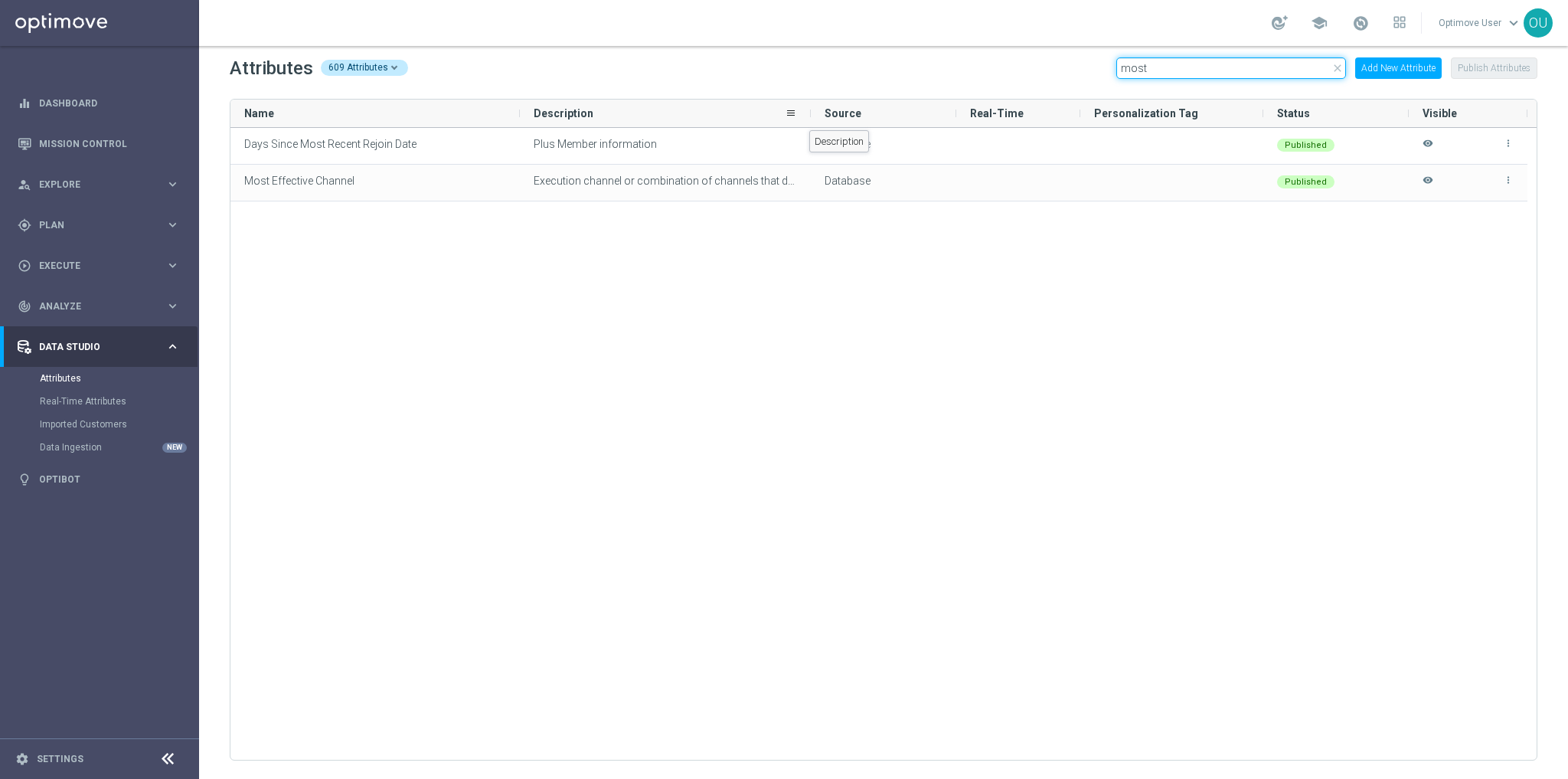
type input "most"
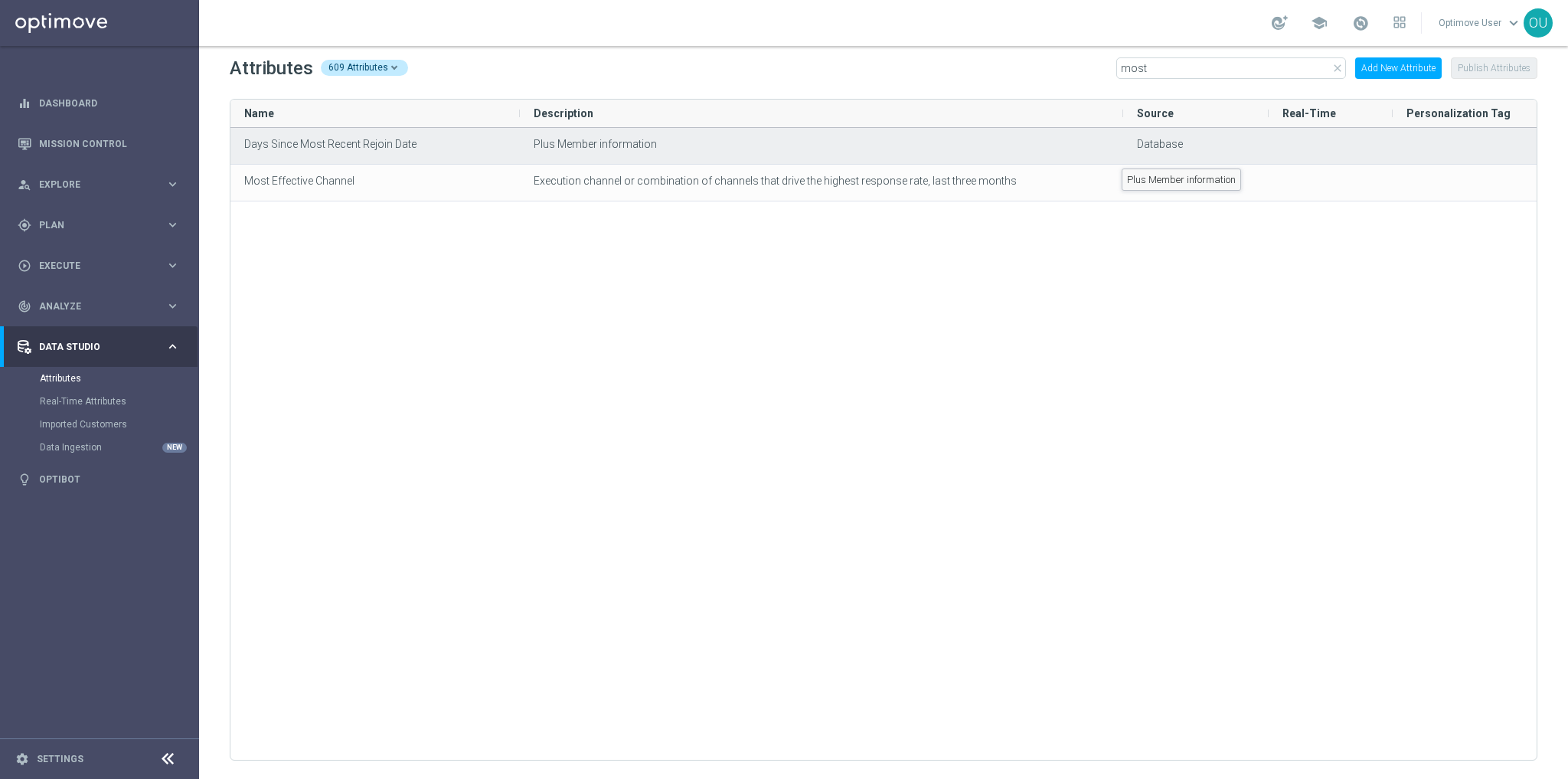
drag, startPoint x: 809, startPoint y: 116, endPoint x: 1121, endPoint y: 156, distance: 314.6
click at [1121, 156] on div "Name Description Source" at bounding box center [883, 429] width 1306 height 660
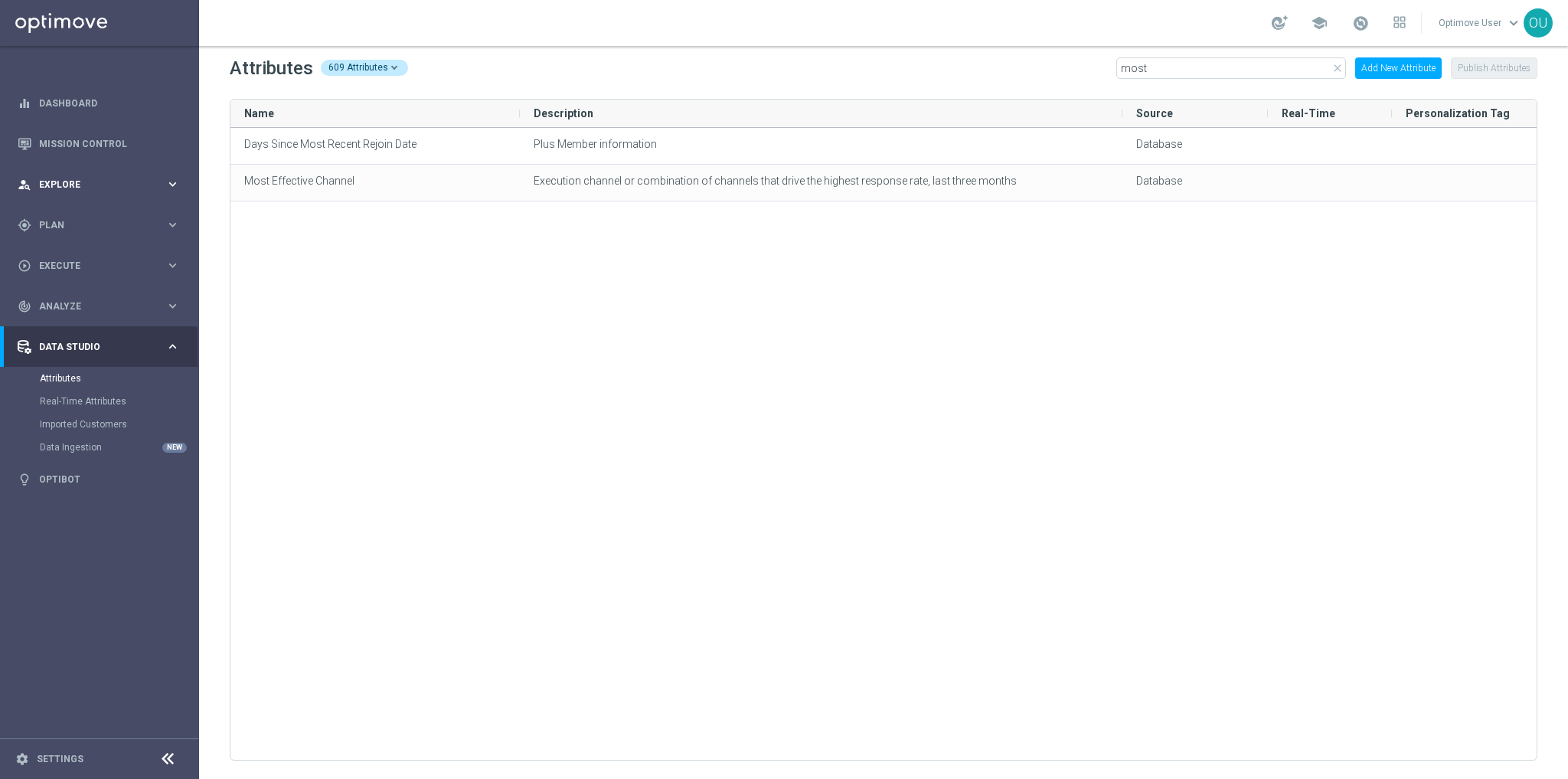
click at [84, 176] on div "person_search Explore keyboard_arrow_right" at bounding box center [98, 184] width 197 height 41
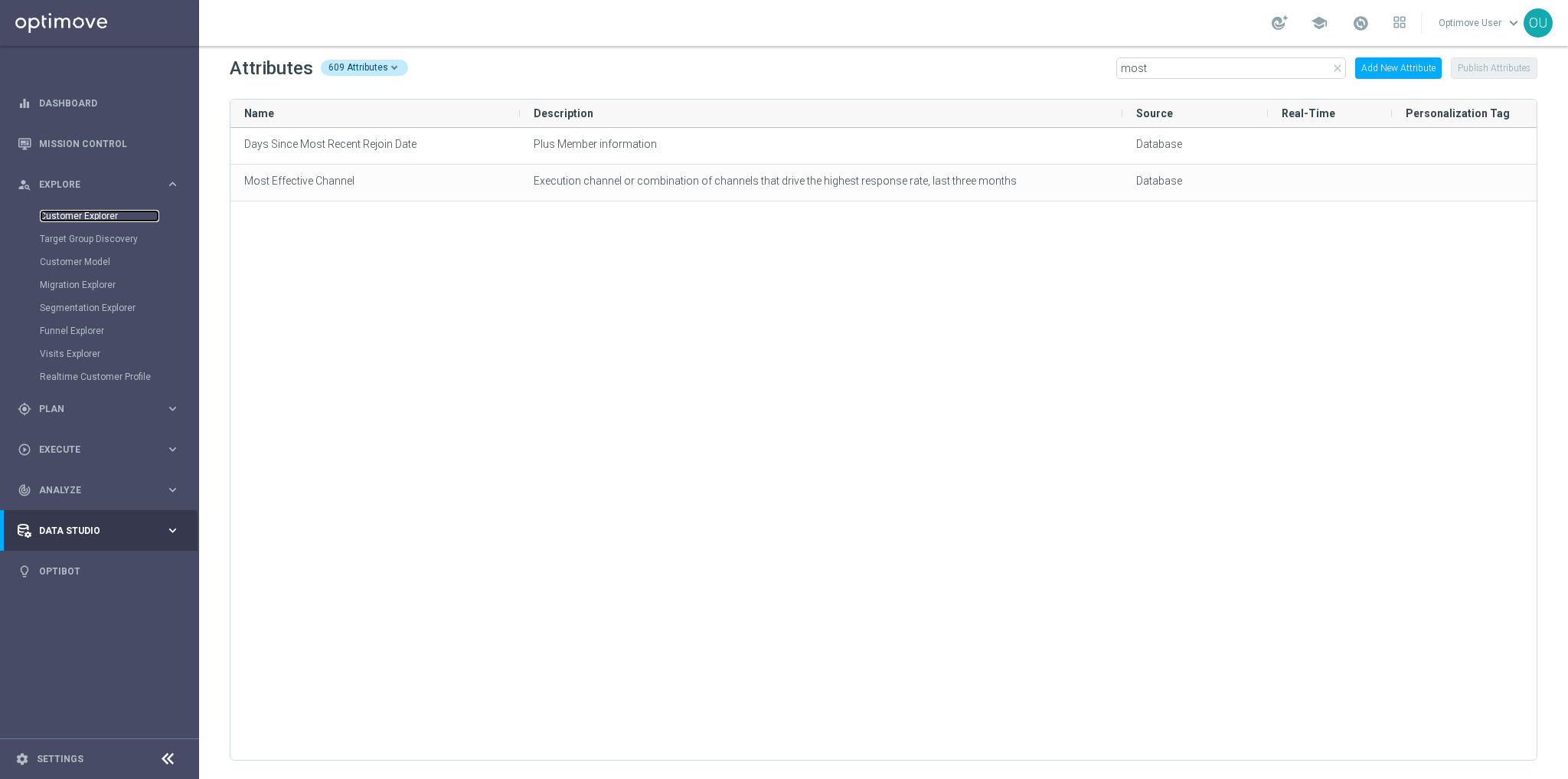
click at [95, 217] on link "Customer Explorer" at bounding box center [99, 216] width 120 height 13
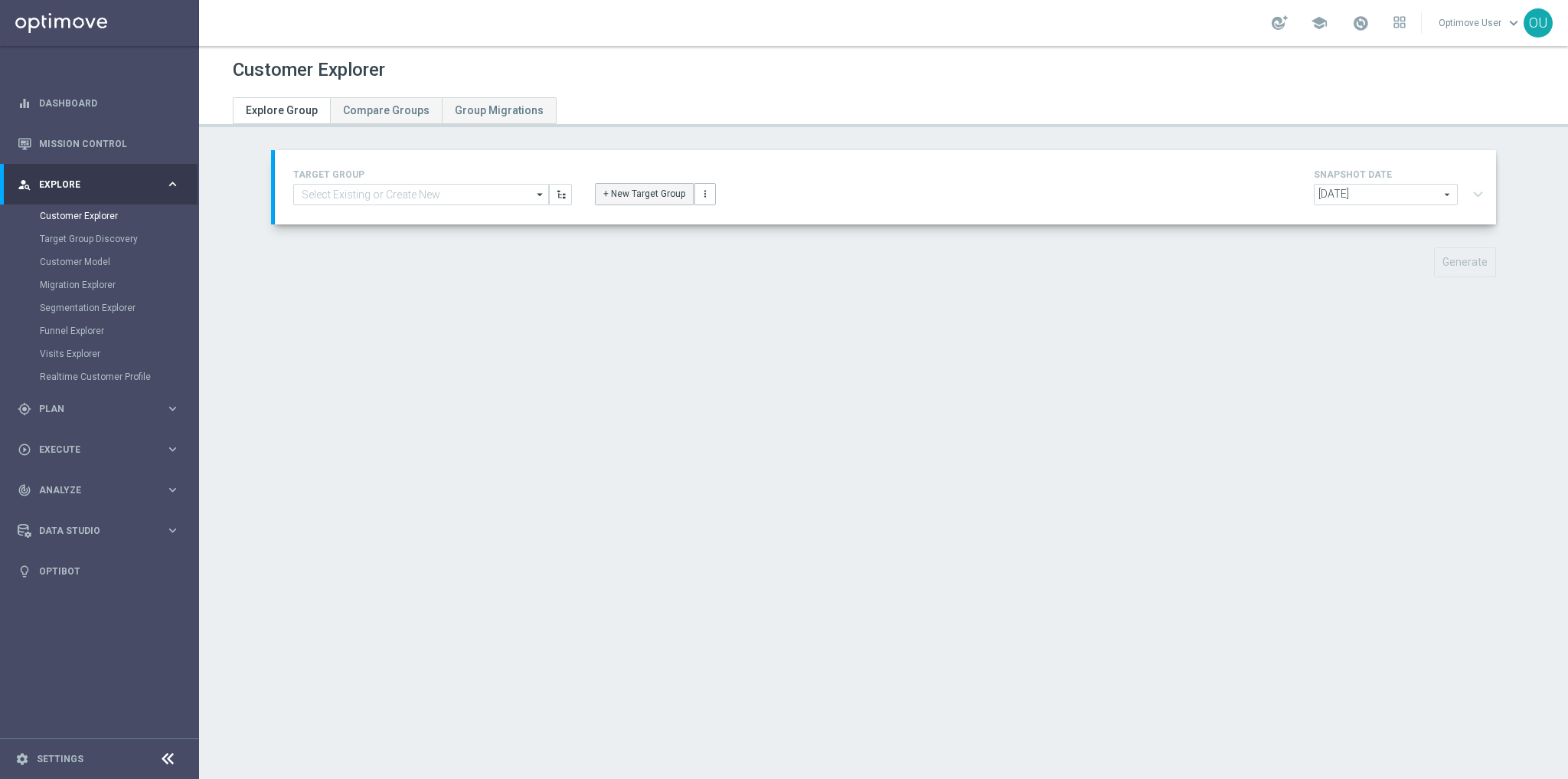
click at [624, 190] on button "+ New Target Group" at bounding box center [644, 194] width 99 height 22
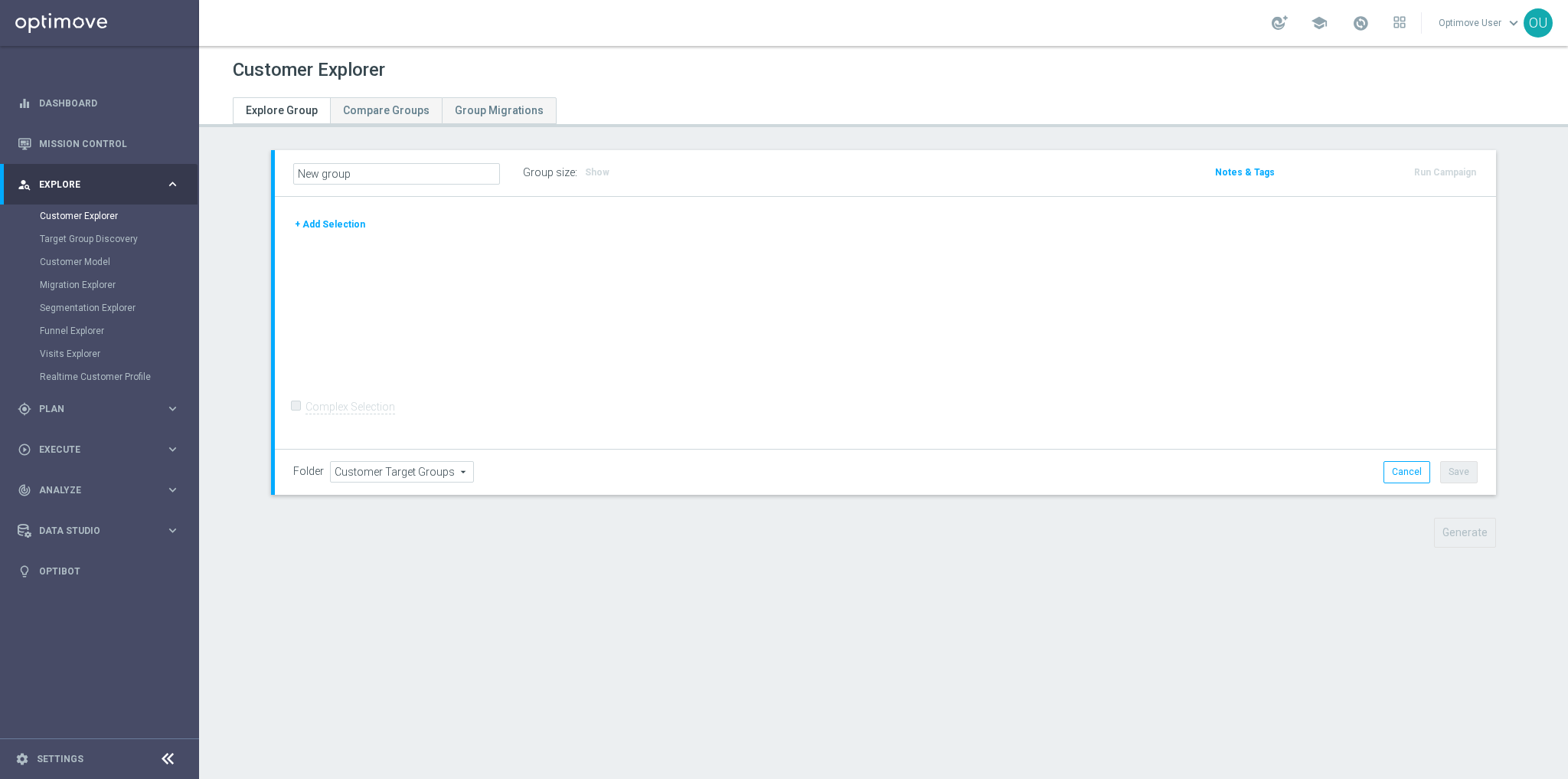
click at [312, 222] on button "+ Add Selection" at bounding box center [330, 225] width 74 height 17
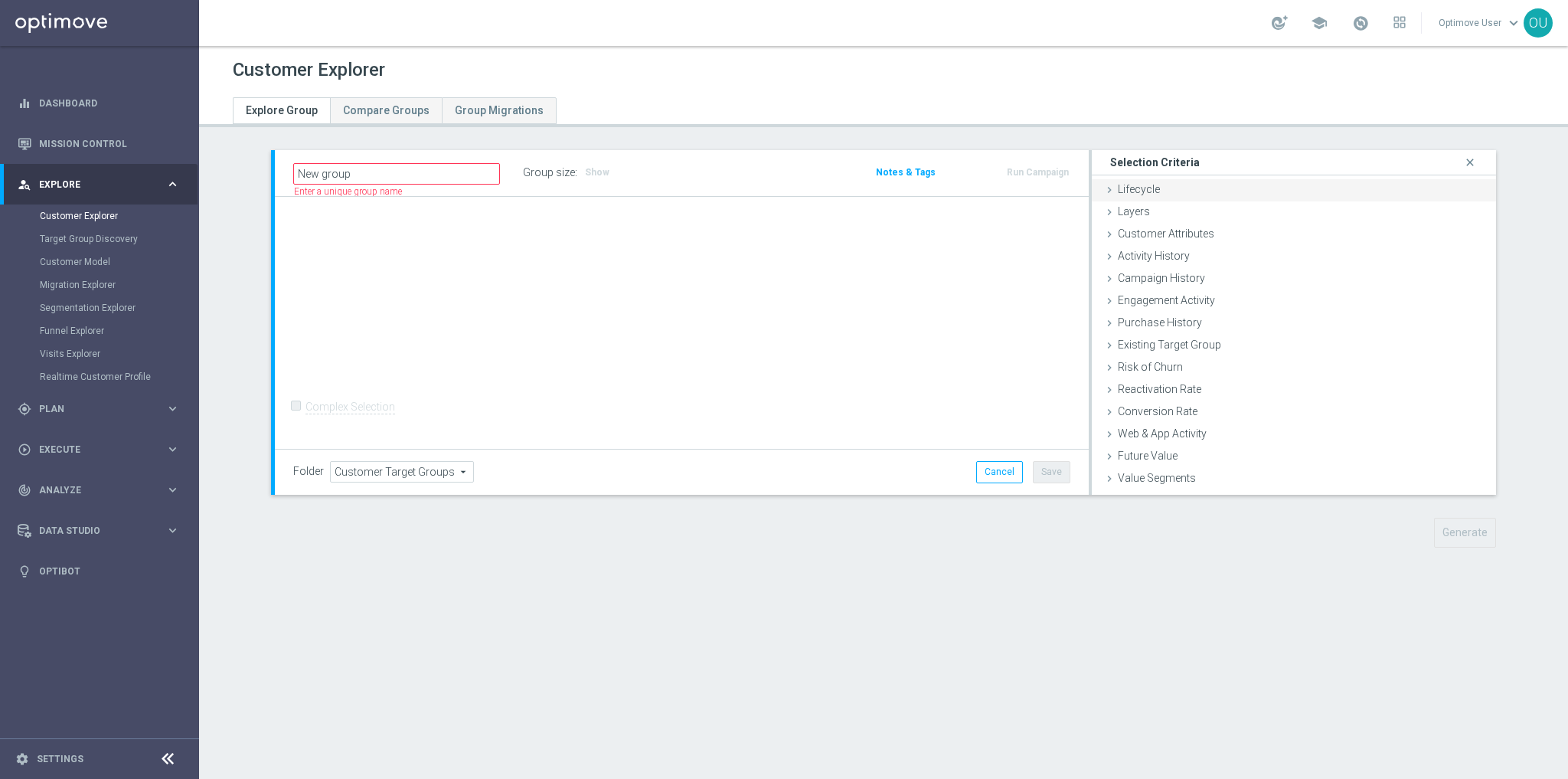
click at [1204, 194] on div "Lifecycle done" at bounding box center [1294, 190] width 405 height 23
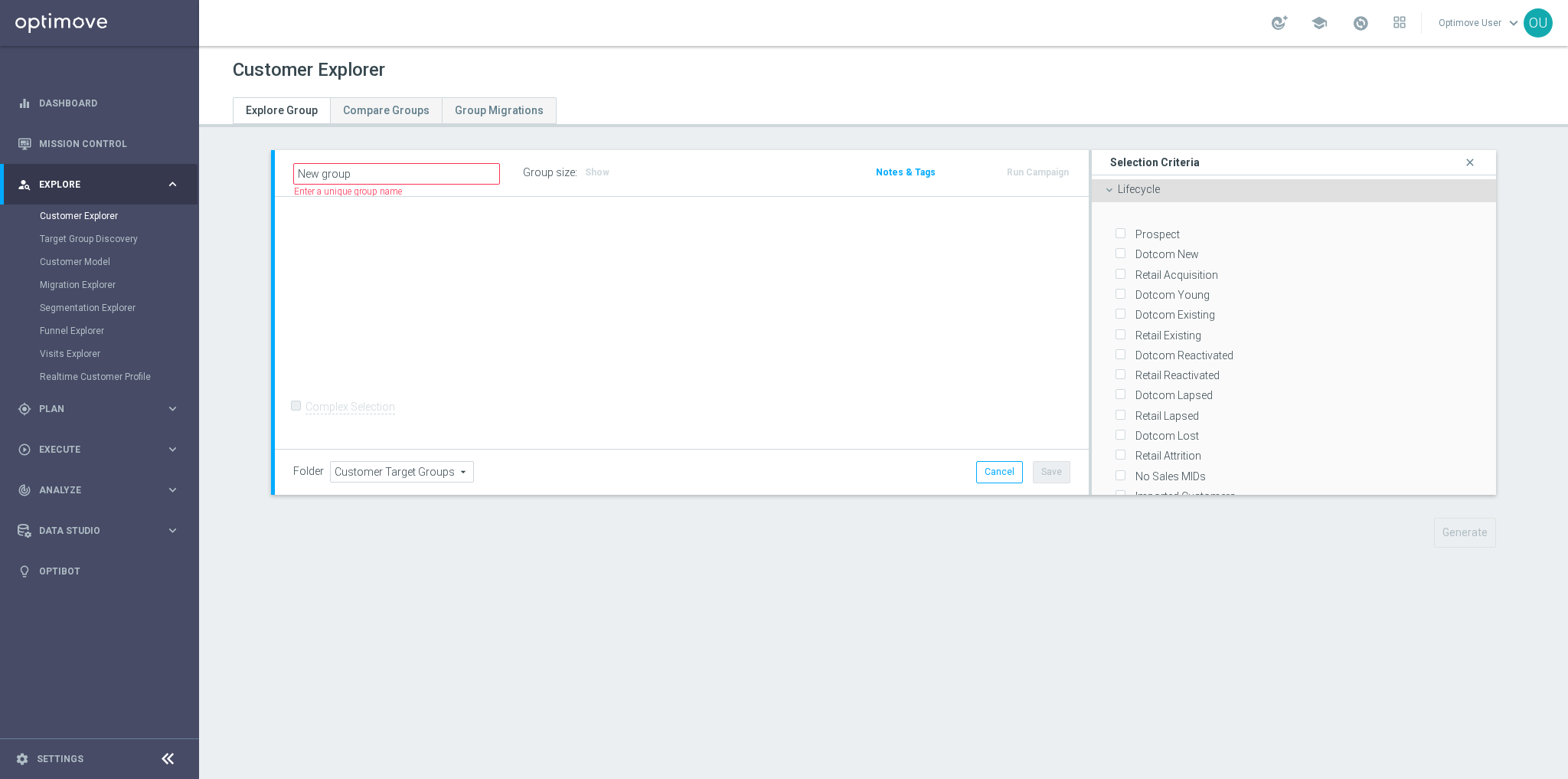
click at [1130, 186] on span "Lifecycle" at bounding box center [1138, 189] width 42 height 13
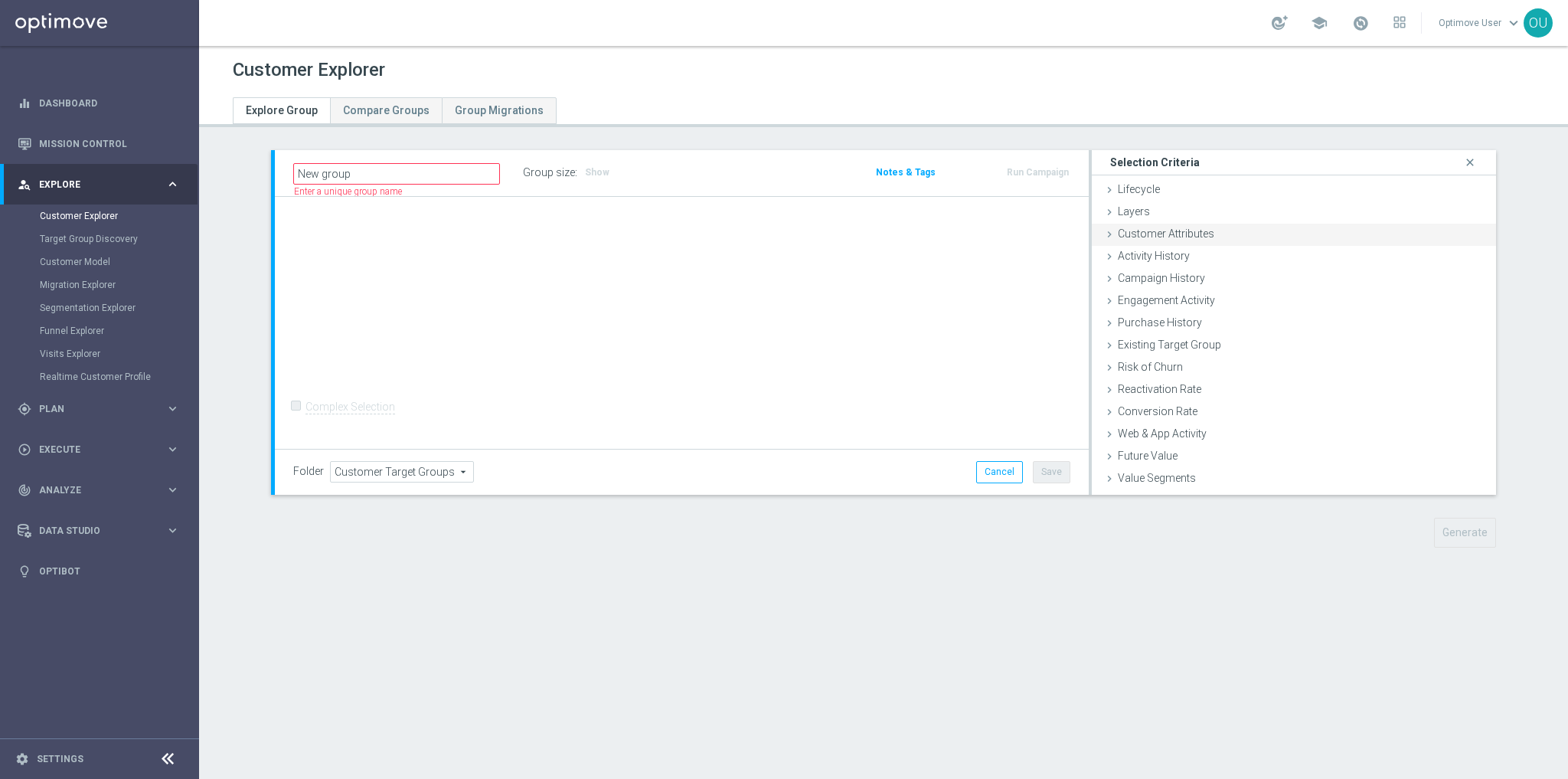
click at [1182, 237] on span "Customer Attributes" at bounding box center [1165, 234] width 96 height 13
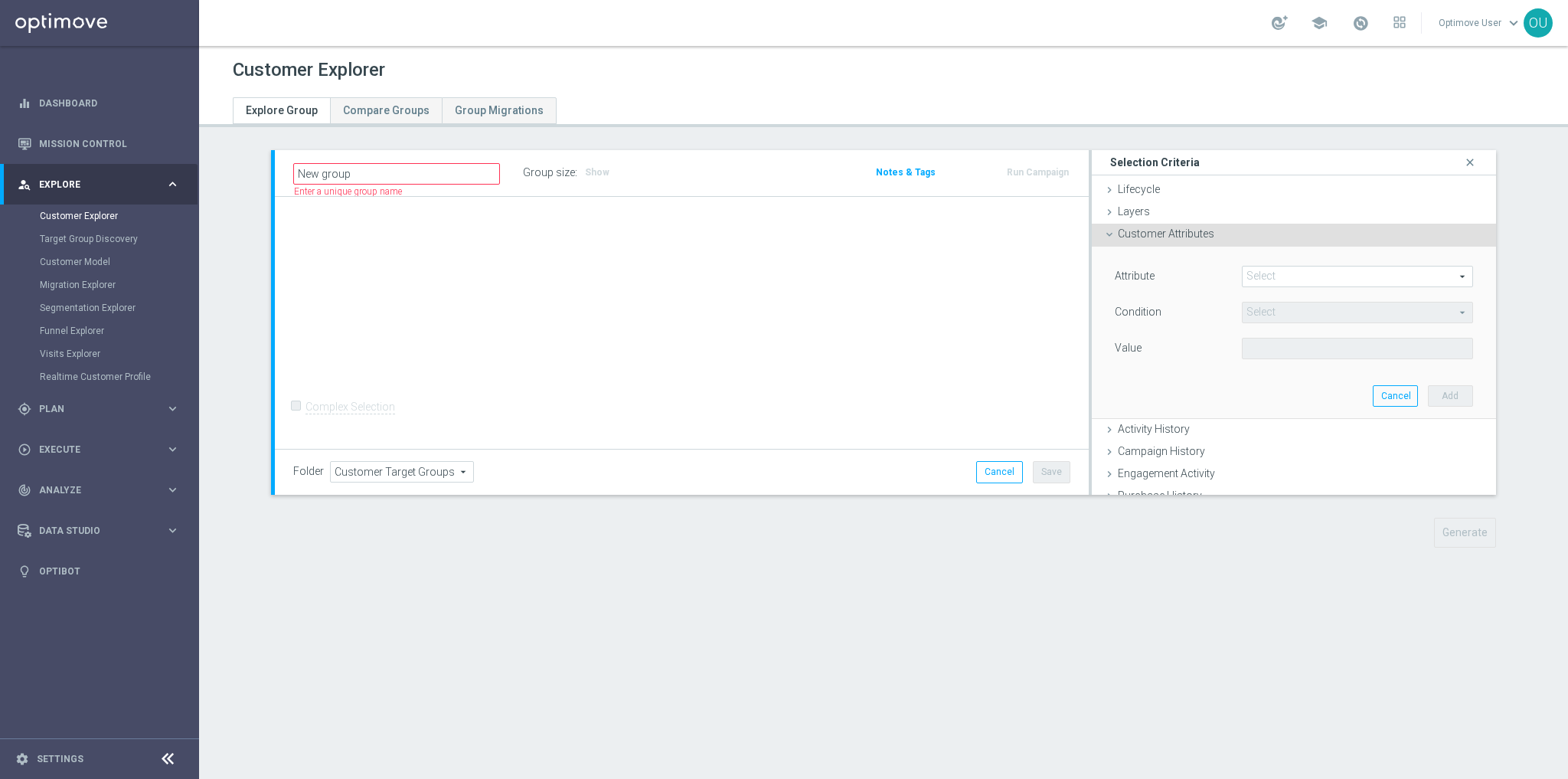
click at [1250, 270] on span at bounding box center [1357, 277] width 230 height 20
click at [0, 0] on input "search" at bounding box center [0, 0] width 0 height 0
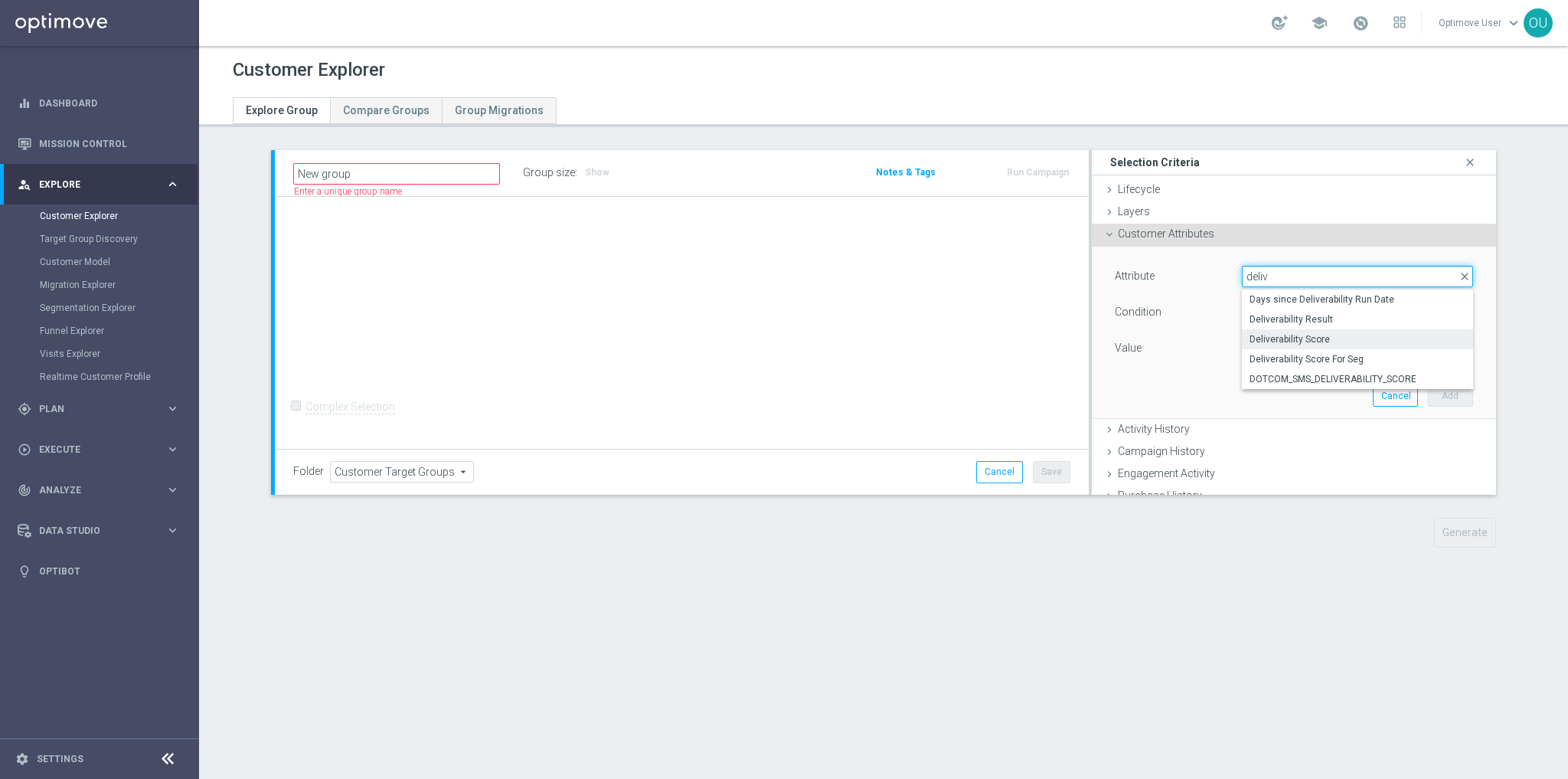
type input "deliv"
click at [1296, 341] on span "Deliverability Score" at bounding box center [1358, 340] width 216 height 13
type input "Deliverability Score"
type input "Equals"
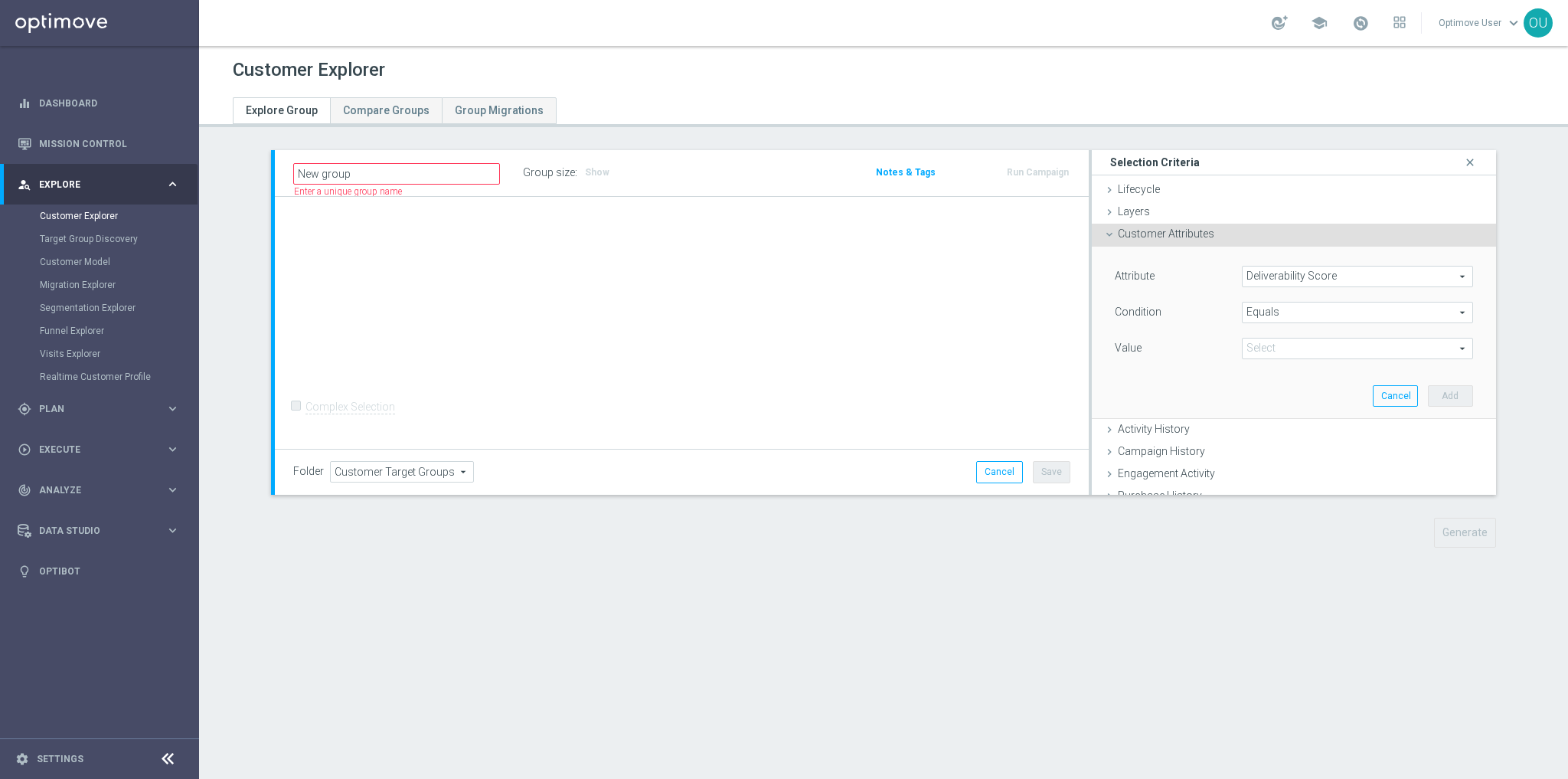
click at [1277, 349] on span at bounding box center [1357, 349] width 230 height 20
click at [1277, 409] on span "GREEN" at bounding box center [1358, 411] width 216 height 13
type input "GREEN"
click at [1435, 398] on button "Add" at bounding box center [1451, 396] width 45 height 22
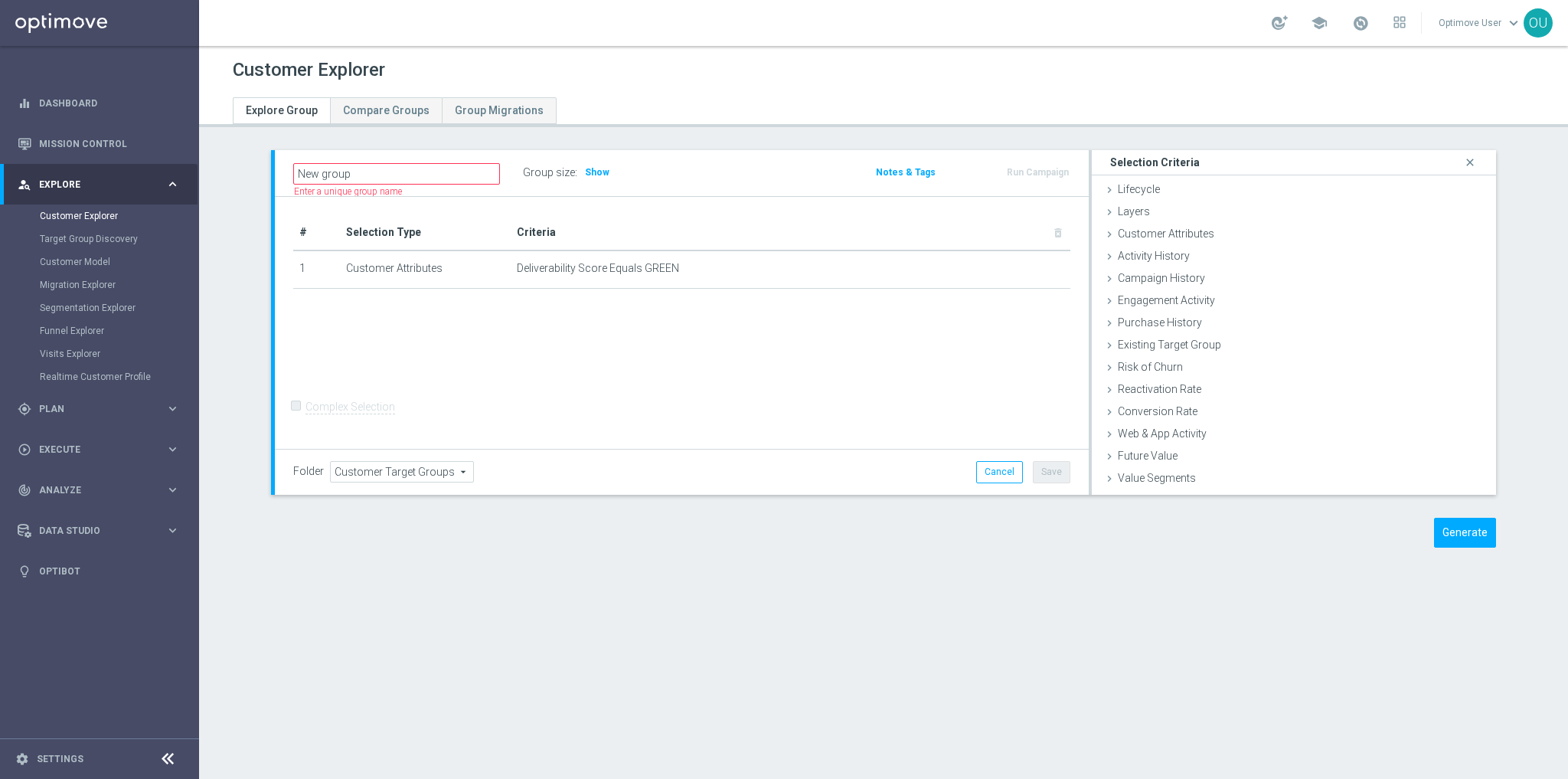
click at [715, 68] on div "Customer Explorer" at bounding box center [883, 69] width 1301 height 30
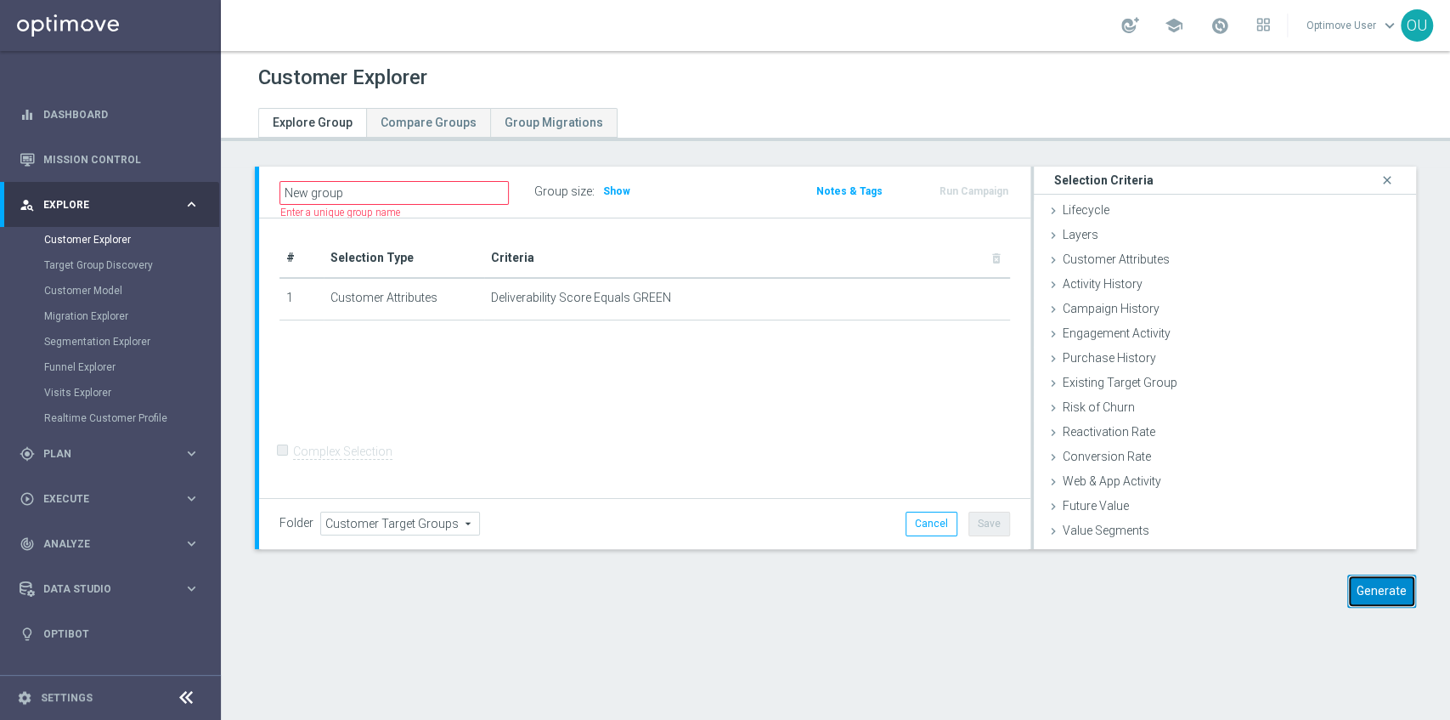
click at [1368, 602] on button "Generate" at bounding box center [1382, 590] width 69 height 33
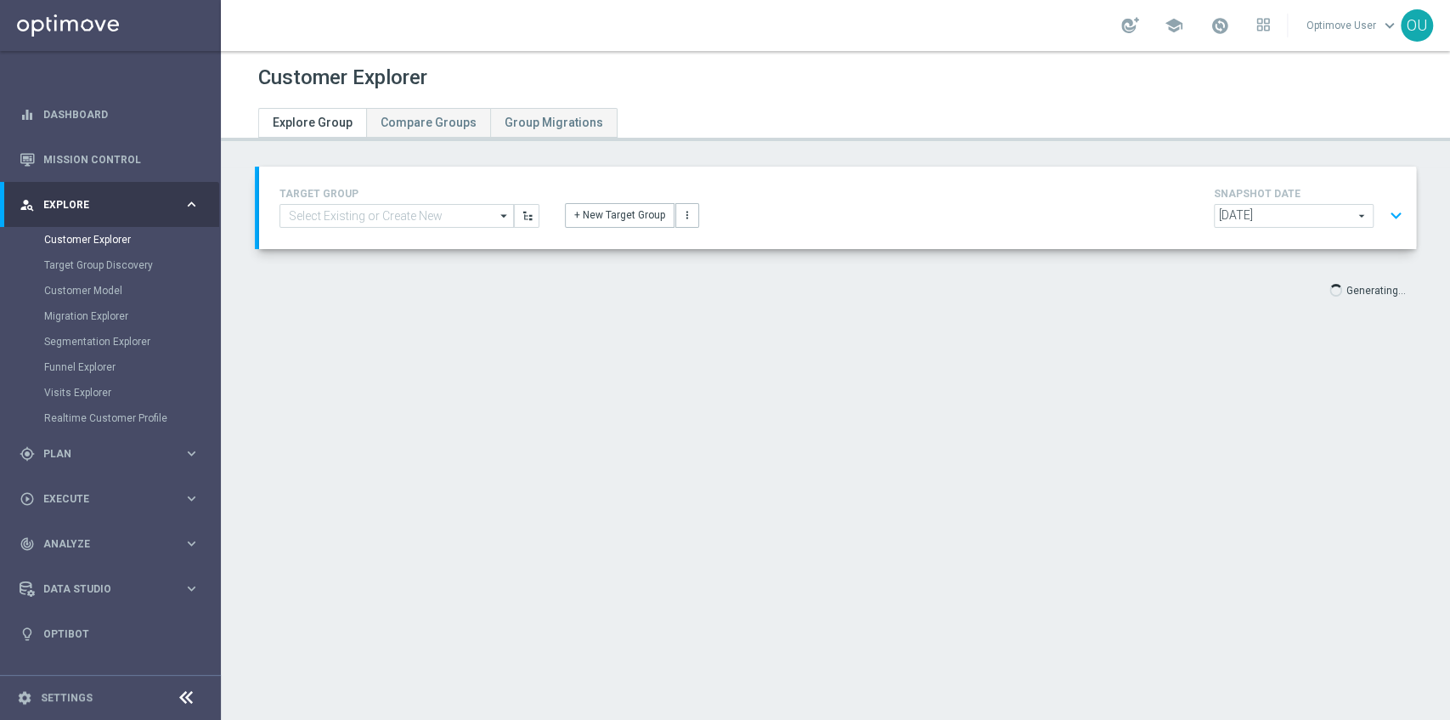
scroll to position [31, 0]
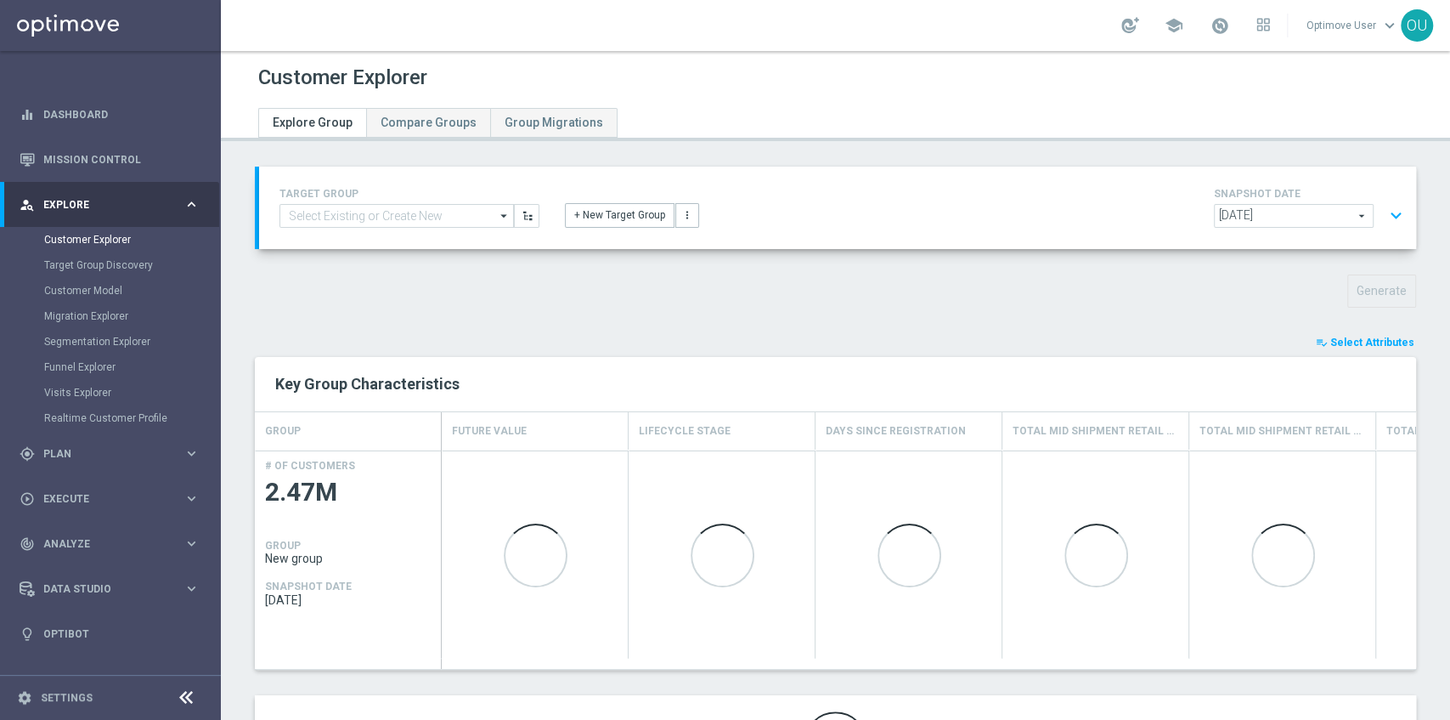
click at [1342, 338] on span "Select Attributes" at bounding box center [1373, 342] width 84 height 12
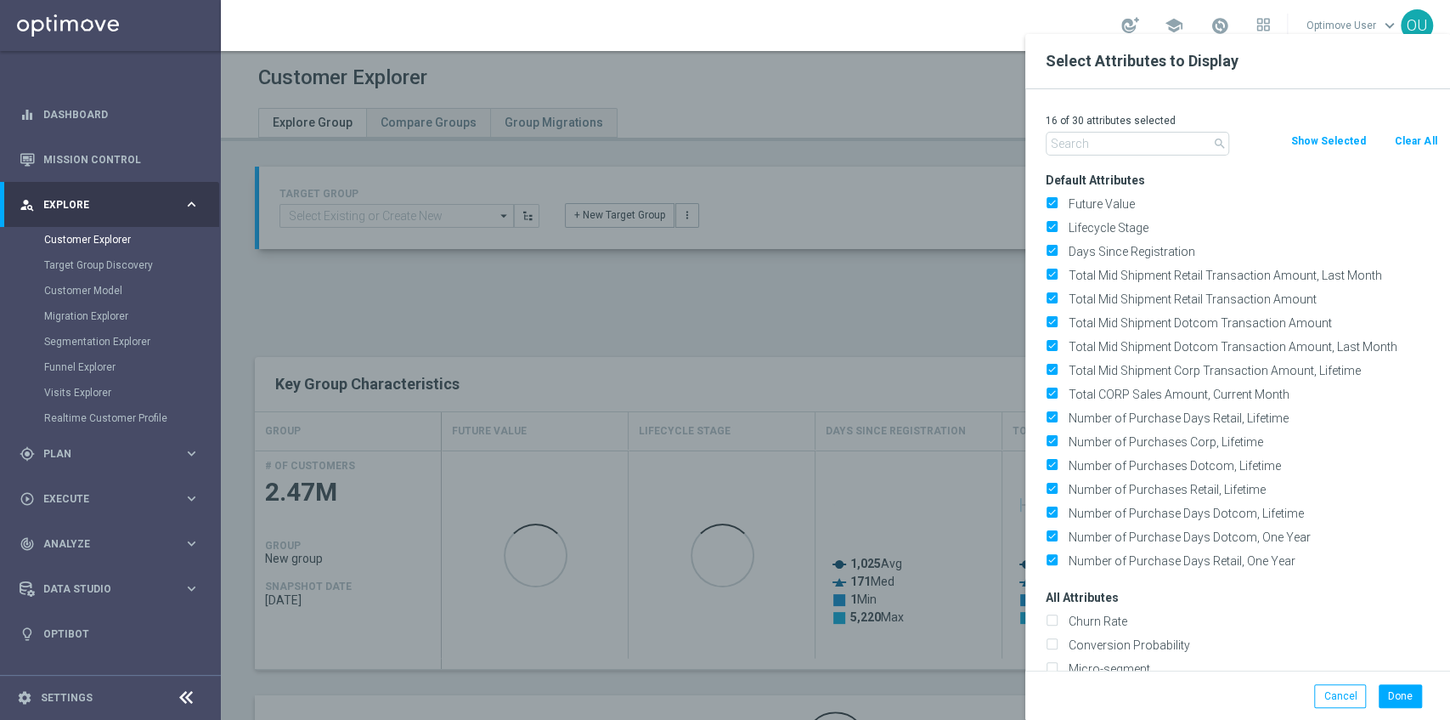
click at [1409, 141] on button "Clear All" at bounding box center [1415, 141] width 45 height 19
checkbox input "false"
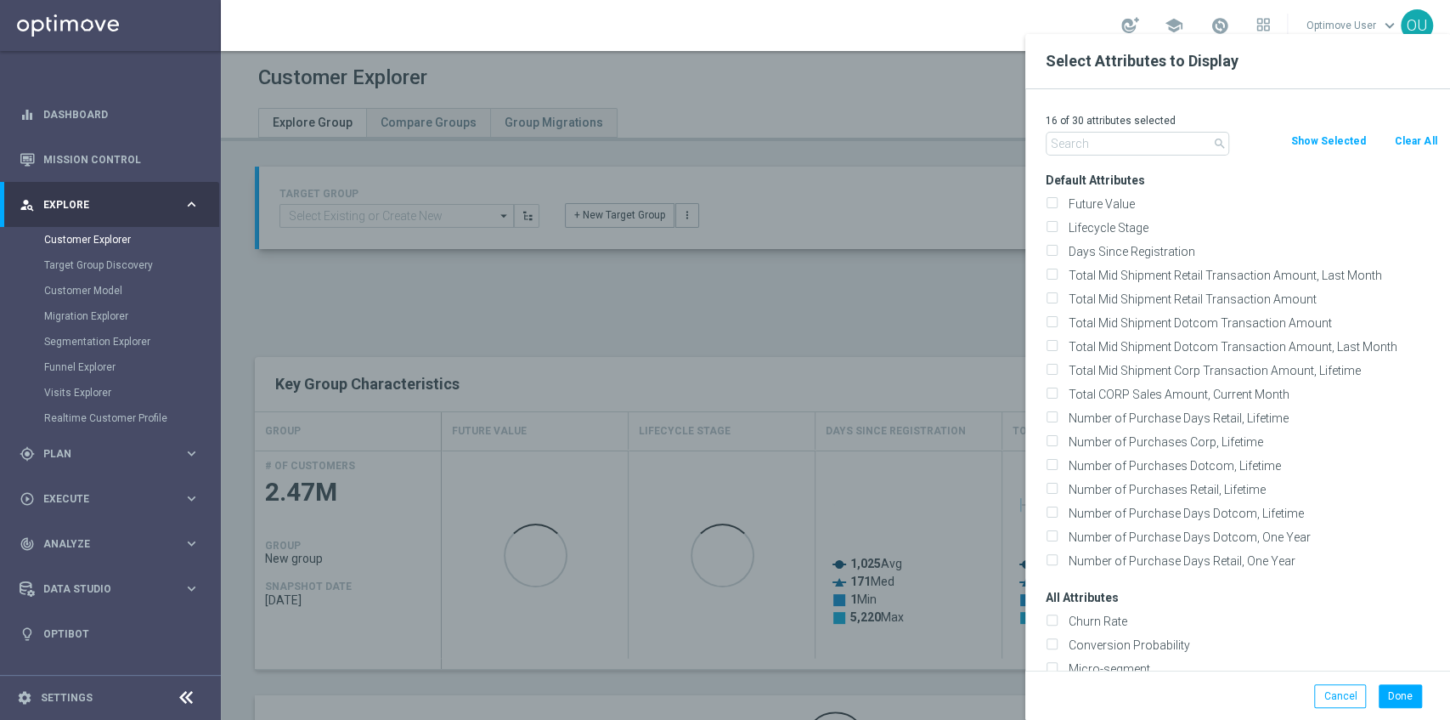
checkbox input "false"
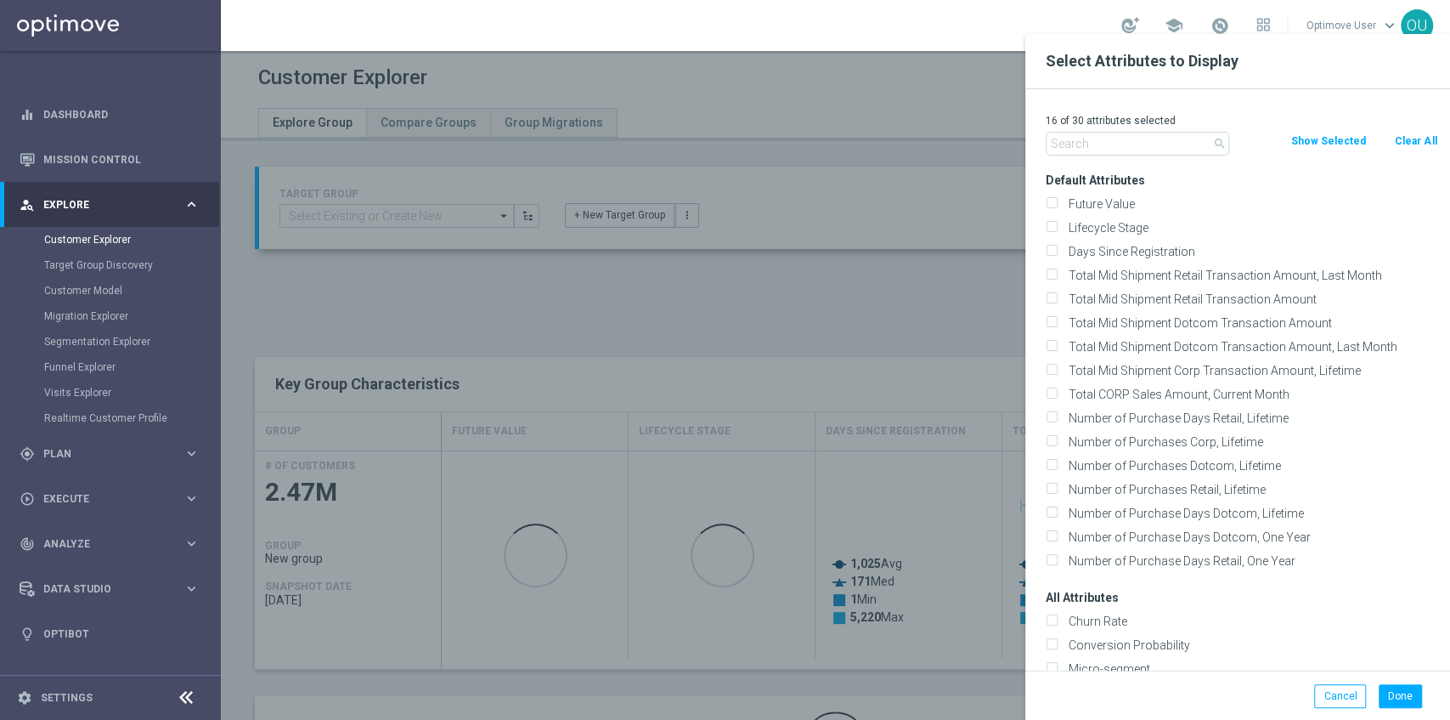
checkbox input "false"
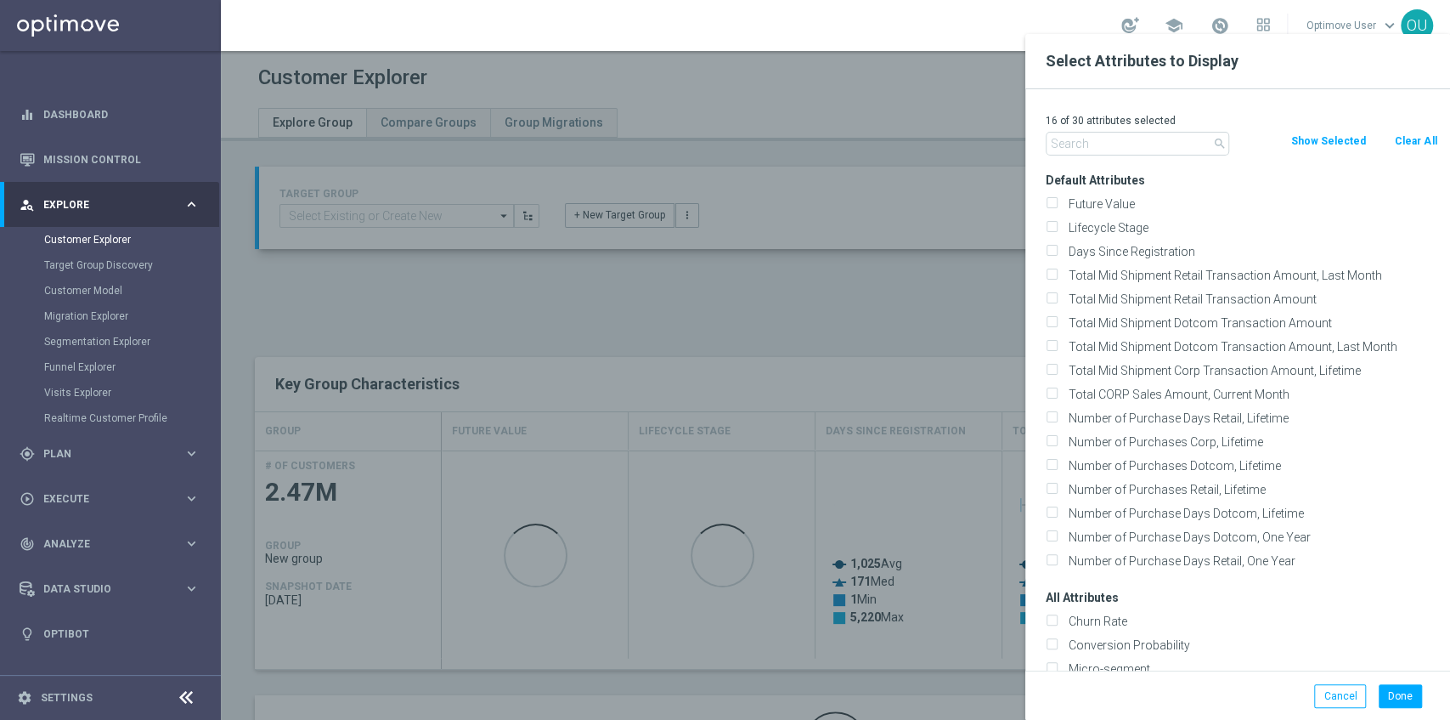
checkbox input "false"
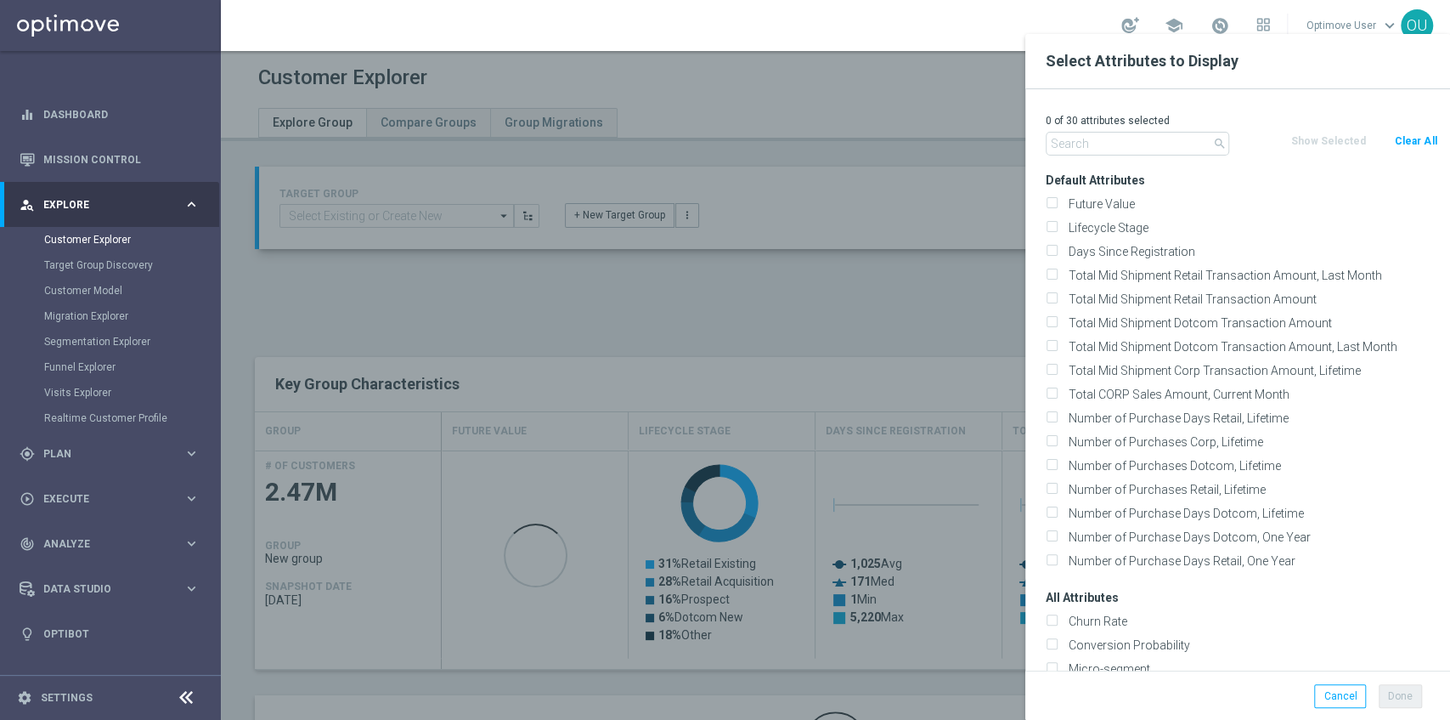
click at [1073, 157] on div "0 of 30 attributes selected search Clear All Show Selected Default Attributes F…" at bounding box center [1238, 379] width 425 height 581
click at [1073, 148] on input "text" at bounding box center [1138, 144] width 184 height 24
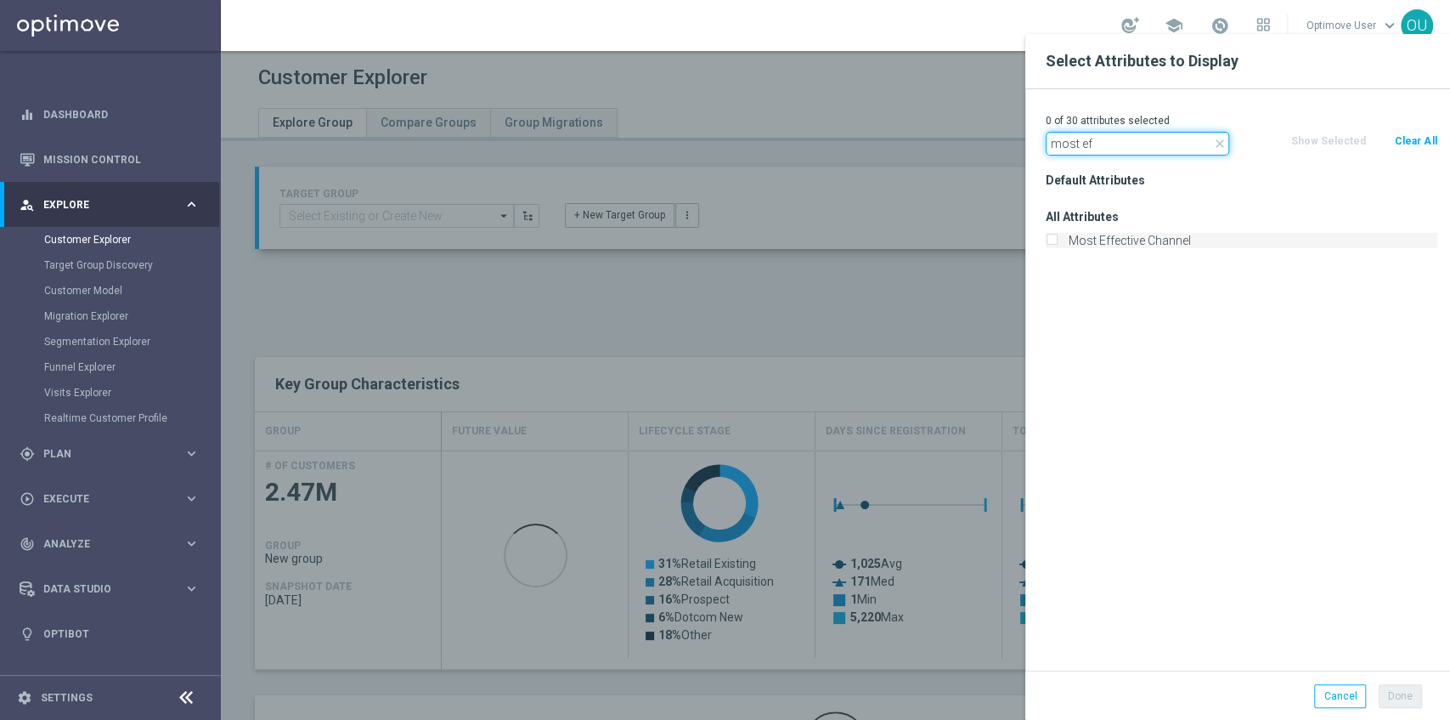
type input "most ef"
click at [1125, 245] on label "Most Effective Channel" at bounding box center [1250, 240] width 375 height 15
click at [1057, 245] on input "Most Effective Channel" at bounding box center [1051, 242] width 11 height 11
checkbox input "true"
click at [1222, 141] on icon "close" at bounding box center [1220, 144] width 14 height 14
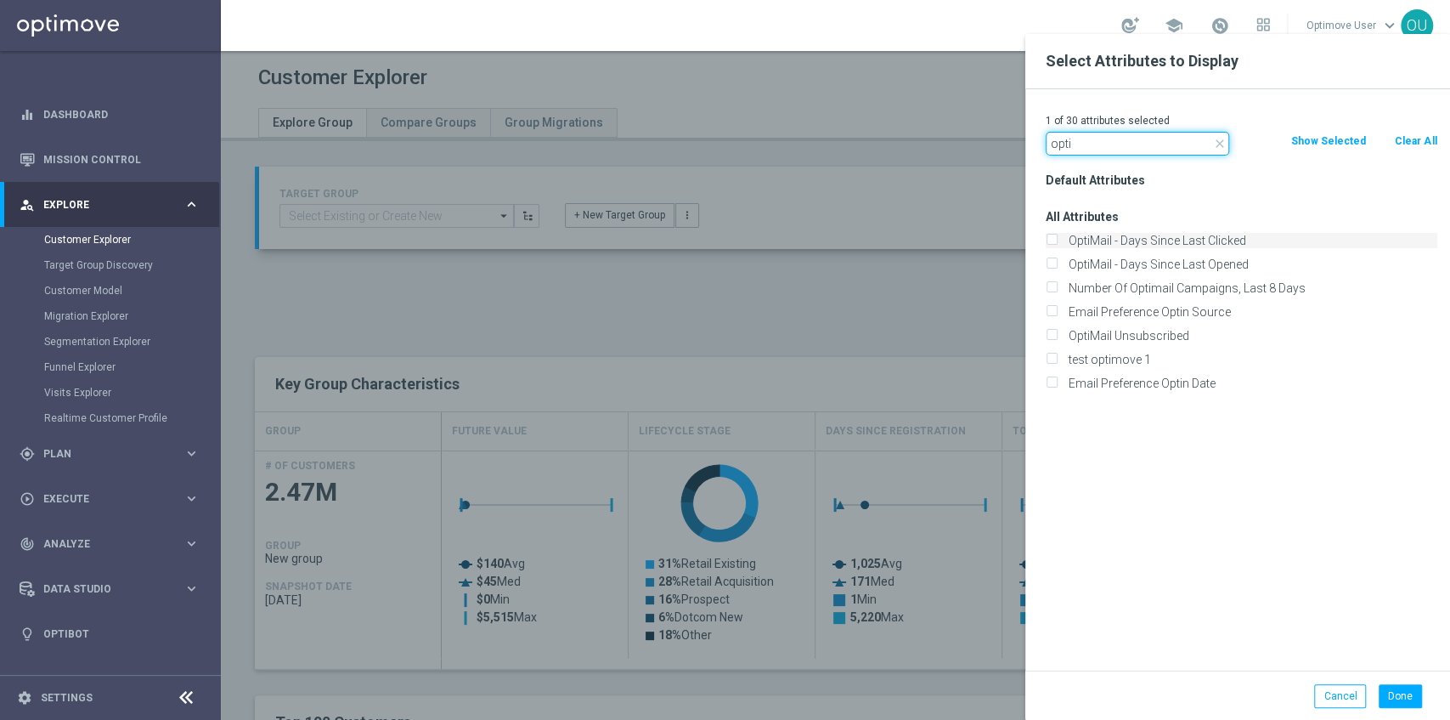
type input "opti"
click at [1201, 240] on label "OptiMail - Days Since Last Clicked" at bounding box center [1250, 240] width 375 height 15
click at [1057, 240] on input "OptiMail - Days Since Last Clicked" at bounding box center [1051, 242] width 11 height 11
checkbox input "true"
click at [1222, 134] on input "opti" at bounding box center [1138, 144] width 184 height 24
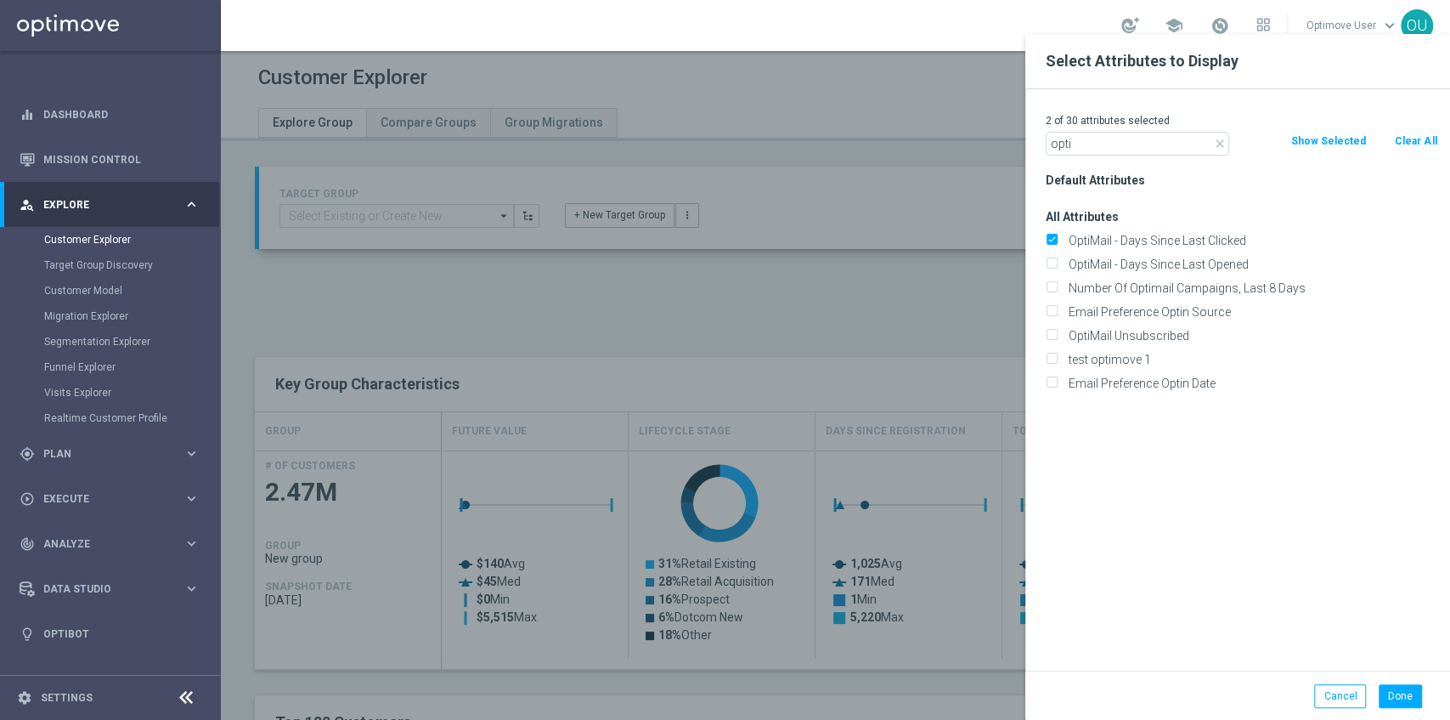
click at [1218, 137] on icon "close" at bounding box center [1220, 144] width 14 height 14
type input "c"
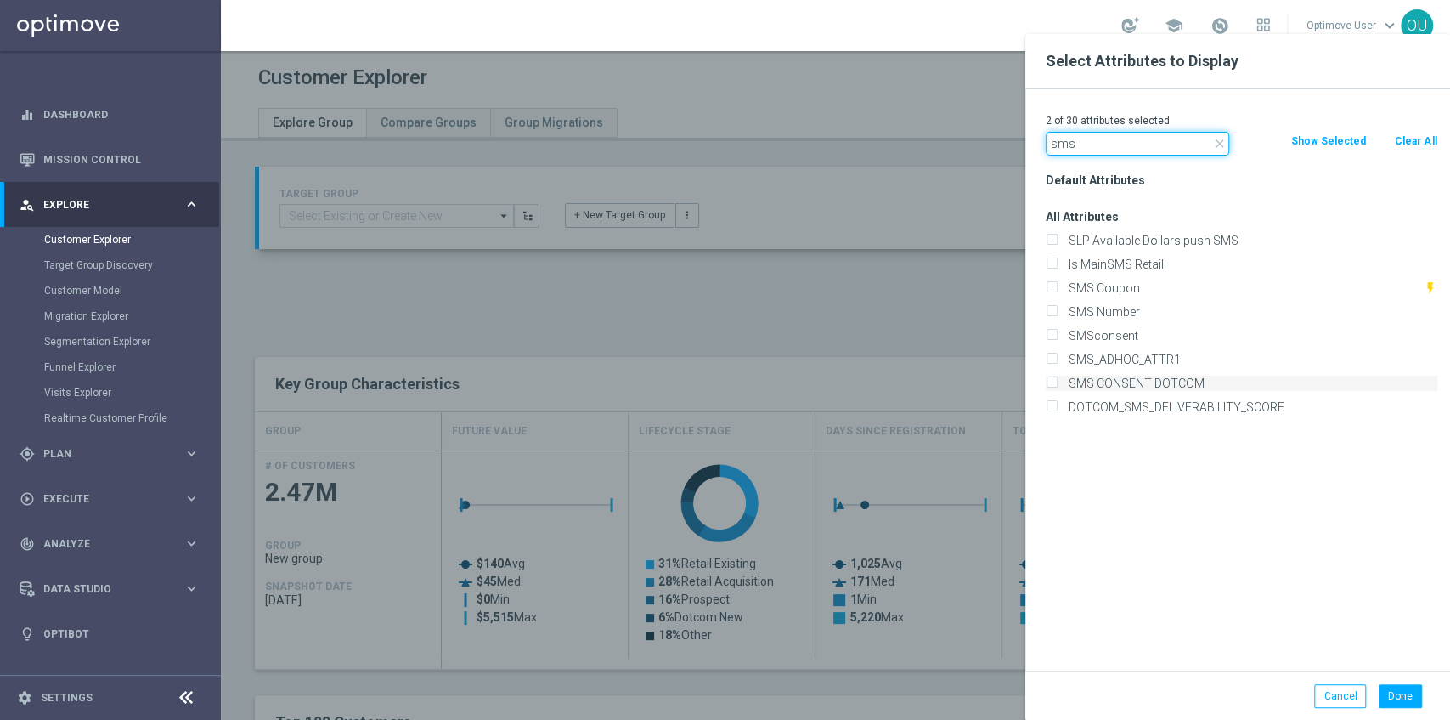
type input "sms"
click at [1285, 379] on label "SMS CONSENT DOTCOM" at bounding box center [1250, 383] width 375 height 15
click at [1057, 380] on input "SMS CONSENT DOTCOM" at bounding box center [1051, 385] width 11 height 11
checkbox input "true"
click at [1393, 685] on button "Done" at bounding box center [1400, 696] width 43 height 24
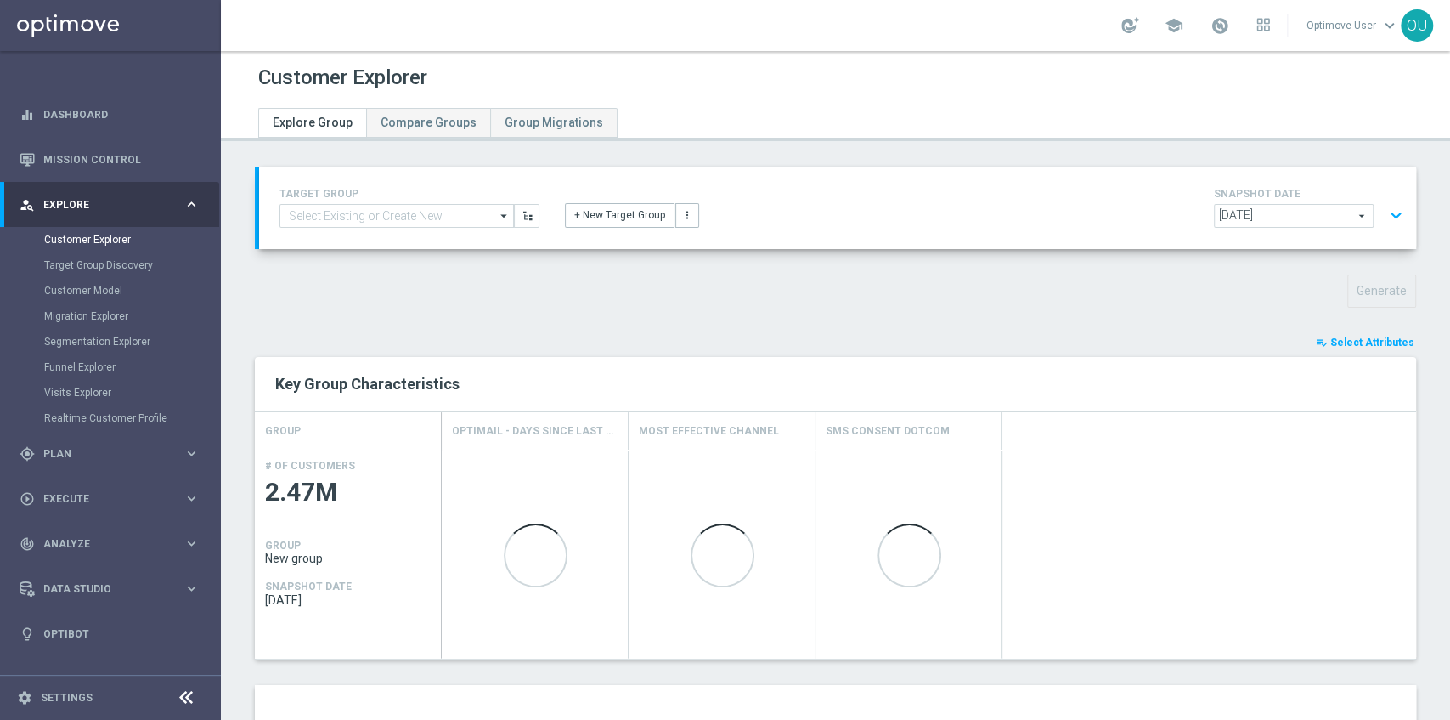
type input "Search"
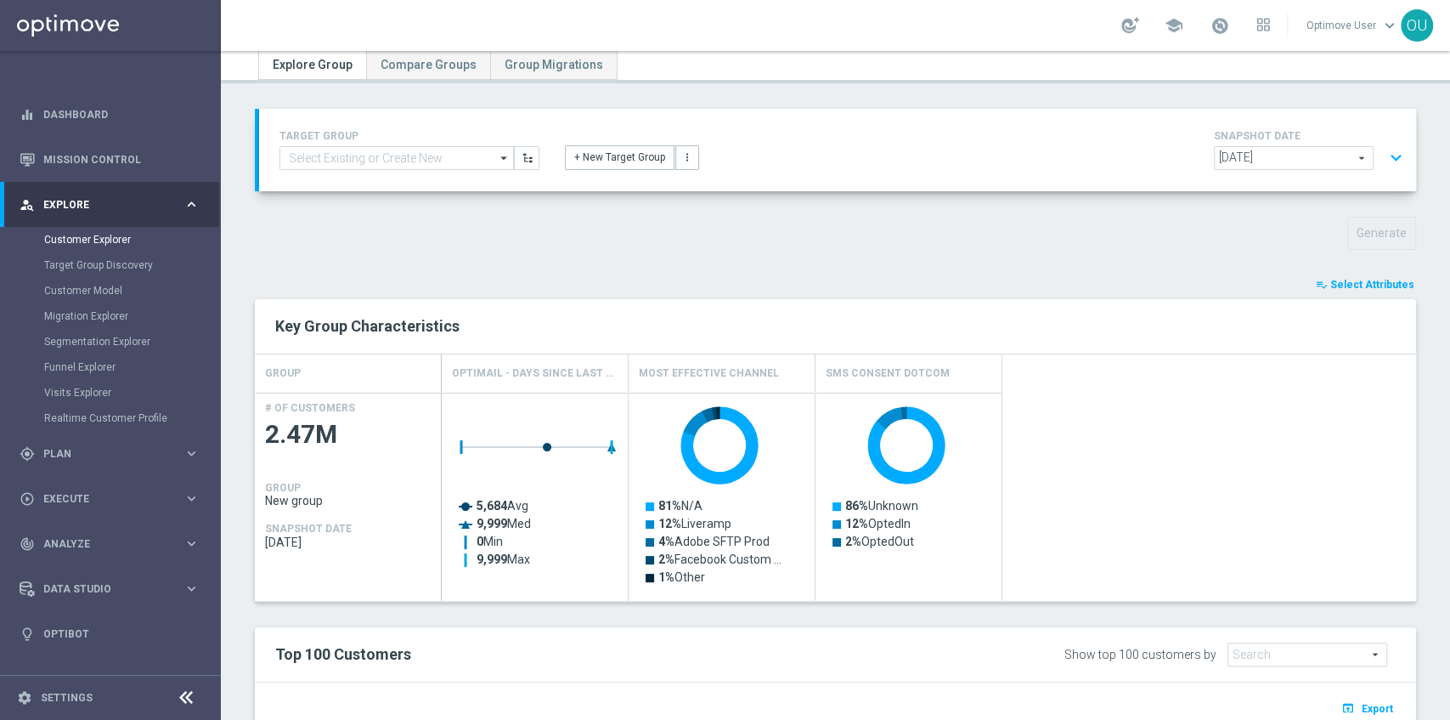
scroll to position [0, 0]
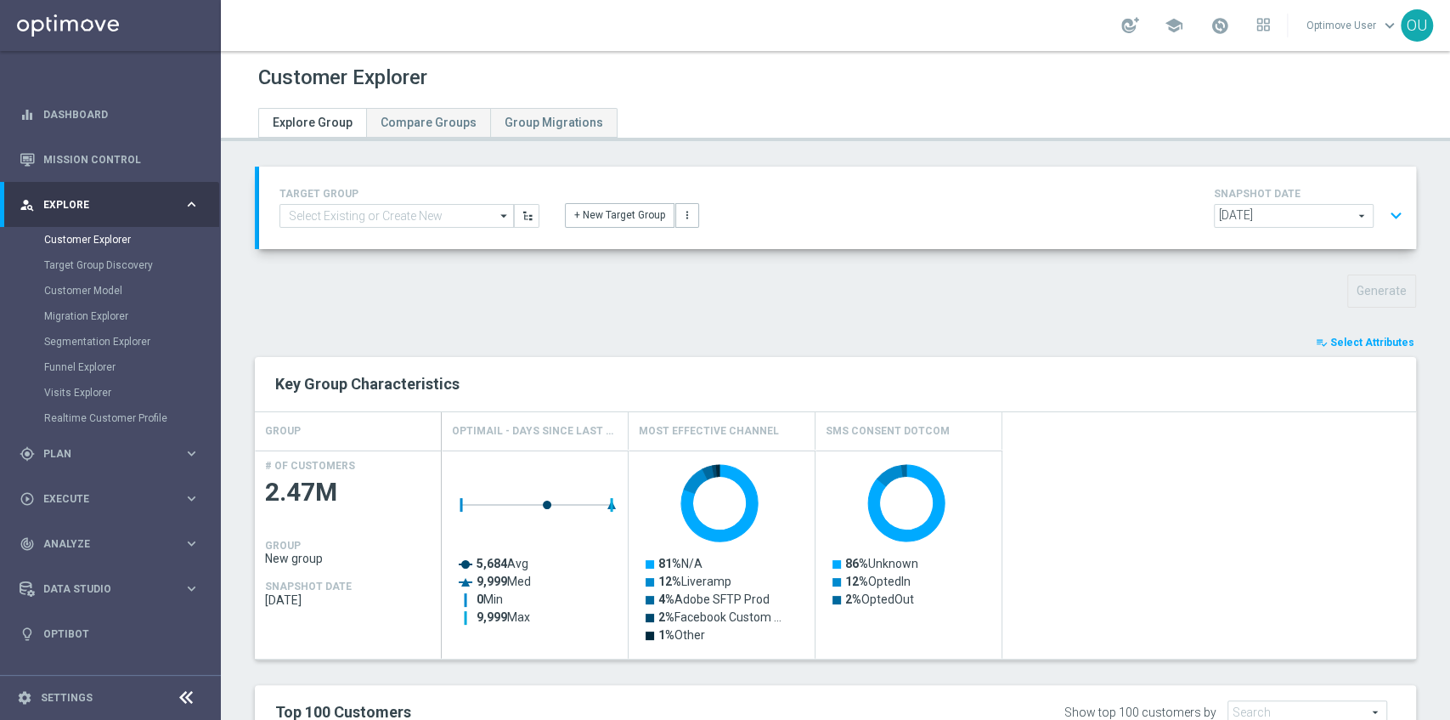
click at [1392, 212] on button "expand_more" at bounding box center [1396, 216] width 25 height 32
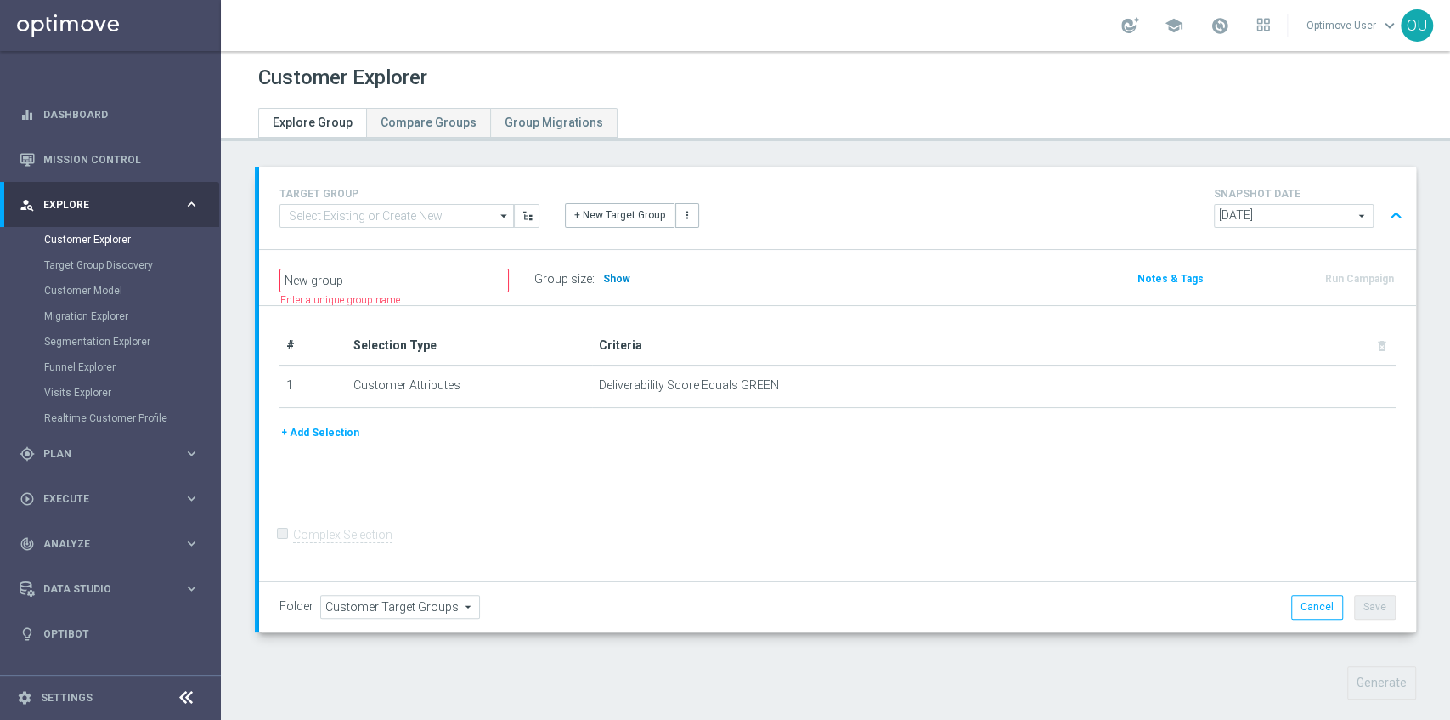
click at [607, 277] on span "Show" at bounding box center [616, 279] width 27 height 12
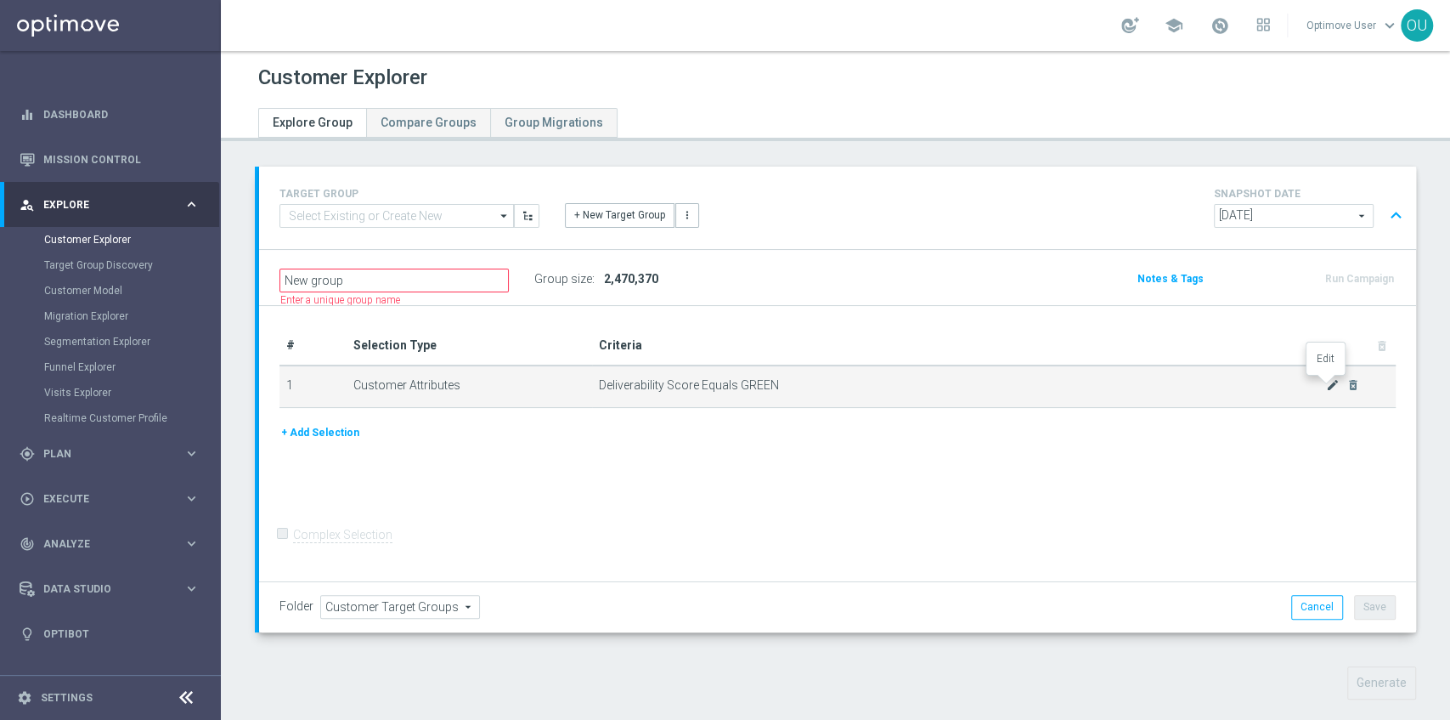
click at [1326, 384] on icon "mode_edit" at bounding box center [1333, 385] width 14 height 14
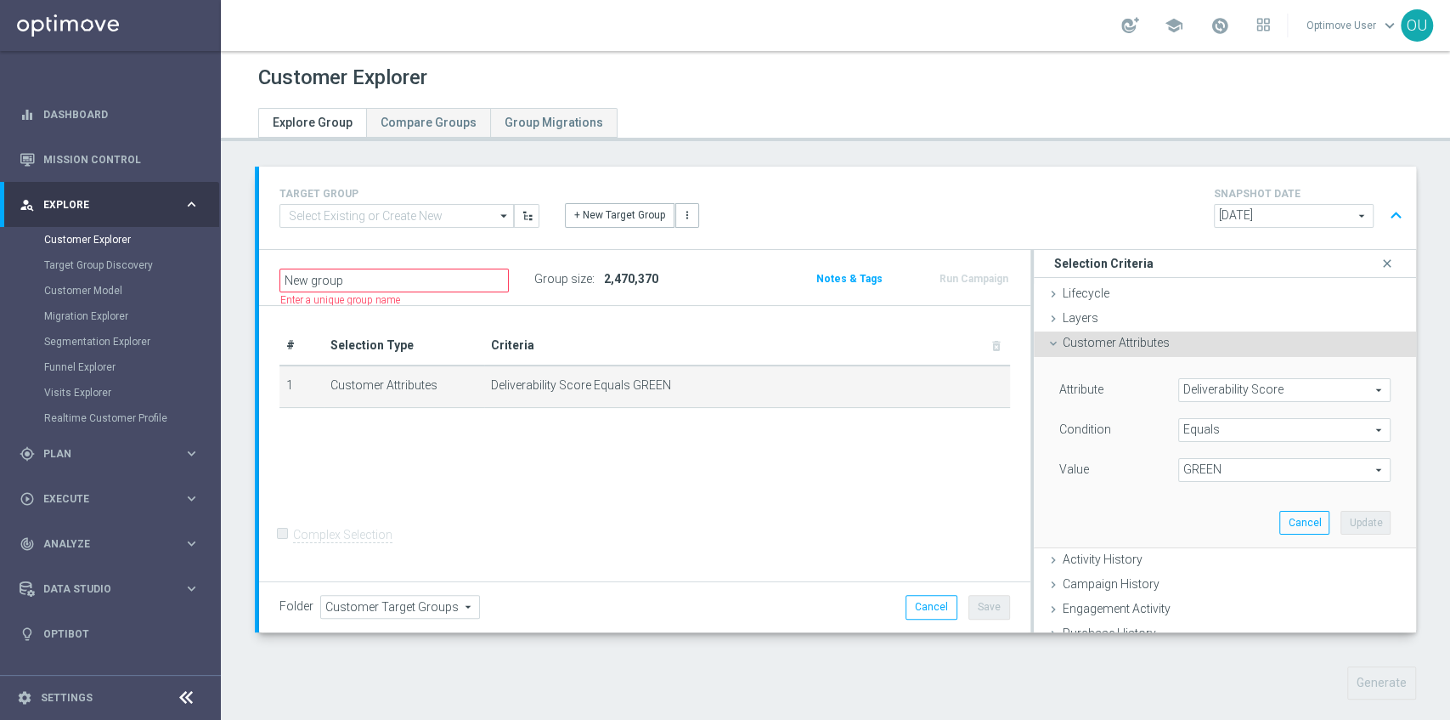
click at [1217, 428] on span "Equals" at bounding box center [1284, 430] width 211 height 22
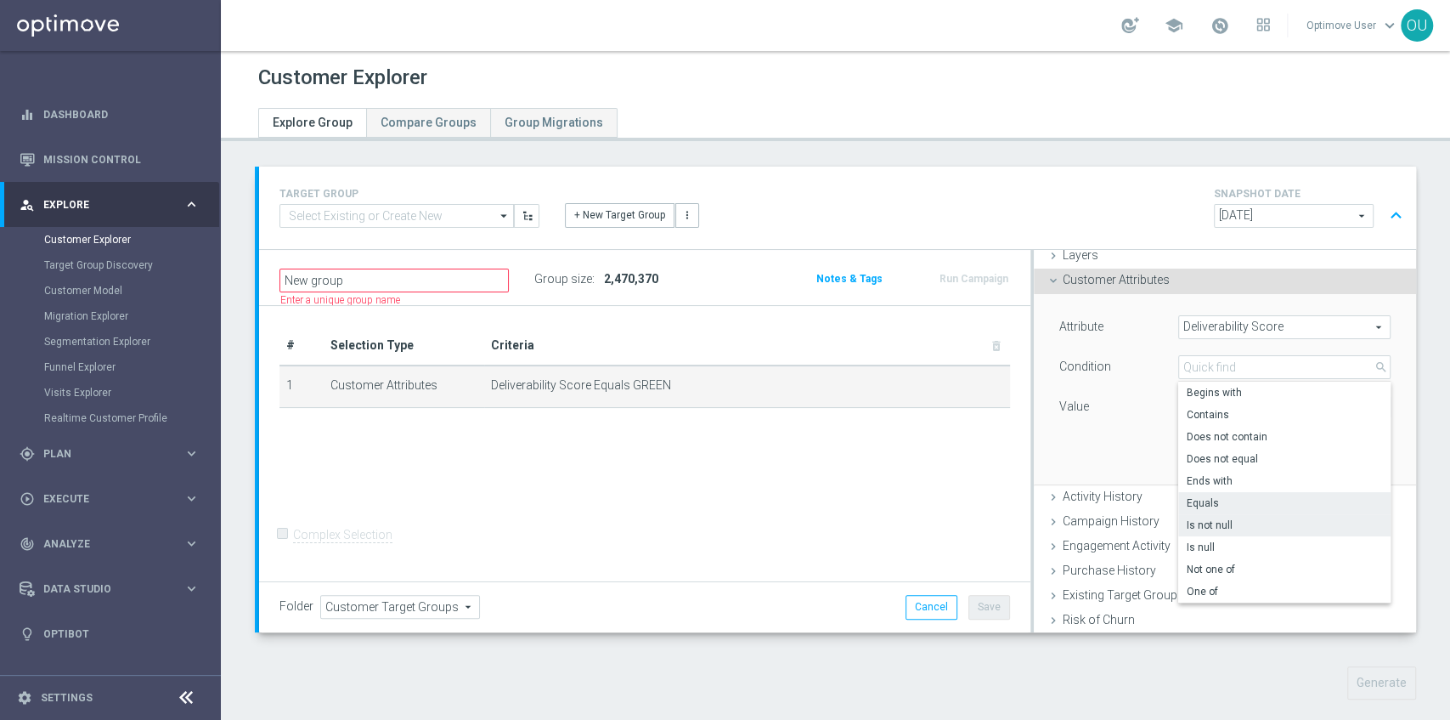
scroll to position [63, 0]
click at [1212, 594] on span "One of" at bounding box center [1284, 592] width 195 height 14
type input "One of"
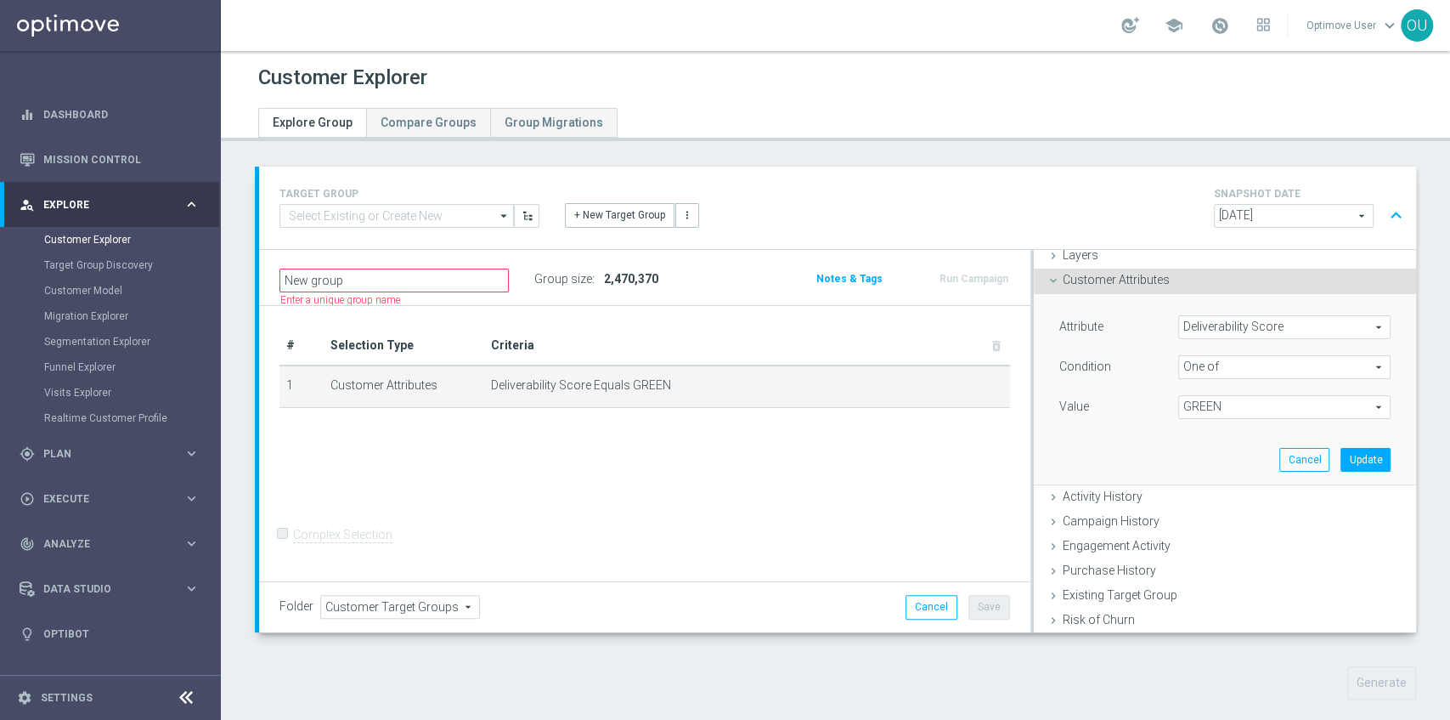
click at [1197, 396] on span "GREEN" at bounding box center [1284, 407] width 211 height 22
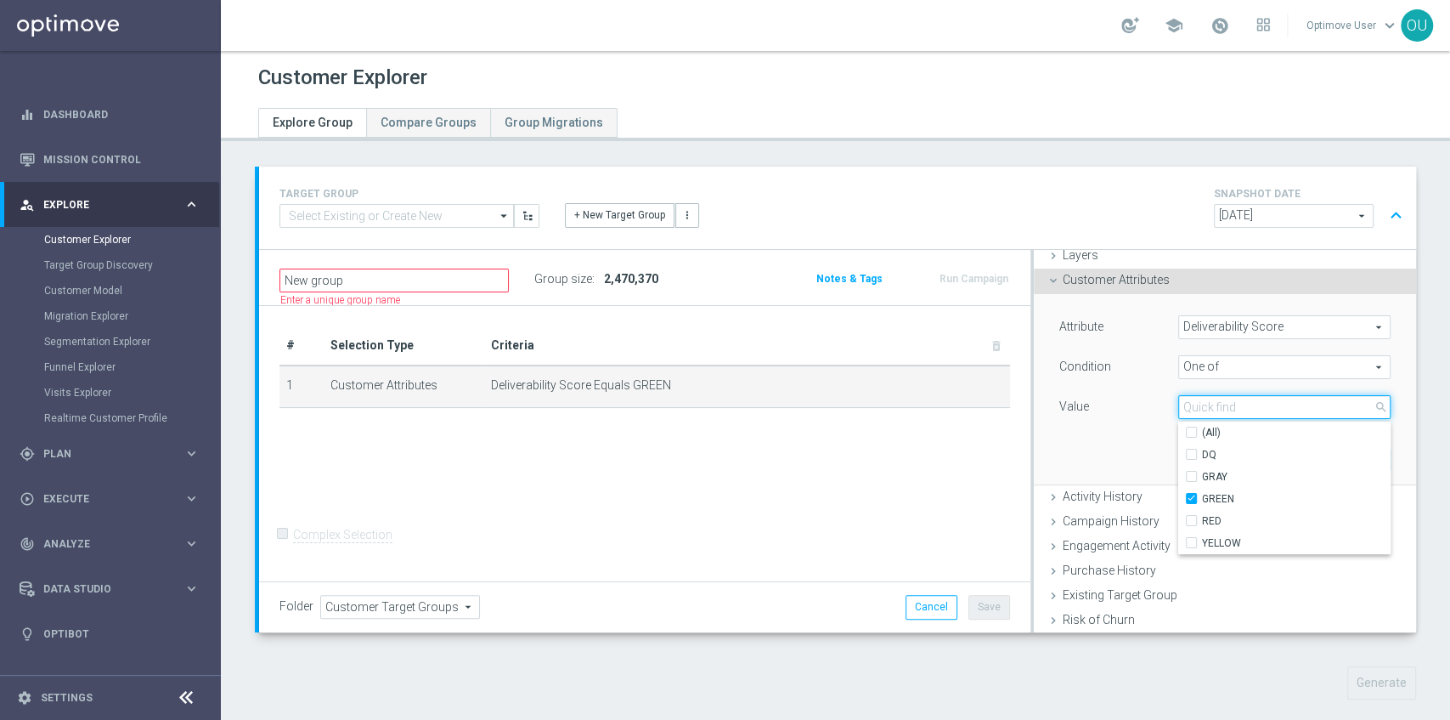
click at [1195, 412] on input "search" at bounding box center [1284, 407] width 212 height 24
click at [1229, 536] on span "YELLOW" at bounding box center [1296, 543] width 189 height 14
click at [1202, 537] on input "YELLOW" at bounding box center [1196, 542] width 11 height 11
checkbox input "true"
type input "Selected 2 of 5"
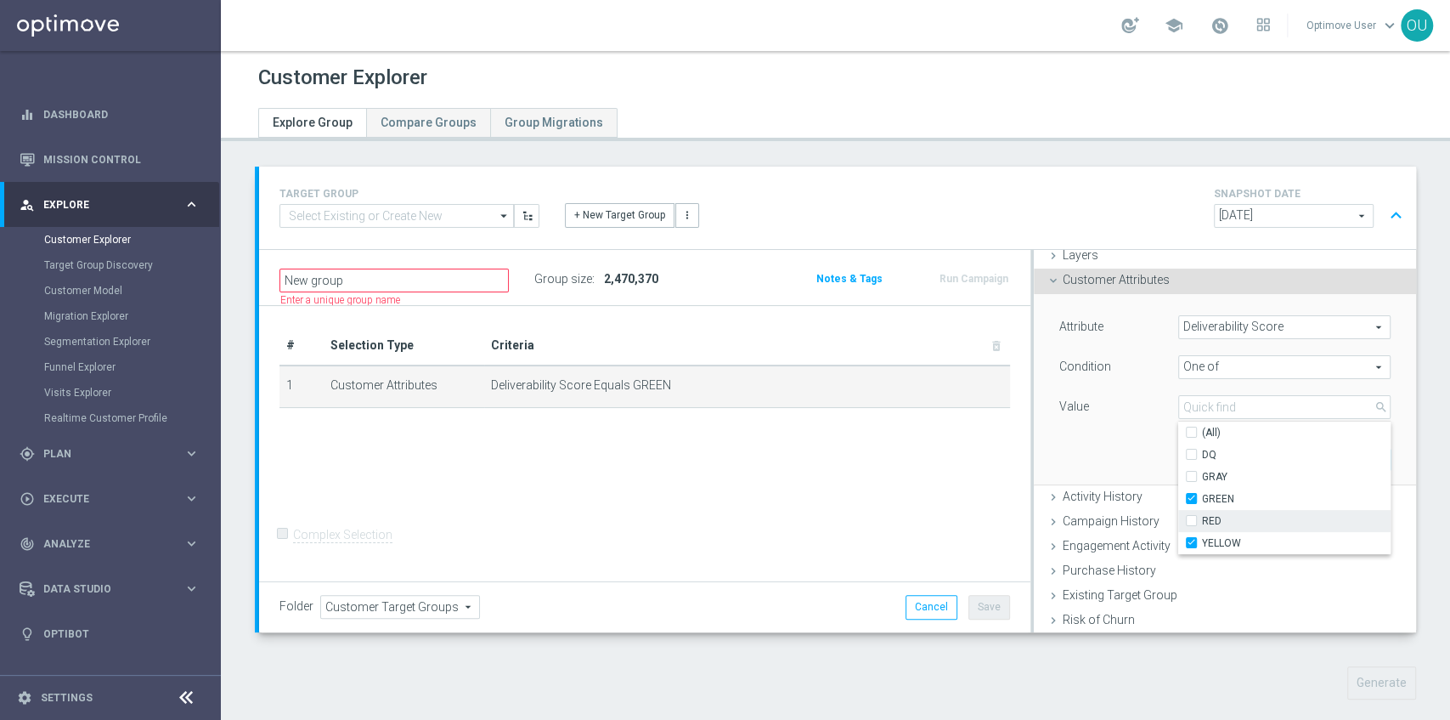
click at [1221, 517] on span "RED" at bounding box center [1296, 521] width 189 height 14
click at [1202, 517] on input "RED" at bounding box center [1196, 520] width 11 height 11
checkbox input "true"
type input "Selected 3 of 5"
click at [1088, 438] on div "Attribute Deliverability Score Deliverability Score arrow_drop_down search Cond…" at bounding box center [1225, 389] width 357 height 190
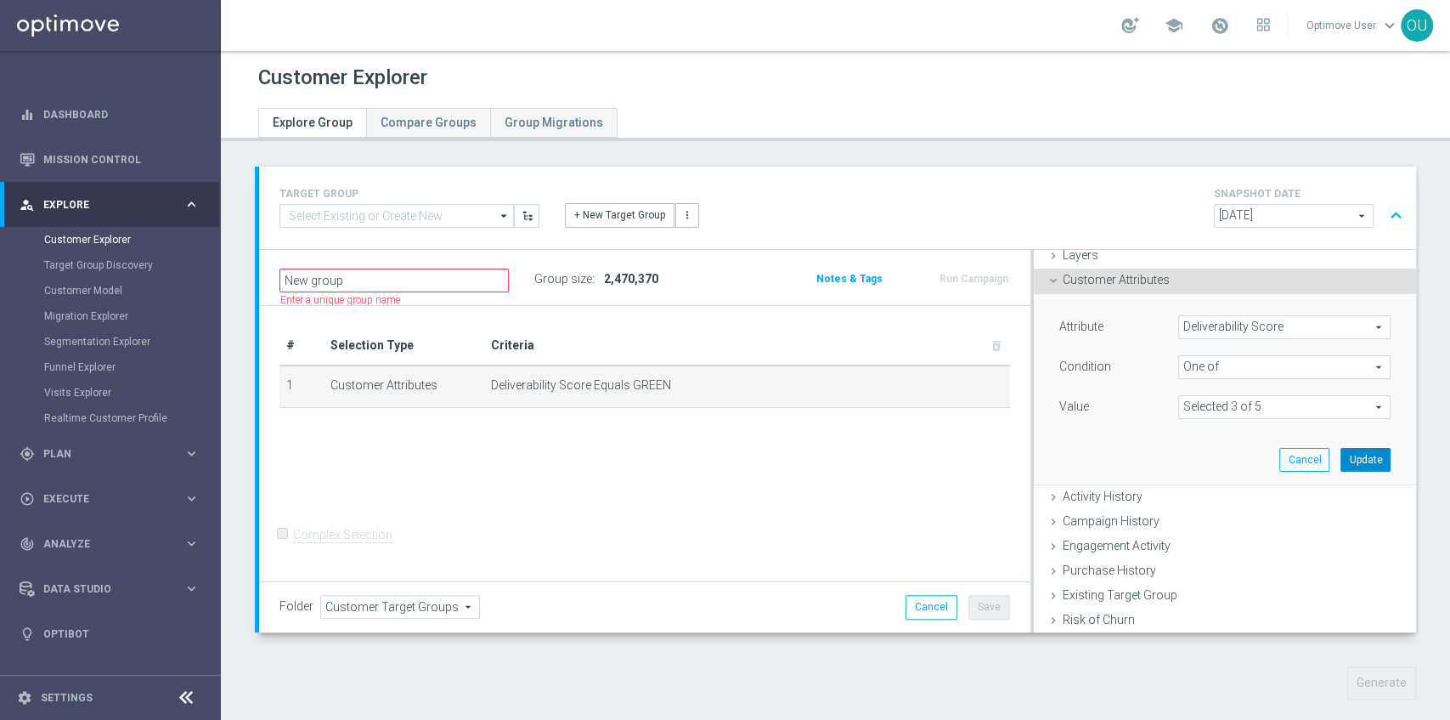
click at [1361, 459] on button "Update" at bounding box center [1366, 460] width 50 height 24
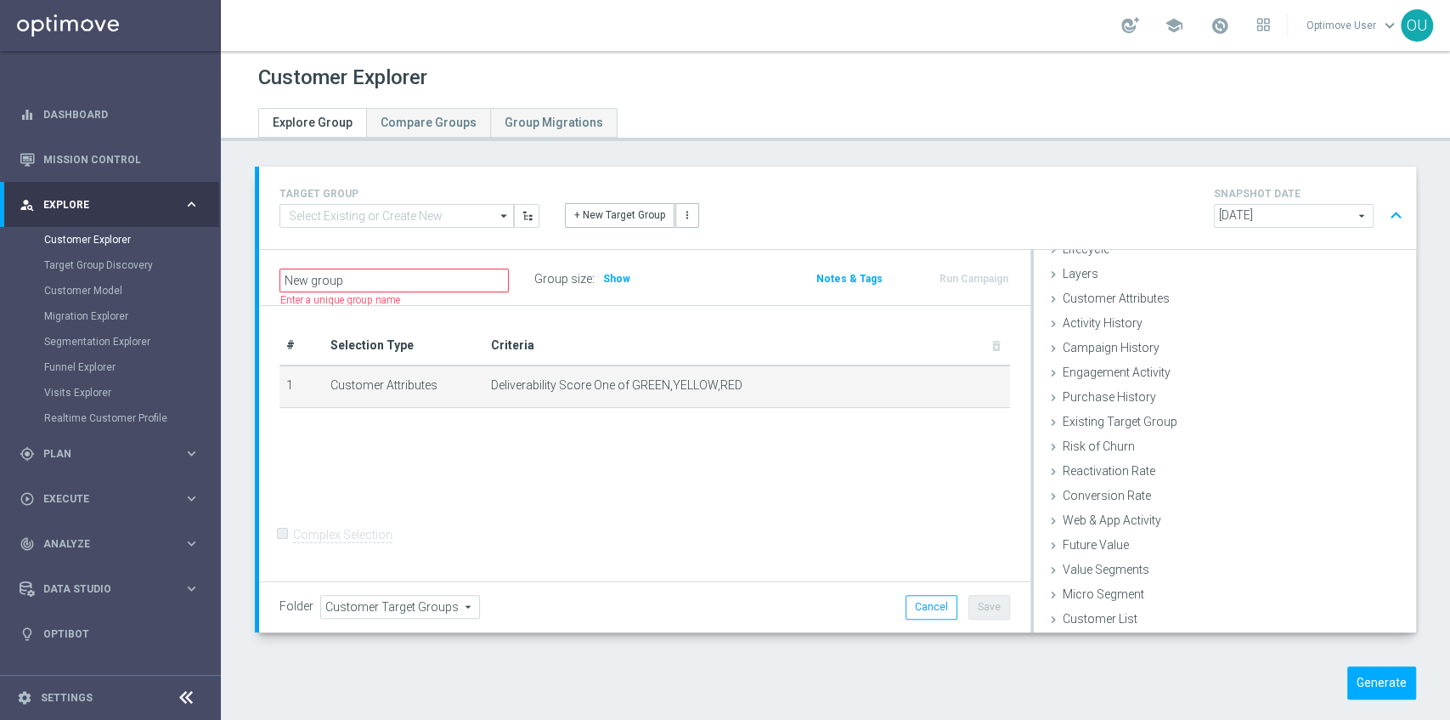
scroll to position [44, 0]
click at [613, 282] on span "Show" at bounding box center [616, 279] width 27 height 12
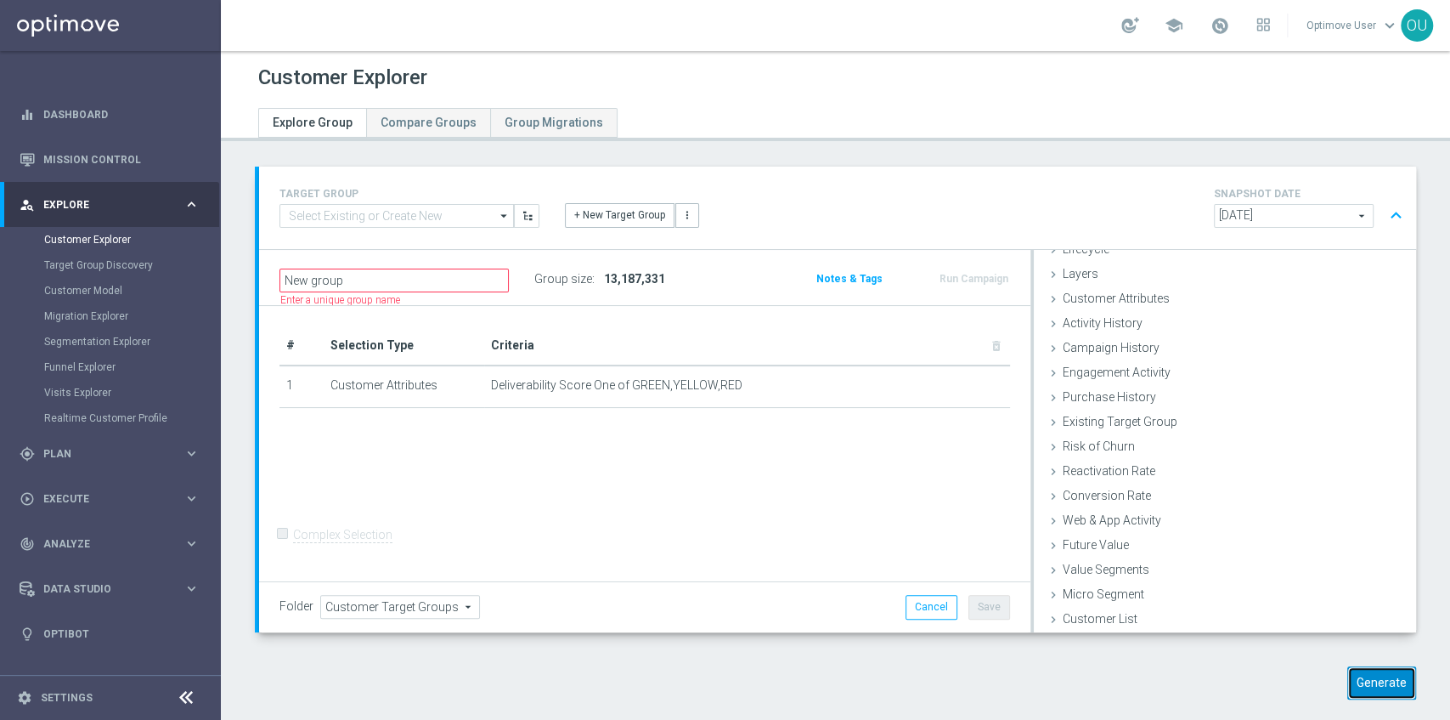
click at [1360, 683] on button "Generate" at bounding box center [1382, 682] width 69 height 33
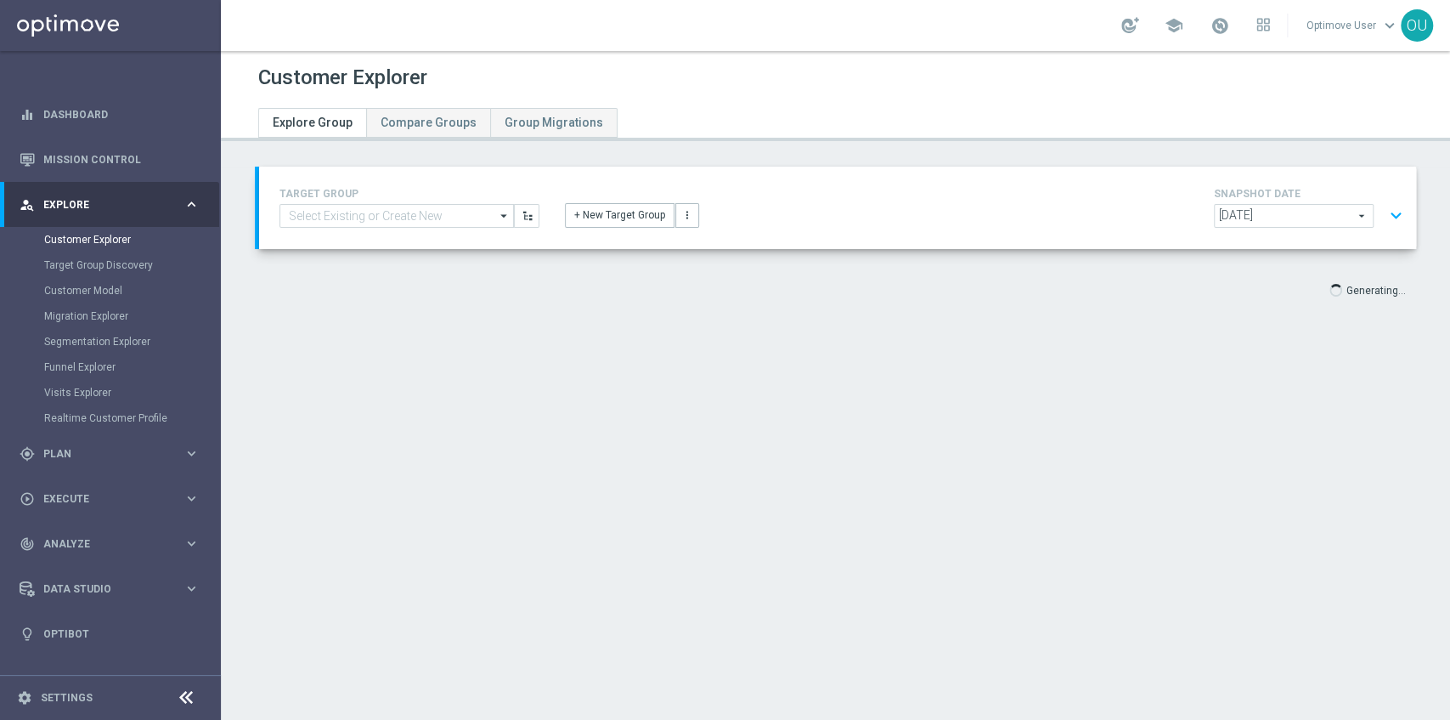
click at [1390, 218] on button "expand_more" at bounding box center [1396, 216] width 25 height 32
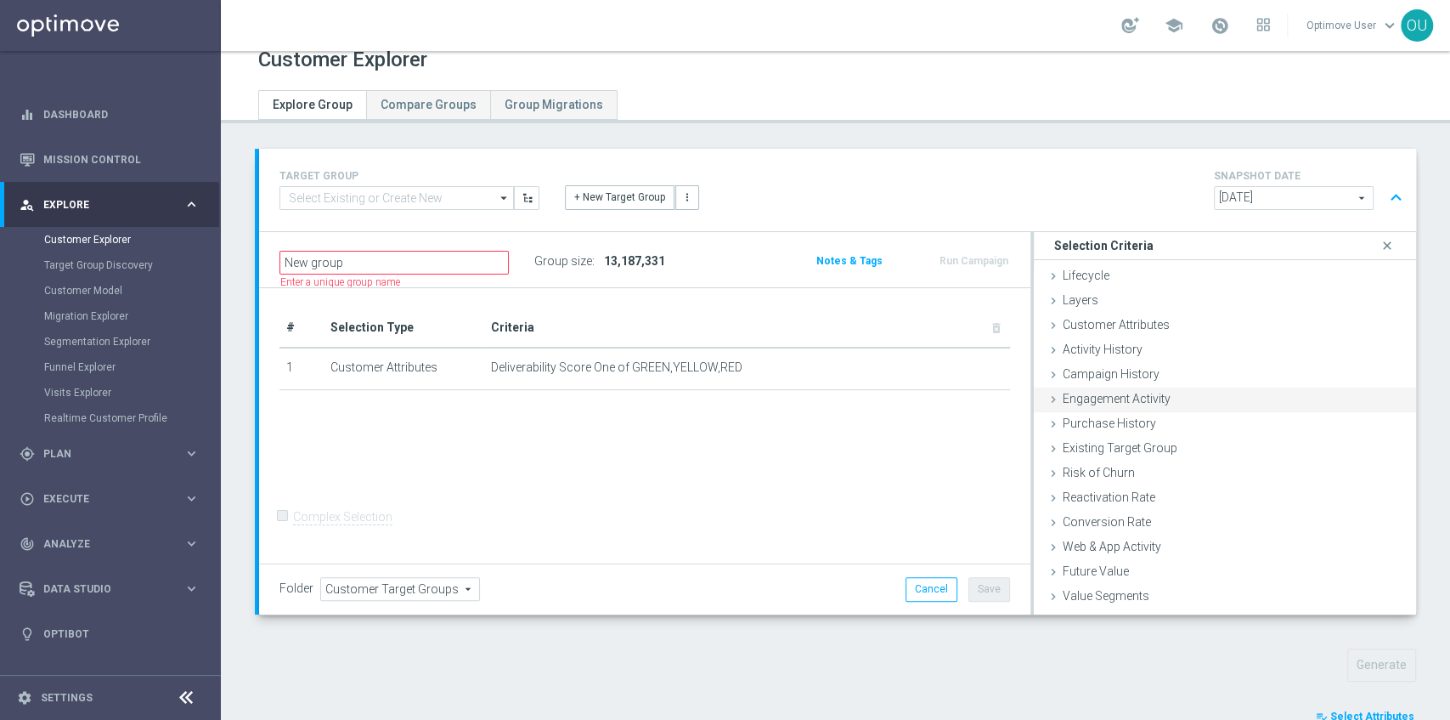
scroll to position [0, 0]
click at [1146, 328] on span "Customer Attributes" at bounding box center [1116, 325] width 107 height 14
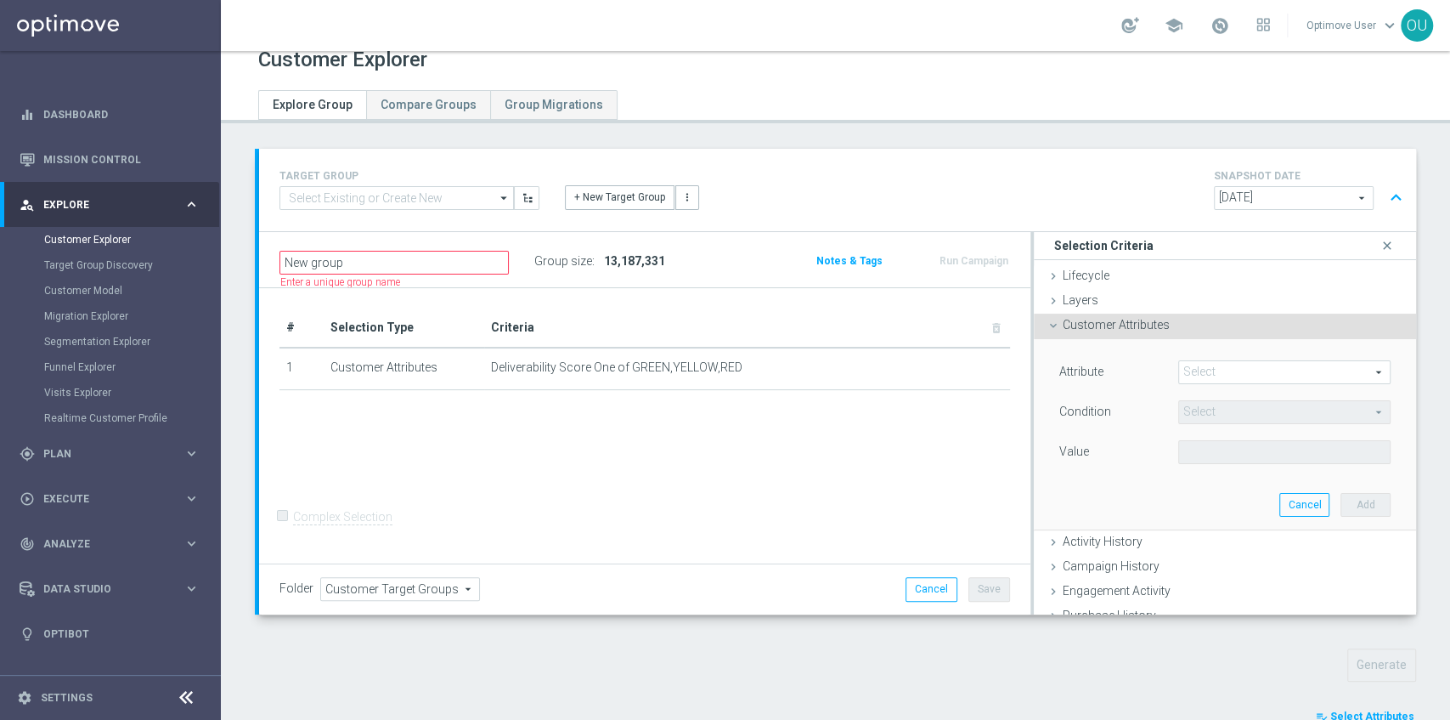
click at [1359, 246] on div "Selection Criteria close" at bounding box center [1225, 246] width 382 height 28
click at [1379, 245] on icon "close" at bounding box center [1387, 245] width 17 height 23
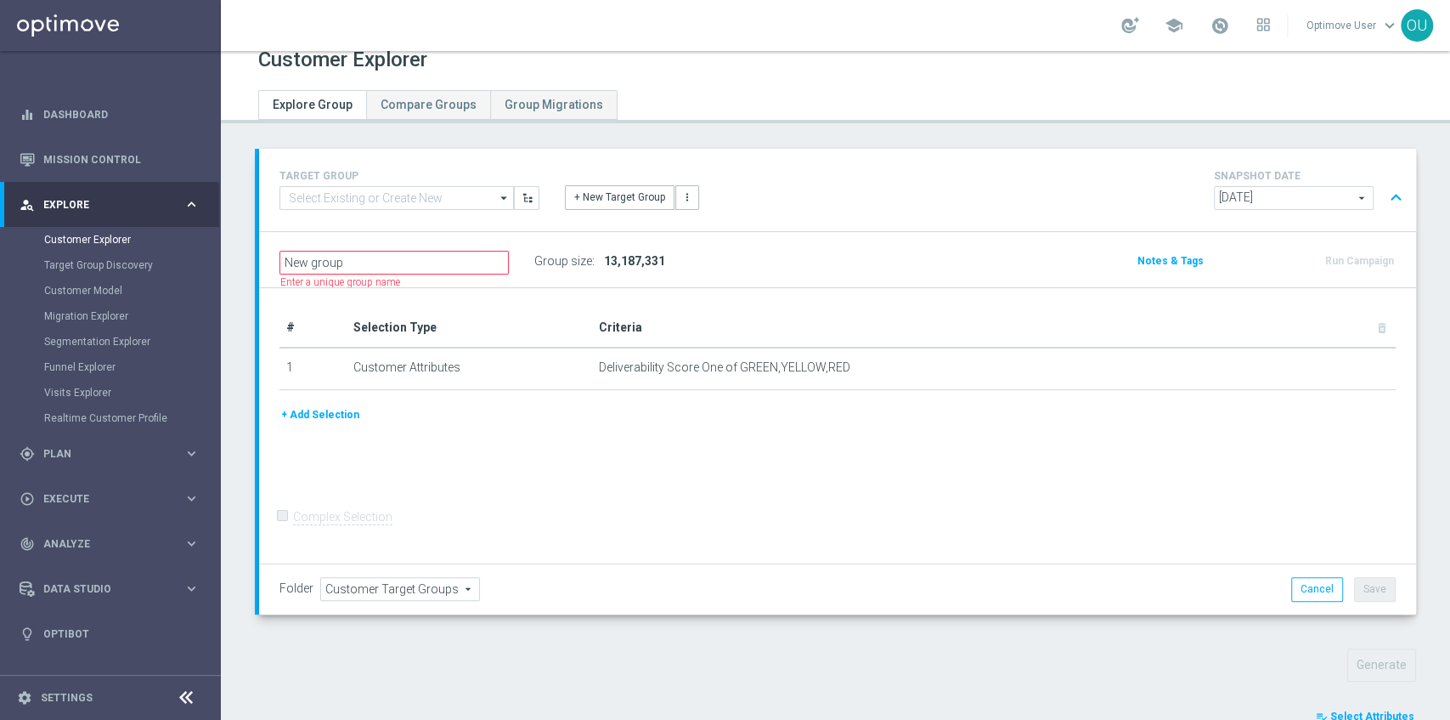
click at [318, 417] on button "+ Add Selection" at bounding box center [321, 414] width 82 height 19
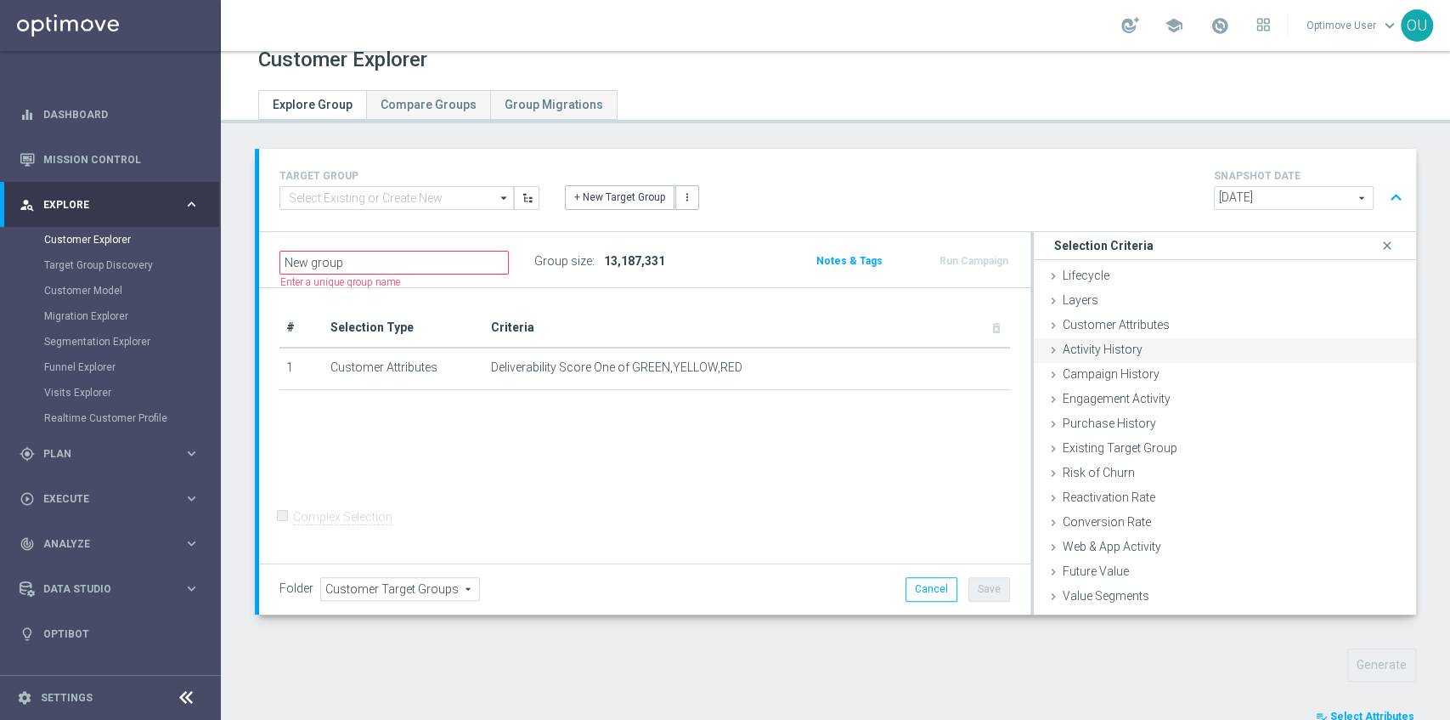
click at [1089, 323] on span "Customer Attributes" at bounding box center [1116, 325] width 107 height 14
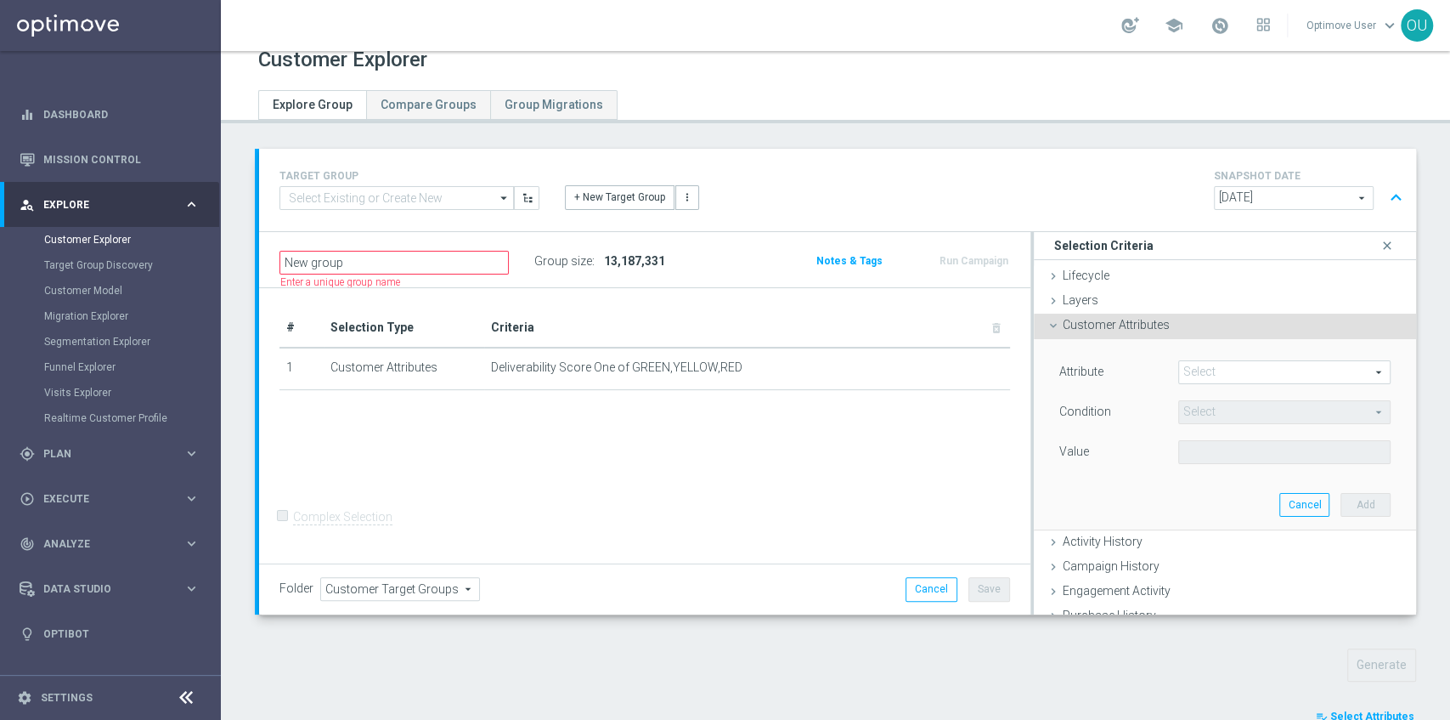
click at [1235, 371] on span at bounding box center [1284, 372] width 211 height 22
click at [0, 0] on input "search" at bounding box center [0, 0] width 0 height 0
type input "most eff"
click at [1244, 392] on span "Most Effective Channel" at bounding box center [1284, 398] width 195 height 14
type input "Most Effective Channel"
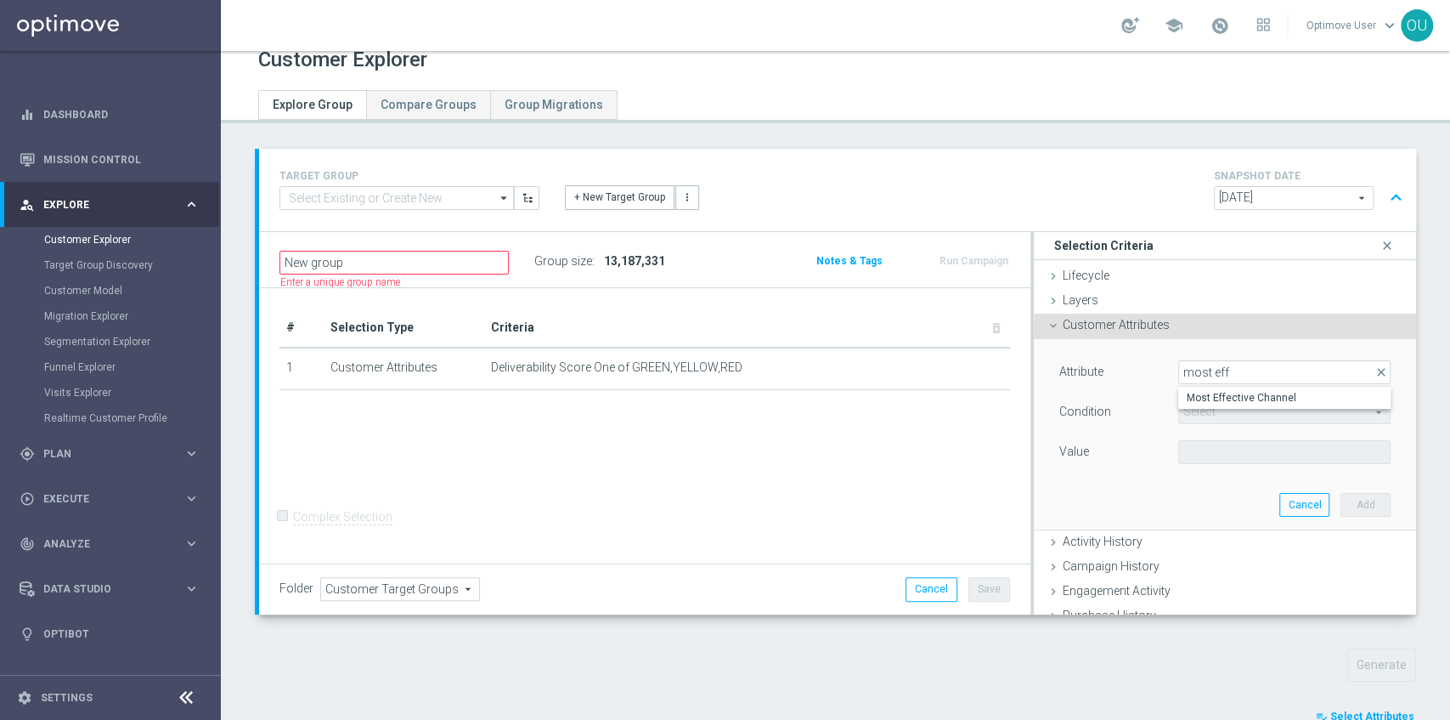
type input "Equals"
click at [1196, 455] on span at bounding box center [1284, 452] width 211 height 22
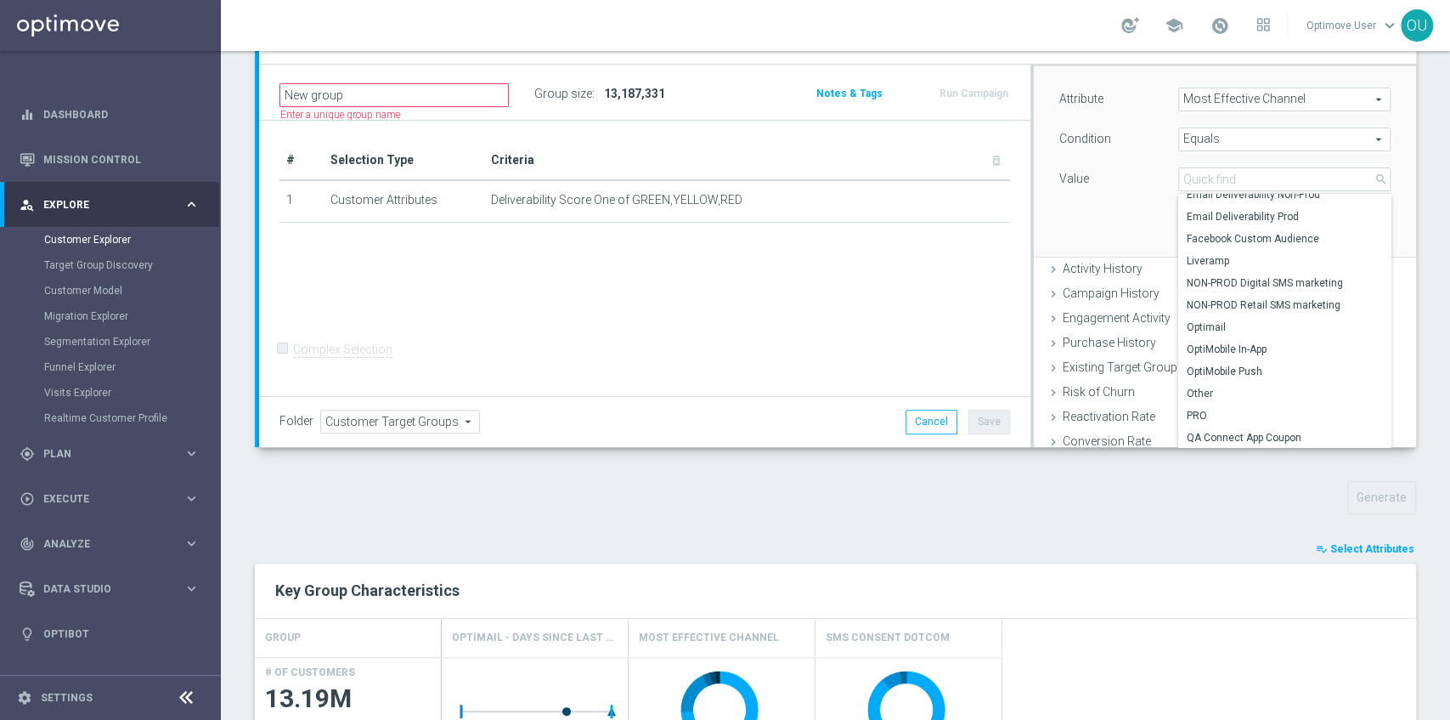
scroll to position [184, 0]
click at [1291, 322] on span "Optimail" at bounding box center [1284, 328] width 195 height 14
type input "Optimail"
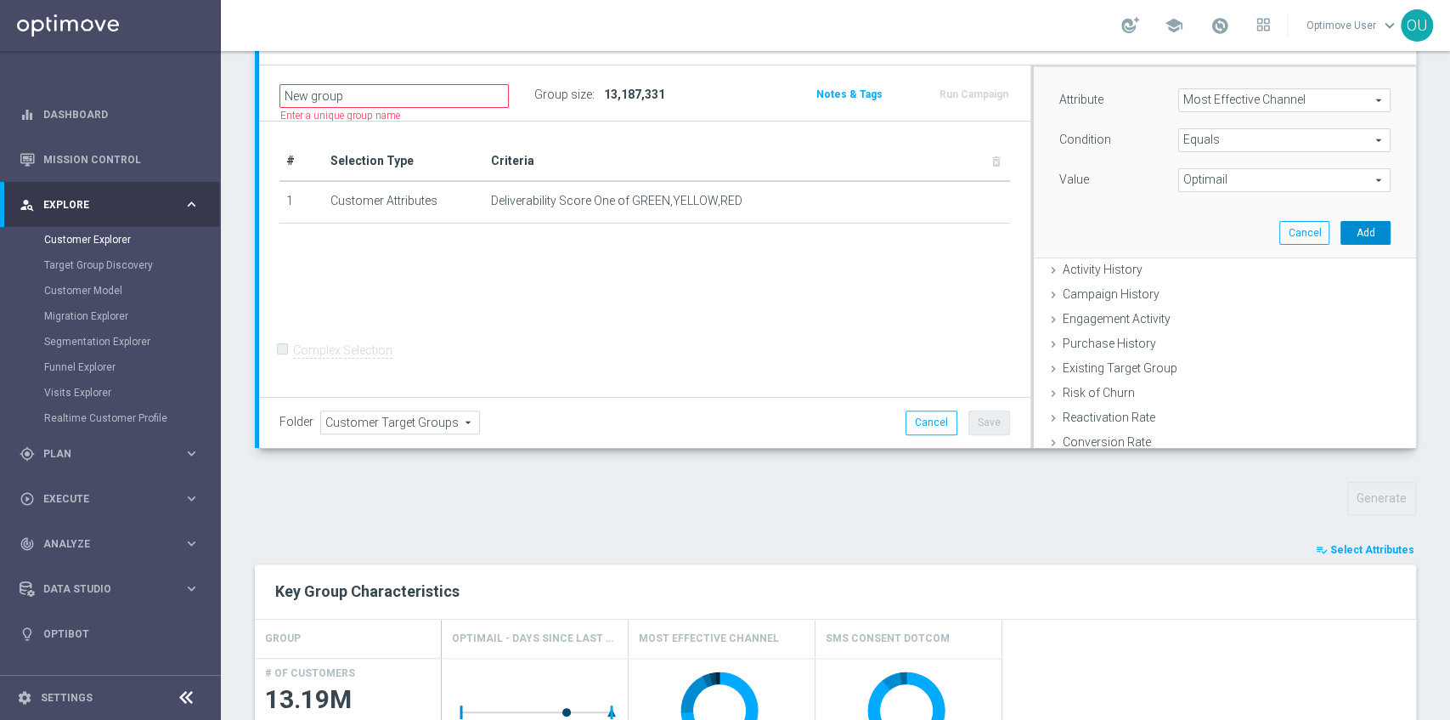
click at [1346, 226] on button "Add" at bounding box center [1366, 233] width 50 height 24
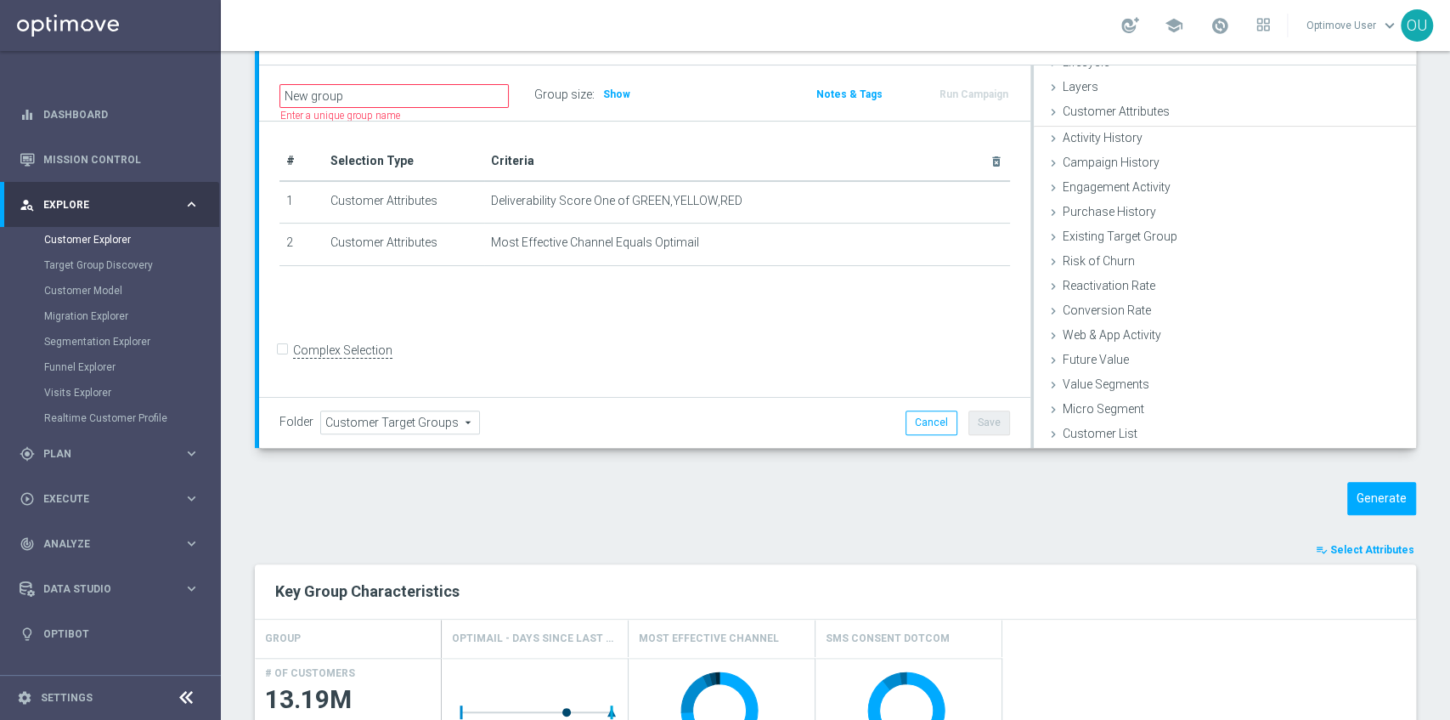
scroll to position [44, 0]
click at [619, 90] on span "Show" at bounding box center [616, 94] width 27 height 12
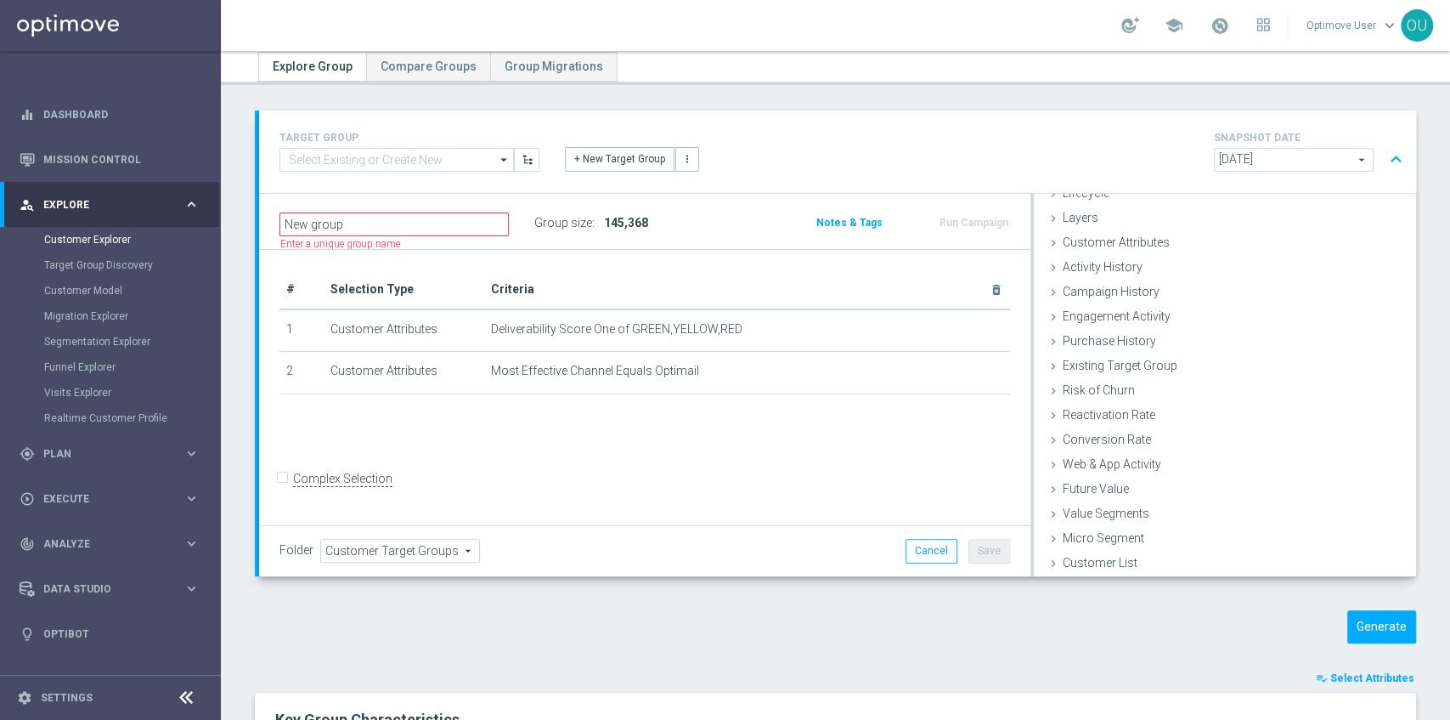
scroll to position [55, 0]
click at [1379, 619] on button "Generate" at bounding box center [1382, 627] width 69 height 33
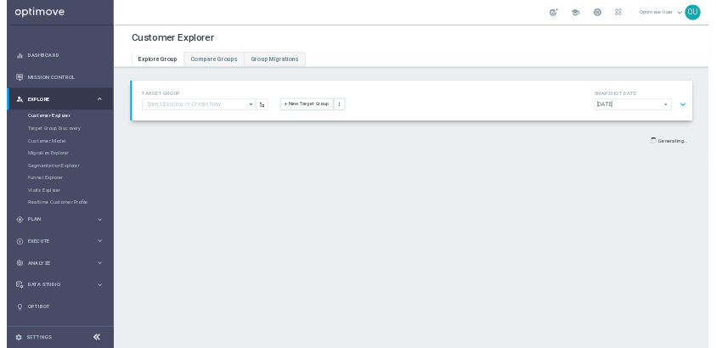
scroll to position [0, 0]
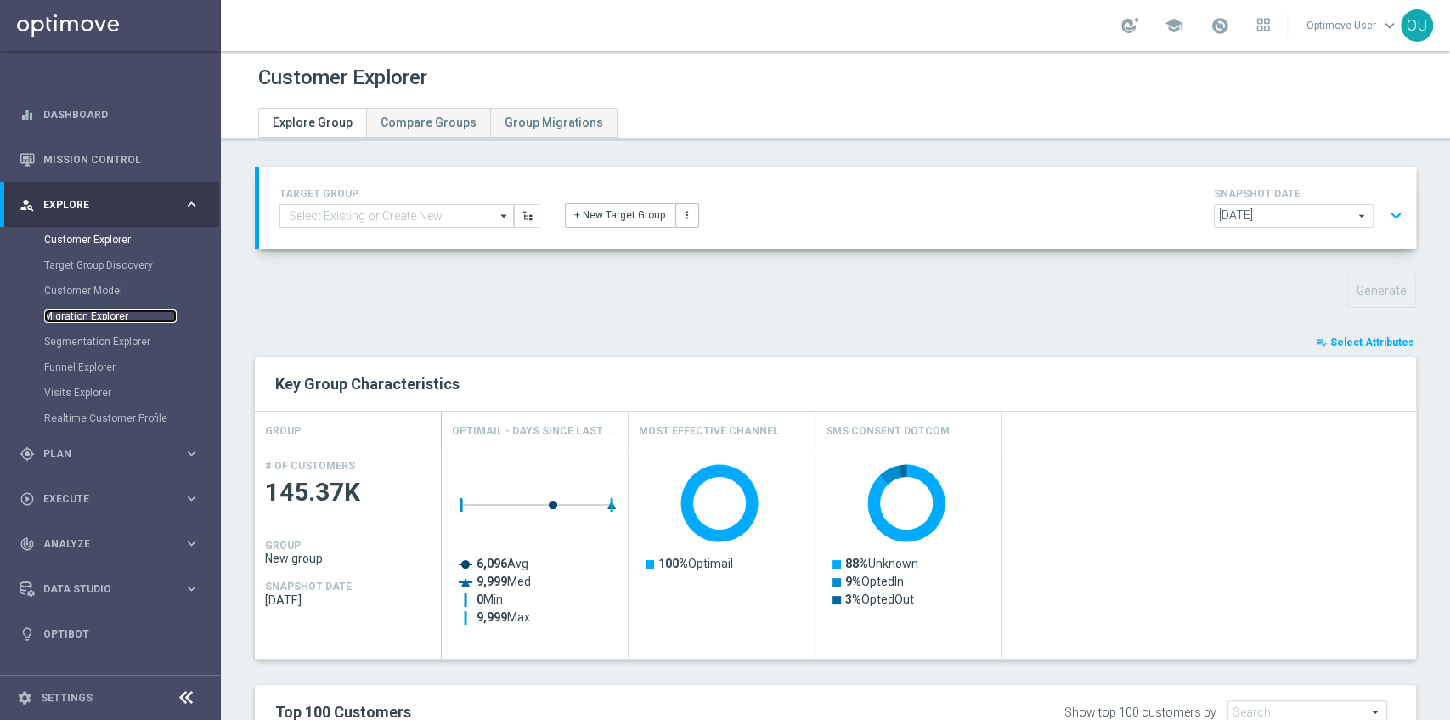
click at [78, 314] on link "Migration Explorer" at bounding box center [110, 316] width 133 height 14
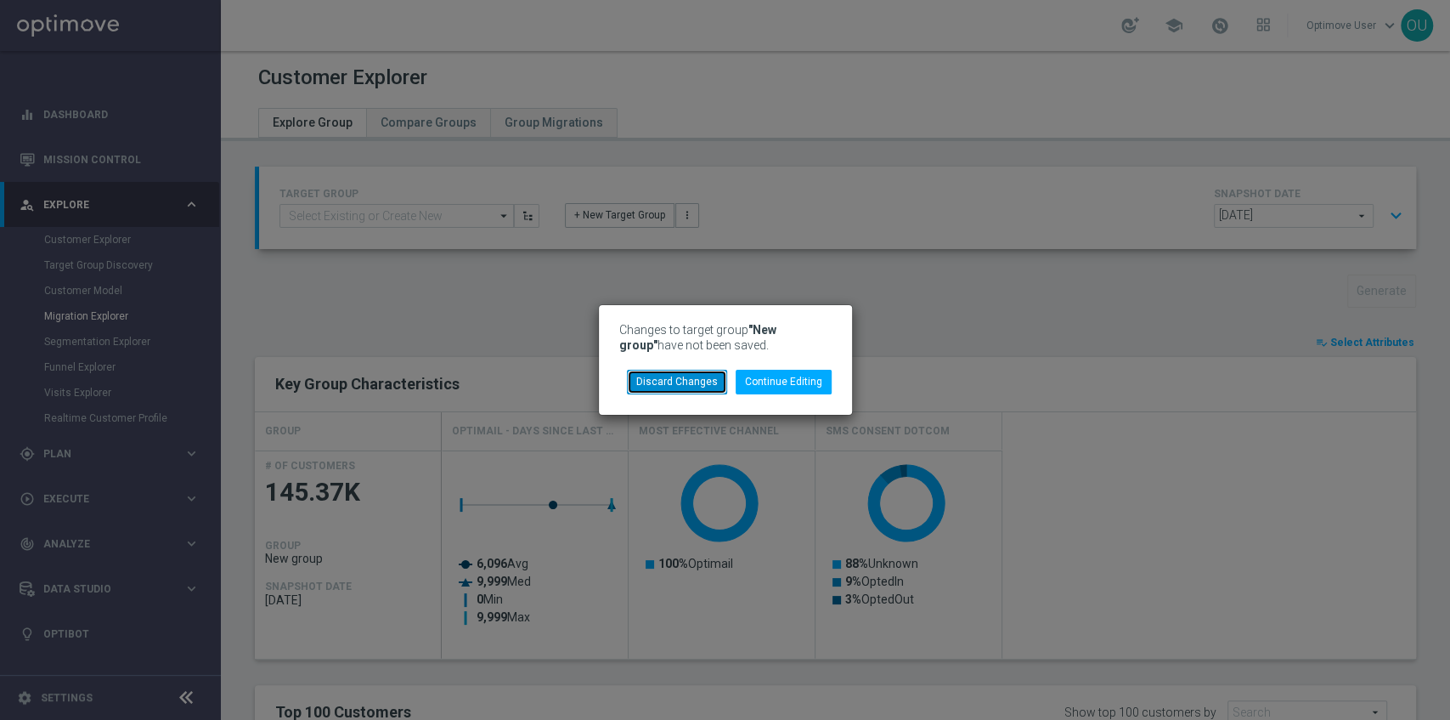
click at [702, 370] on button "Discard Changes" at bounding box center [677, 382] width 100 height 24
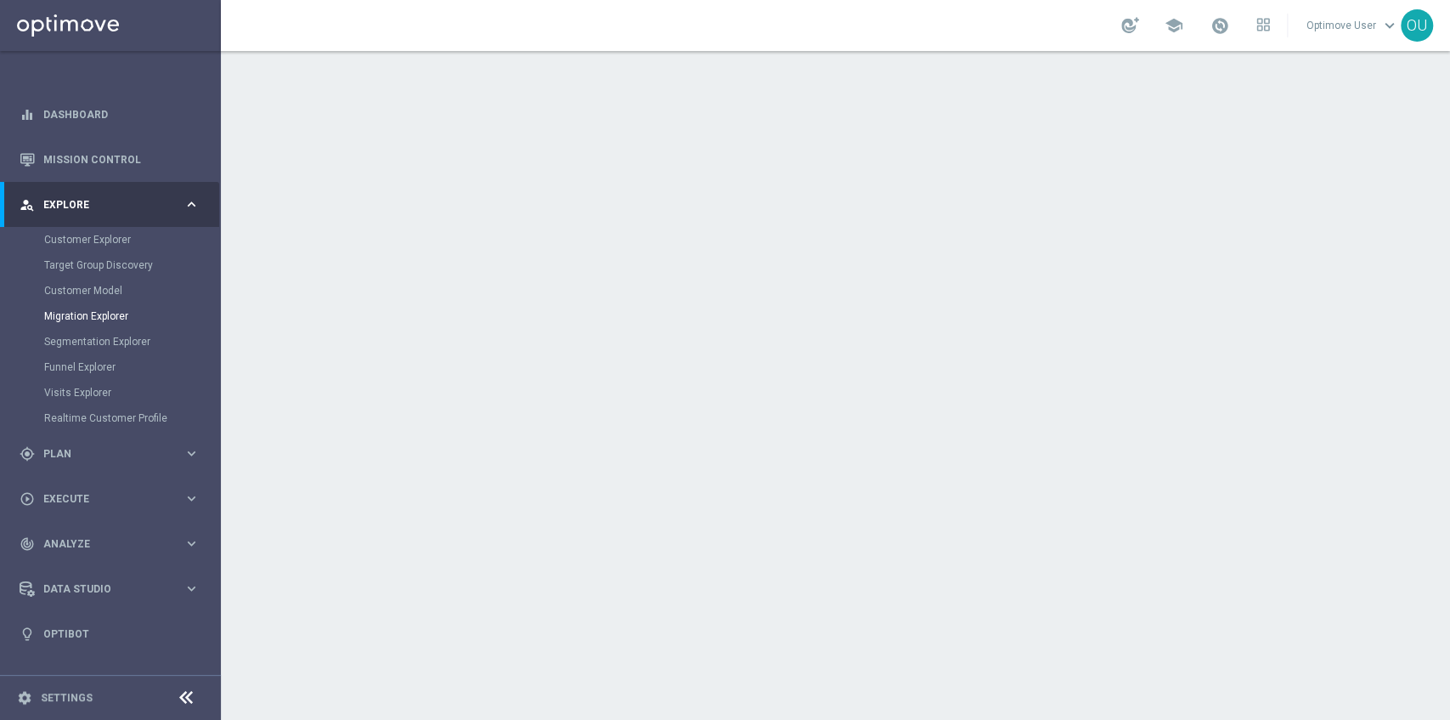
click at [523, 216] on div at bounding box center [835, 377] width 1229 height 652
click at [82, 293] on link "Customer Model" at bounding box center [110, 291] width 133 height 14
